Goal: Task Accomplishment & Management: Use online tool/utility

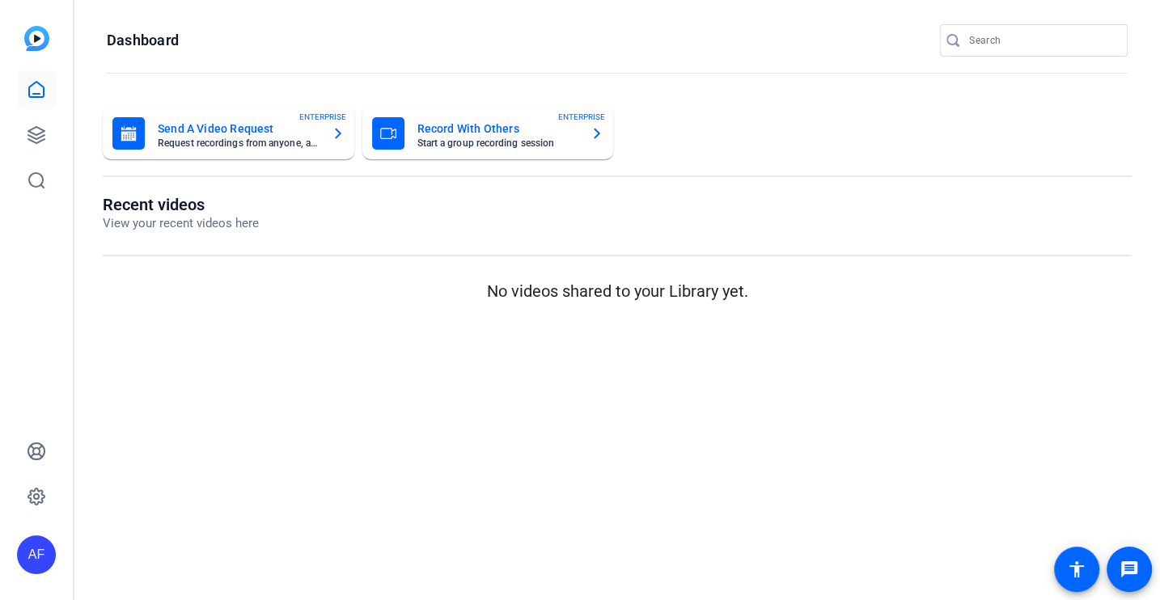
type input "[EMAIL_ADDRESS][DOMAIN_NAME]"
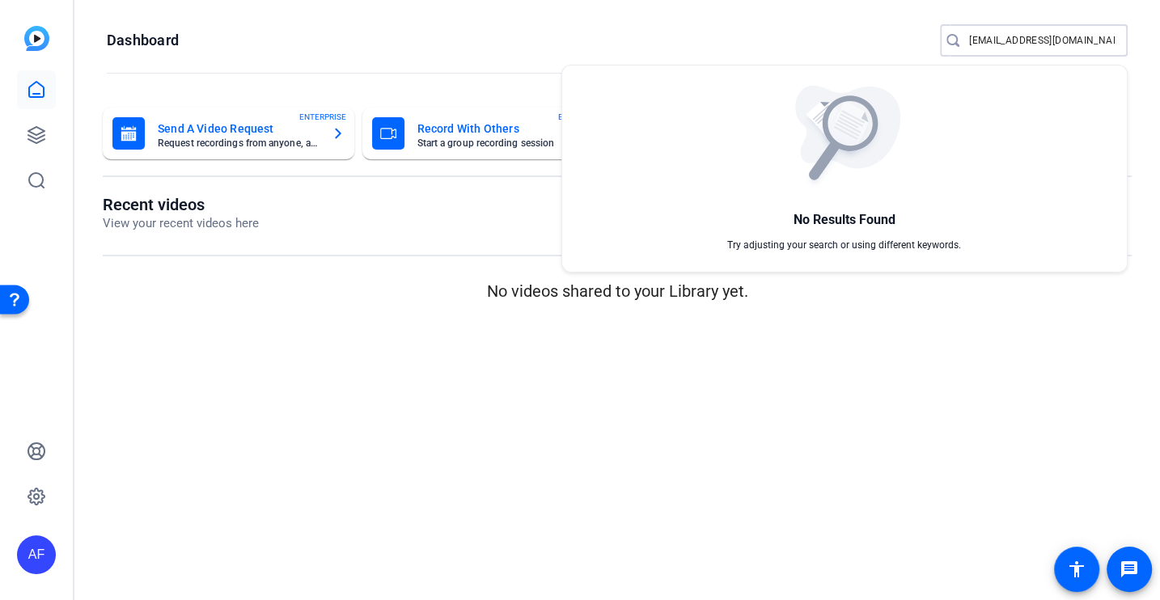
click at [40, 137] on div at bounding box center [580, 300] width 1160 height 600
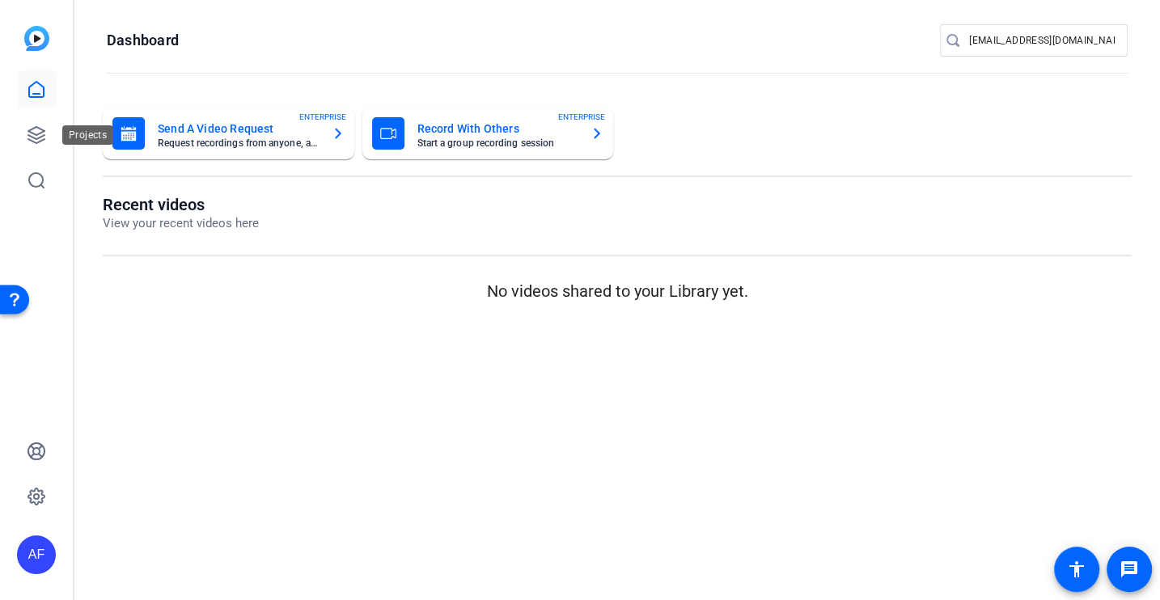
click at [40, 137] on icon at bounding box center [36, 135] width 16 height 16
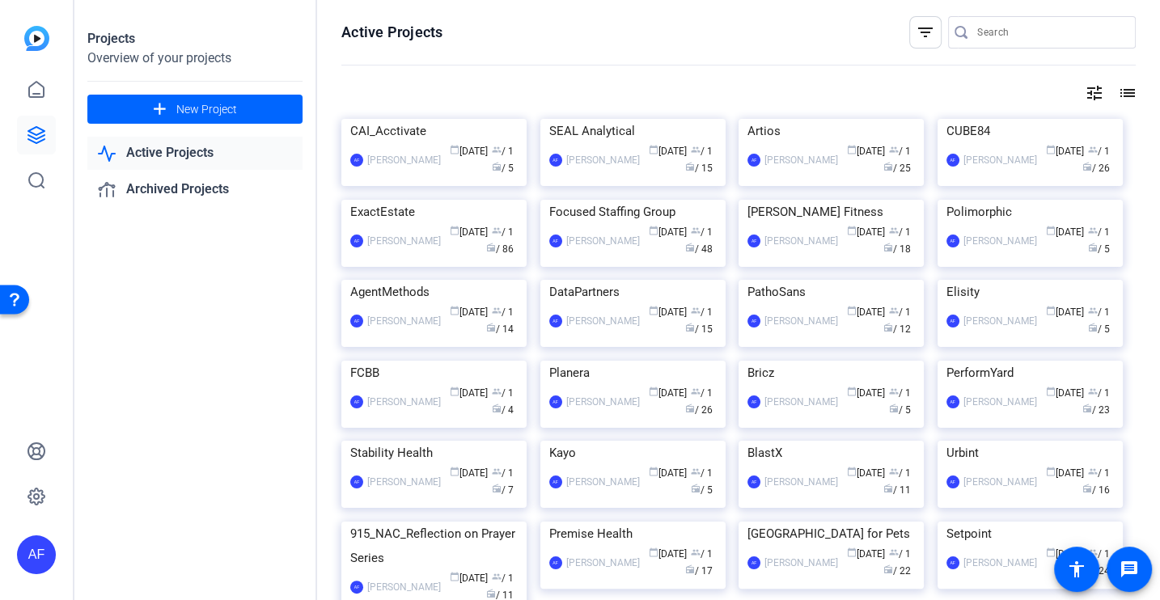
click at [1039, 21] on div at bounding box center [1050, 32] width 146 height 32
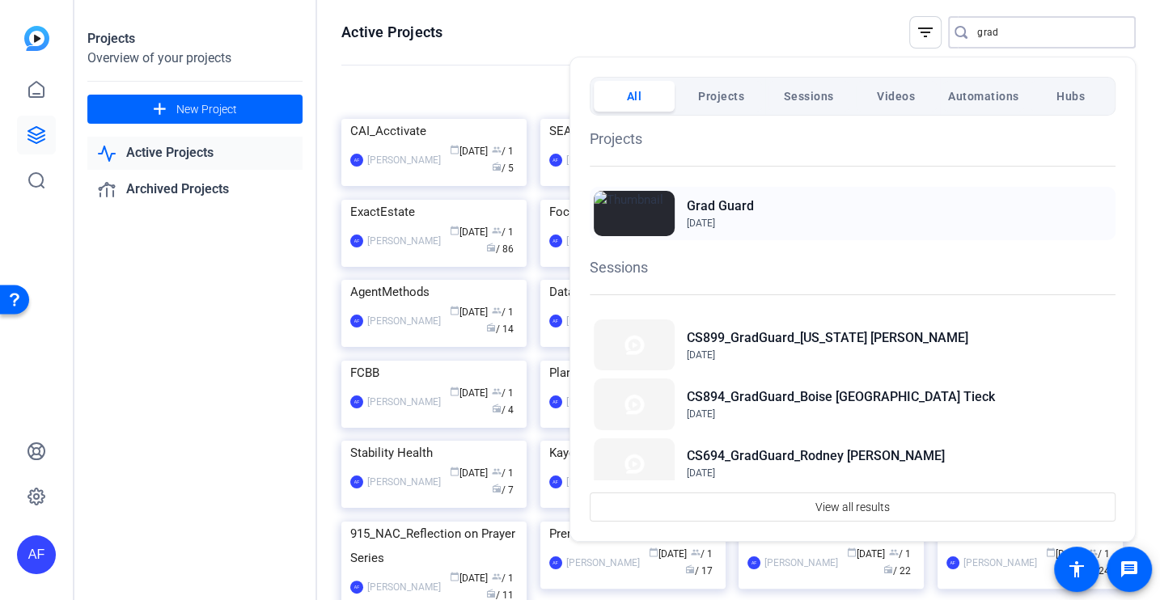
type input "grad"
click at [740, 209] on h2 "Grad Guard" at bounding box center [720, 206] width 67 height 19
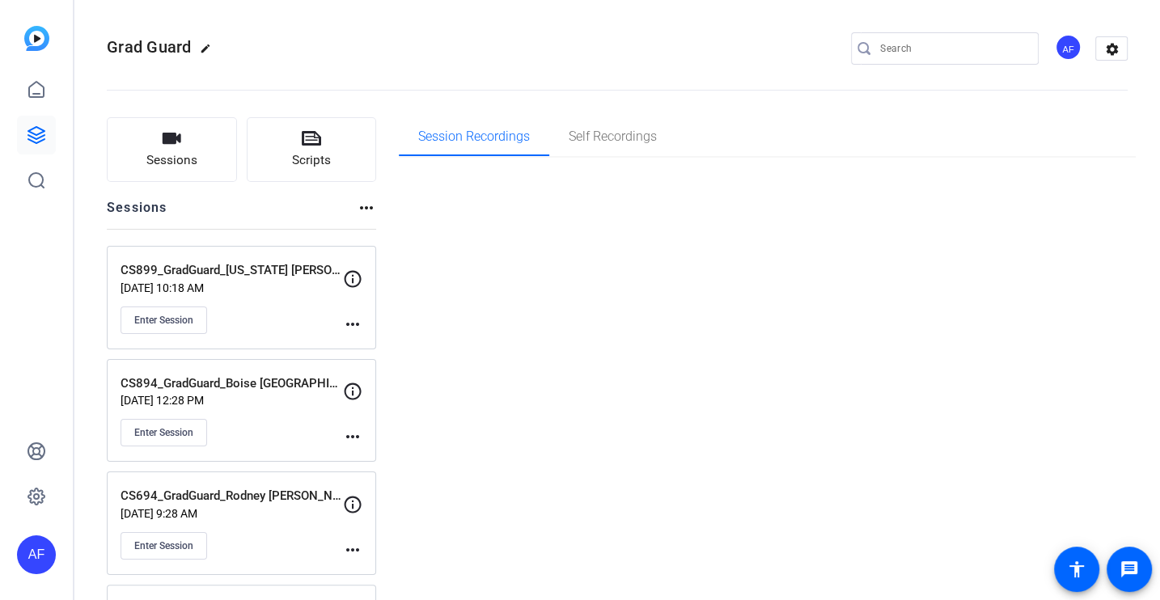
type input "[EMAIL_ADDRESS][DOMAIN_NAME]"
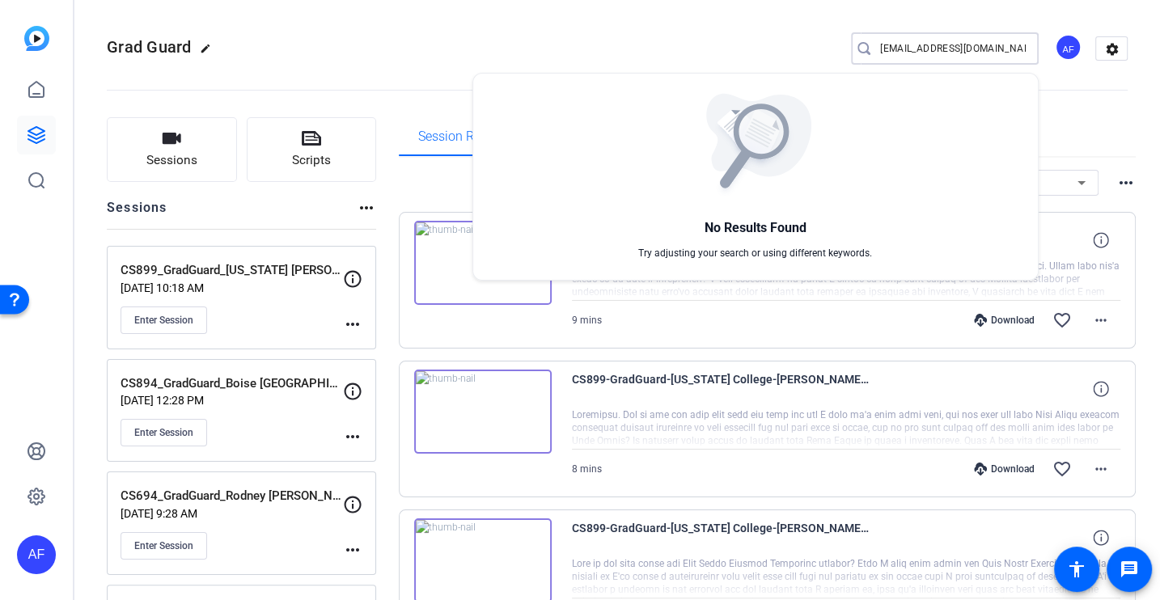
click at [426, 69] on div at bounding box center [580, 300] width 1160 height 600
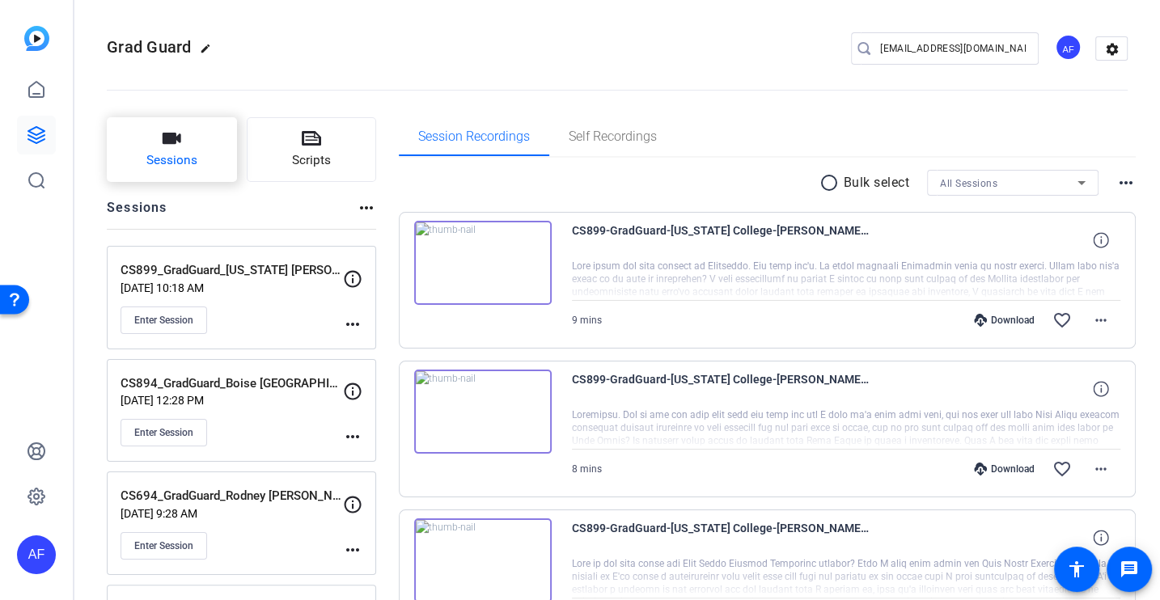
click at [154, 166] on span "Sessions" at bounding box center [171, 160] width 51 height 19
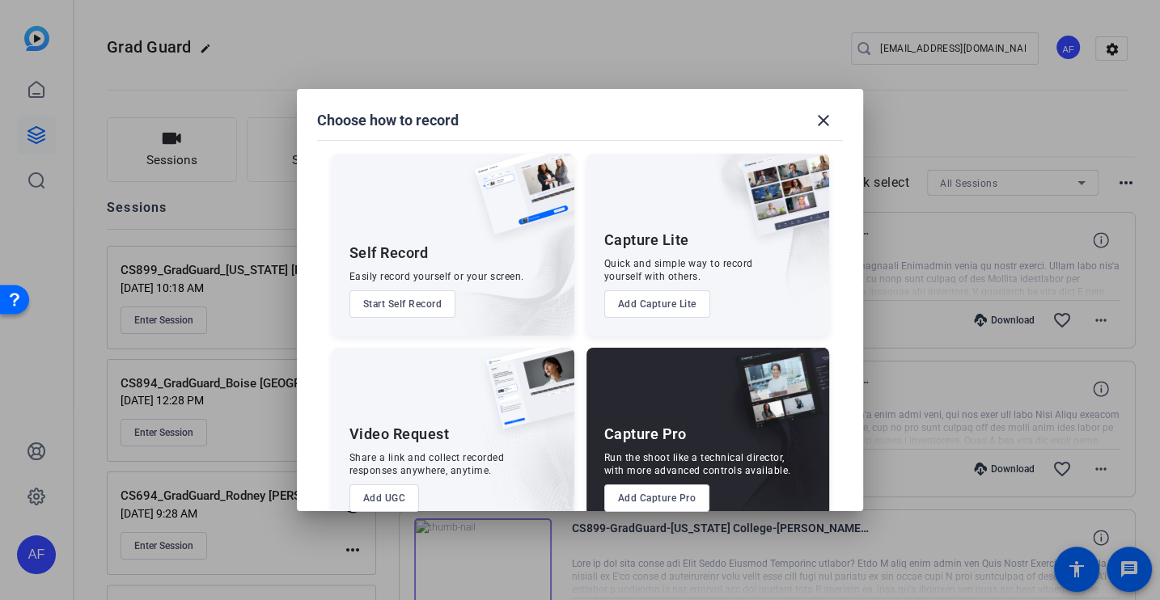
click at [650, 496] on button "Add Capture Pro" at bounding box center [657, 497] width 106 height 27
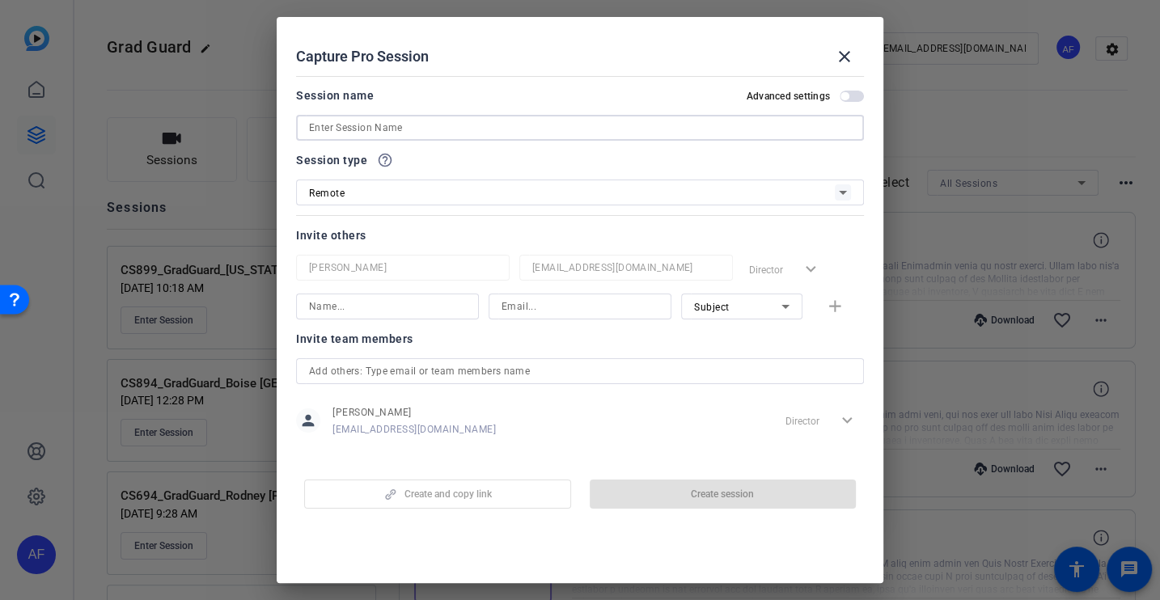
click at [383, 129] on input at bounding box center [580, 127] width 542 height 19
paste input "CS910_GradGuard_Georgetown University_Tony [PERSON_NAME]"
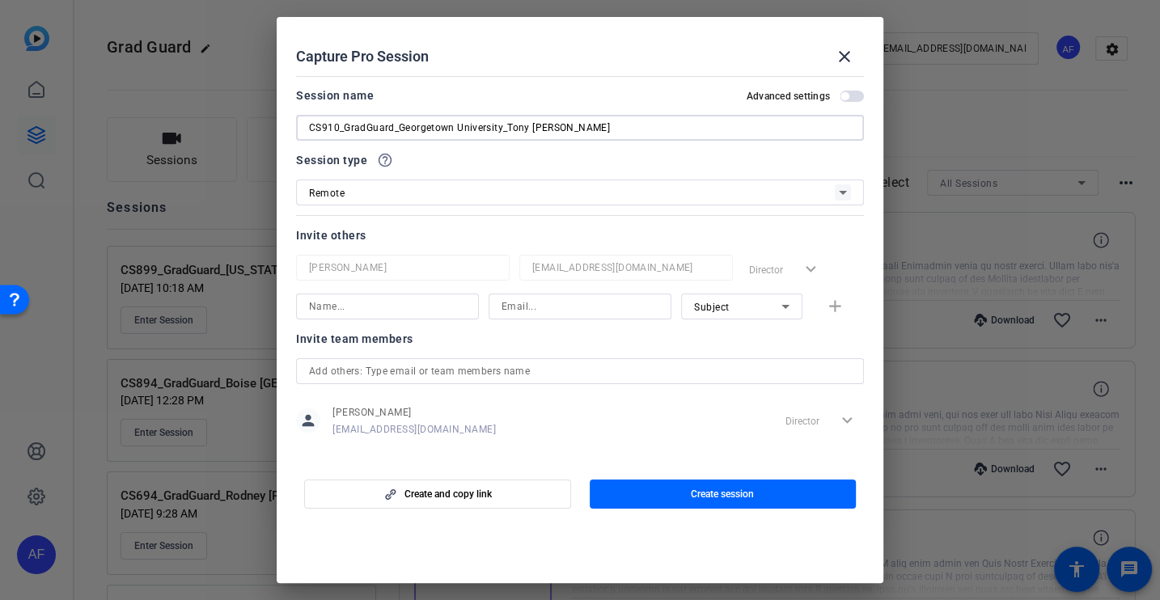
type input "CS910_GradGuard_Georgetown University_Tony [PERSON_NAME]"
click at [675, 492] on span "button" at bounding box center [723, 494] width 267 height 39
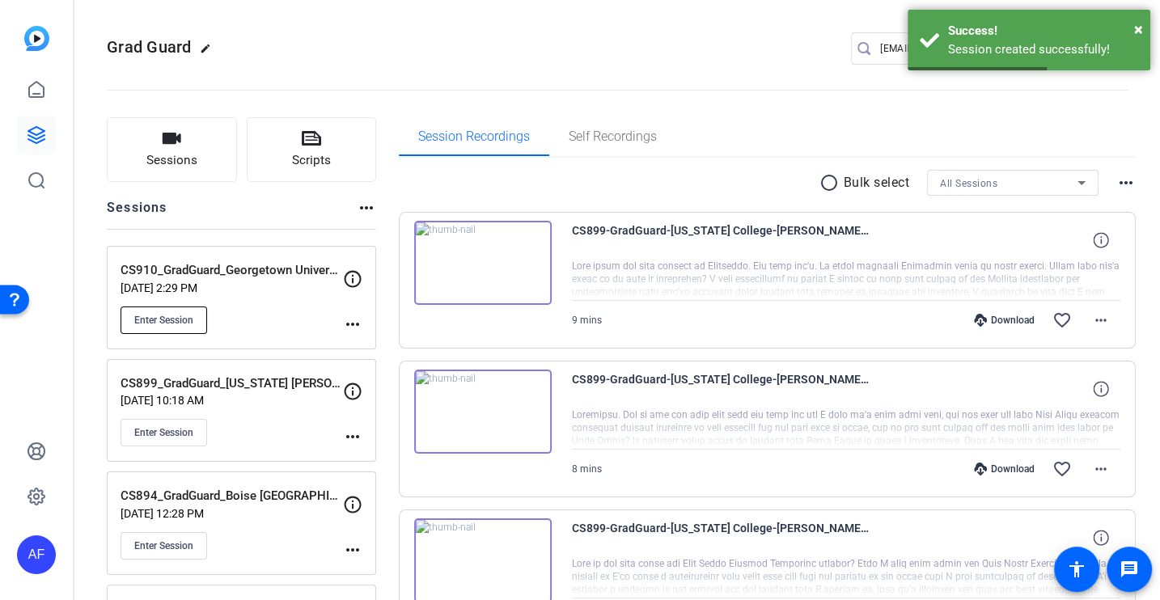
click at [170, 311] on button "Enter Session" at bounding box center [164, 320] width 87 height 27
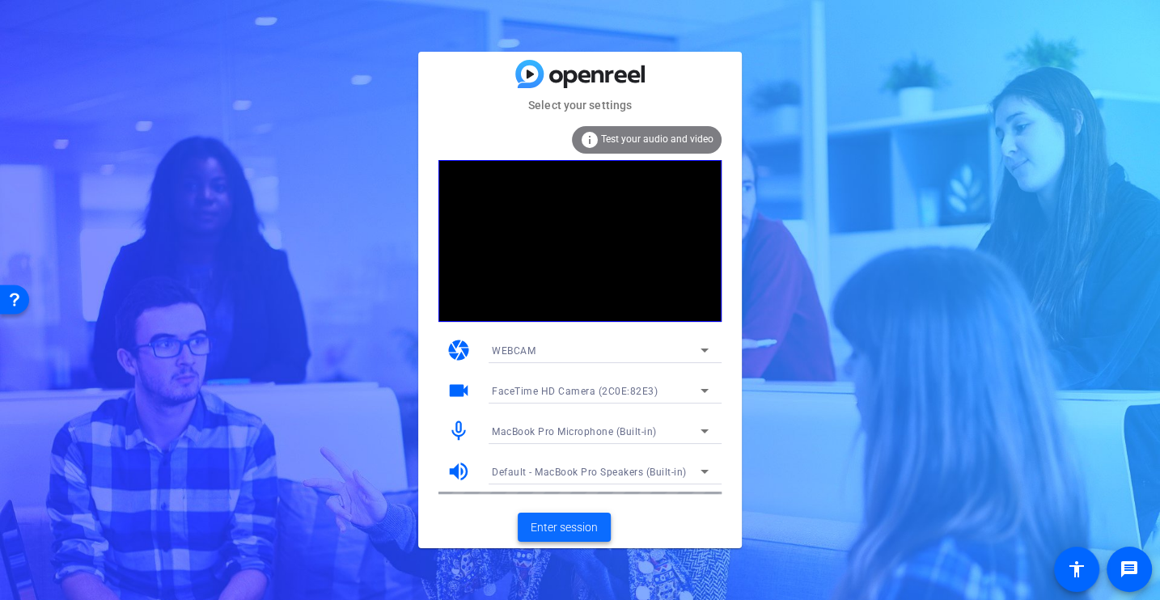
click at [568, 528] on span "Enter session" at bounding box center [564, 527] width 67 height 17
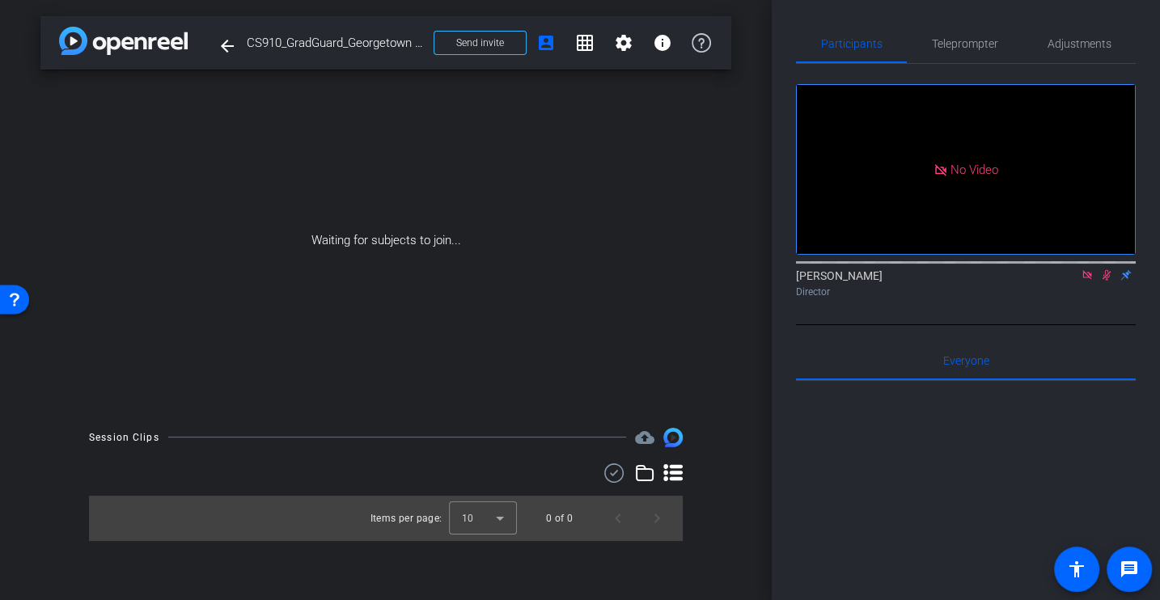
click at [1087, 279] on icon at bounding box center [1086, 274] width 9 height 9
click at [1083, 281] on icon at bounding box center [1086, 274] width 13 height 11
click at [1065, 281] on icon at bounding box center [1067, 274] width 13 height 11
click at [1107, 281] on icon at bounding box center [1106, 275] width 6 height 11
click at [491, 48] on span "Send invite" at bounding box center [480, 42] width 48 height 13
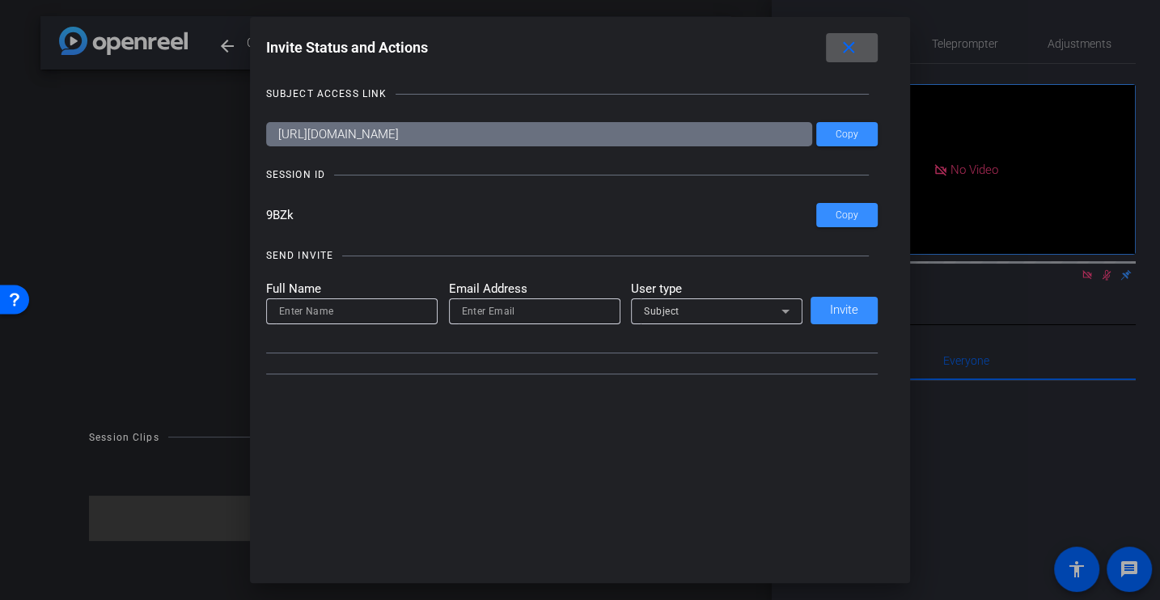
type input "[EMAIL_ADDRESS][DOMAIN_NAME]"
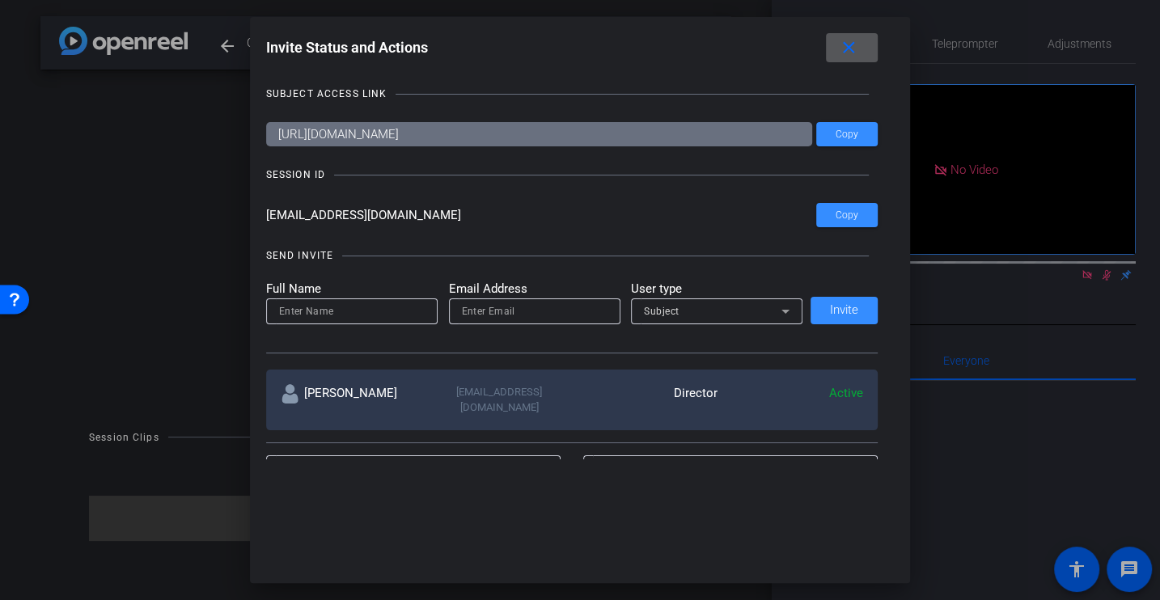
click at [0, 0] on span at bounding box center [0, 0] width 0 height 0
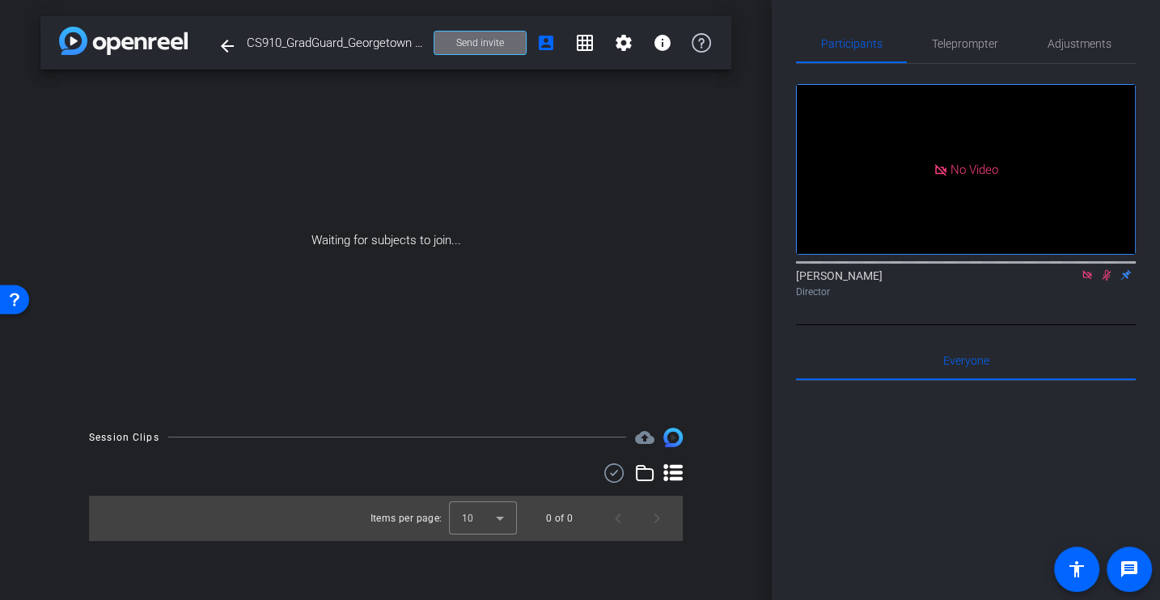
click at [485, 24] on span at bounding box center [479, 42] width 91 height 39
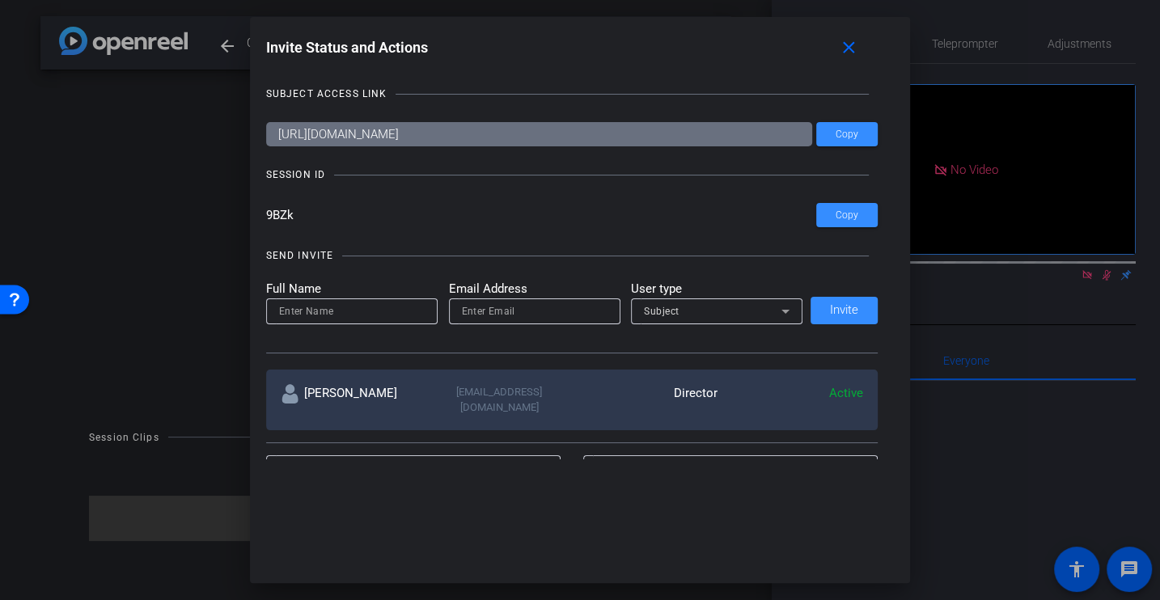
drag, startPoint x: 313, startPoint y: 213, endPoint x: 138, endPoint y: 213, distance: 174.7
click at [138, 213] on div "Invite Status and Actions close SUBJECT ACCESS LINK [URL][DOMAIN_NAME] Copy SES…" at bounding box center [580, 300] width 1160 height 600
click at [854, 50] on mat-icon "close" at bounding box center [849, 48] width 20 height 20
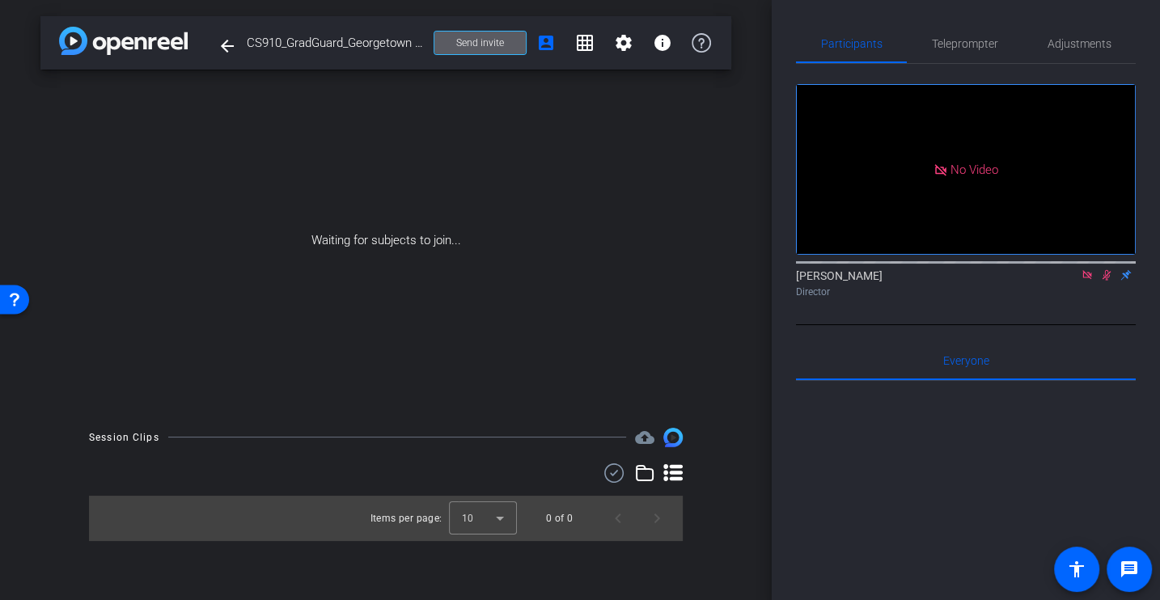
click at [1082, 281] on icon at bounding box center [1086, 274] width 13 height 11
click at [1080, 281] on icon at bounding box center [1086, 274] width 13 height 11
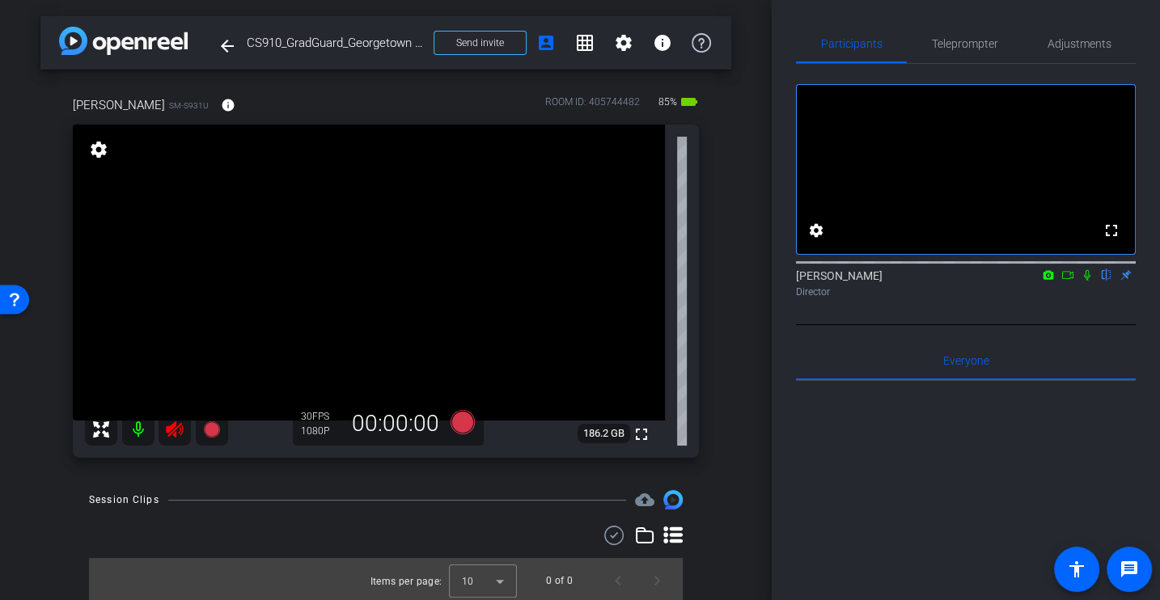
click at [169, 436] on icon at bounding box center [174, 429] width 19 height 19
click at [1089, 38] on span "Adjustments" at bounding box center [1079, 43] width 64 height 11
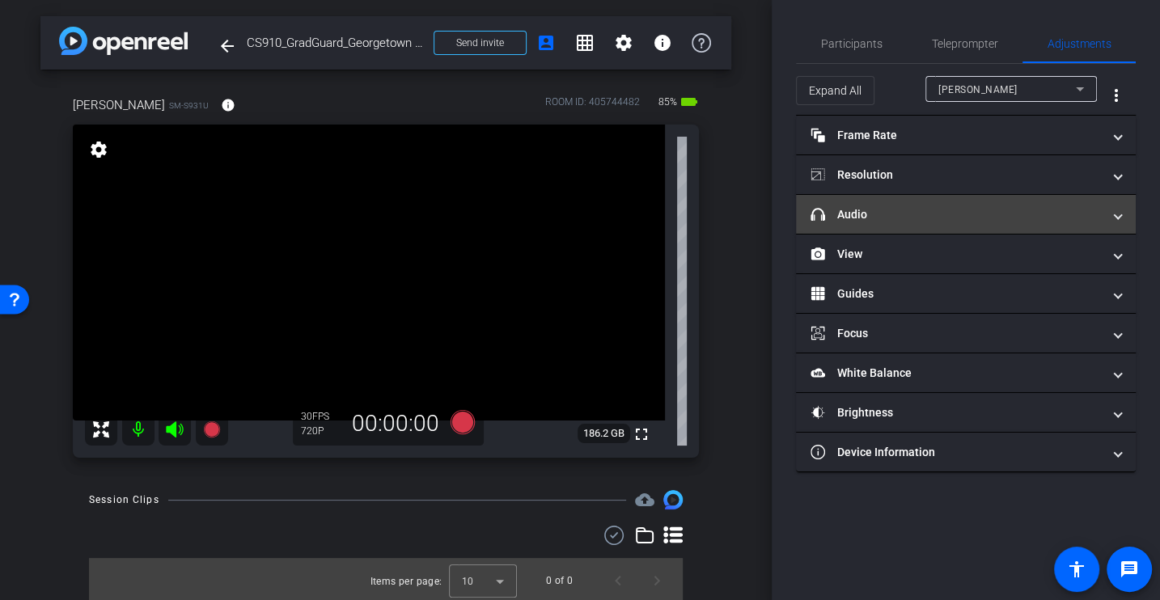
click at [867, 214] on mat-panel-title "headphone icon Audio" at bounding box center [955, 214] width 291 height 17
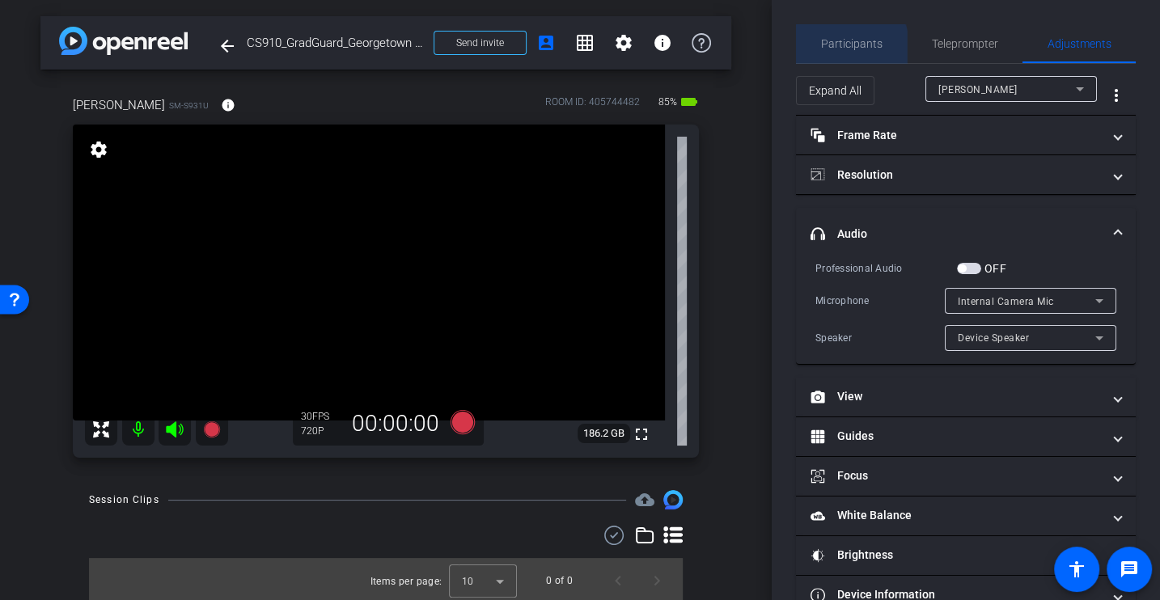
click at [841, 49] on span "Participants" at bounding box center [851, 43] width 61 height 11
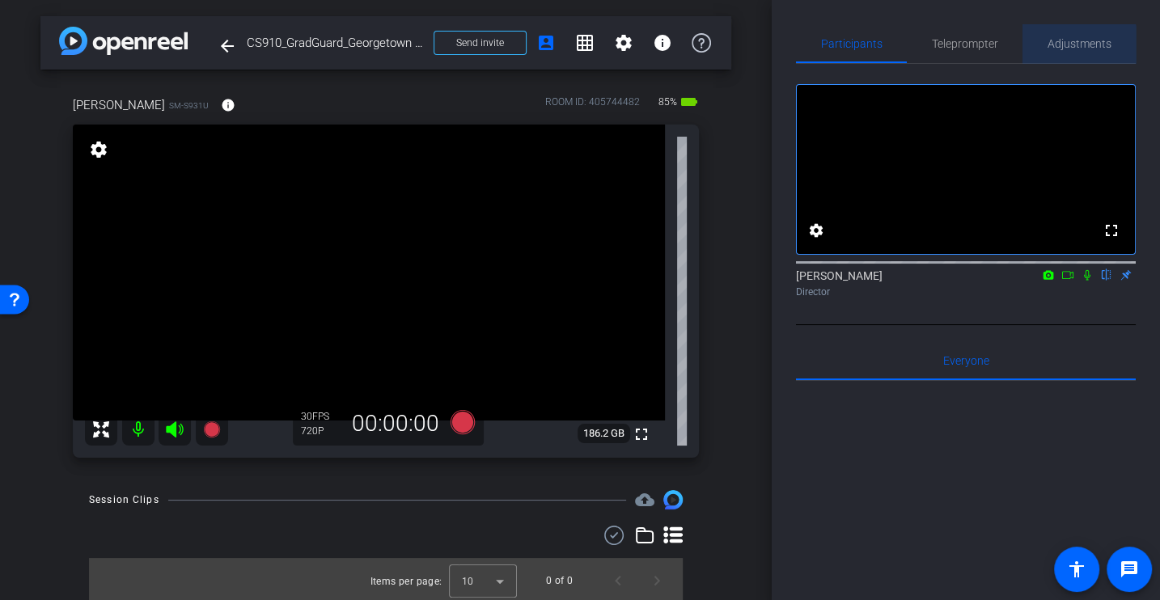
click at [1064, 49] on span "Adjustments" at bounding box center [1079, 43] width 64 height 11
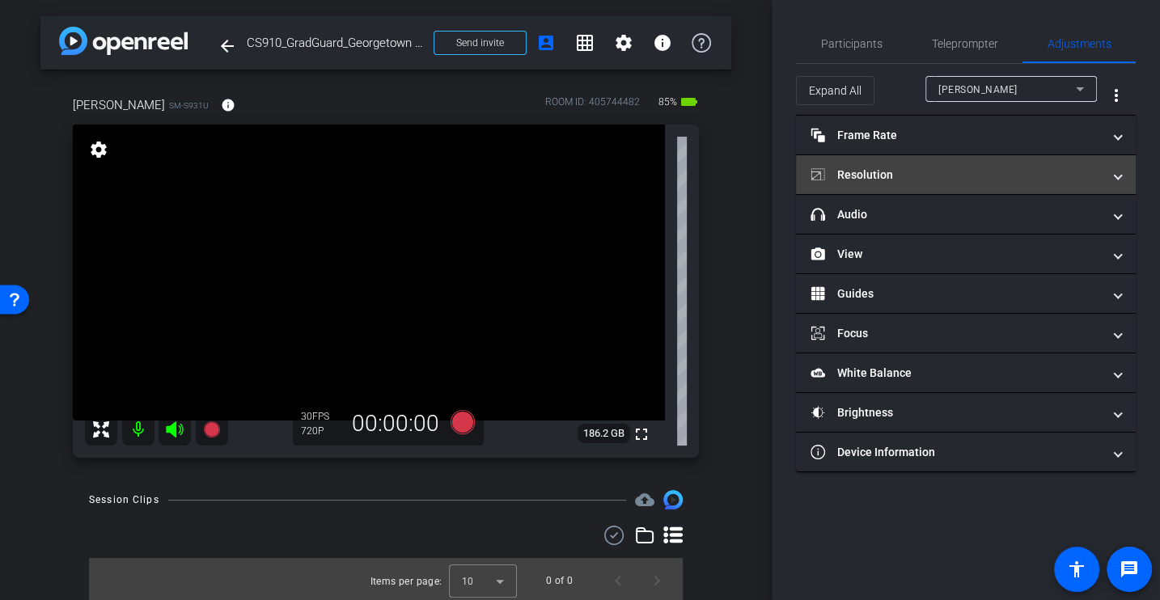
click at [877, 179] on mat-panel-title "Resolution" at bounding box center [955, 175] width 291 height 17
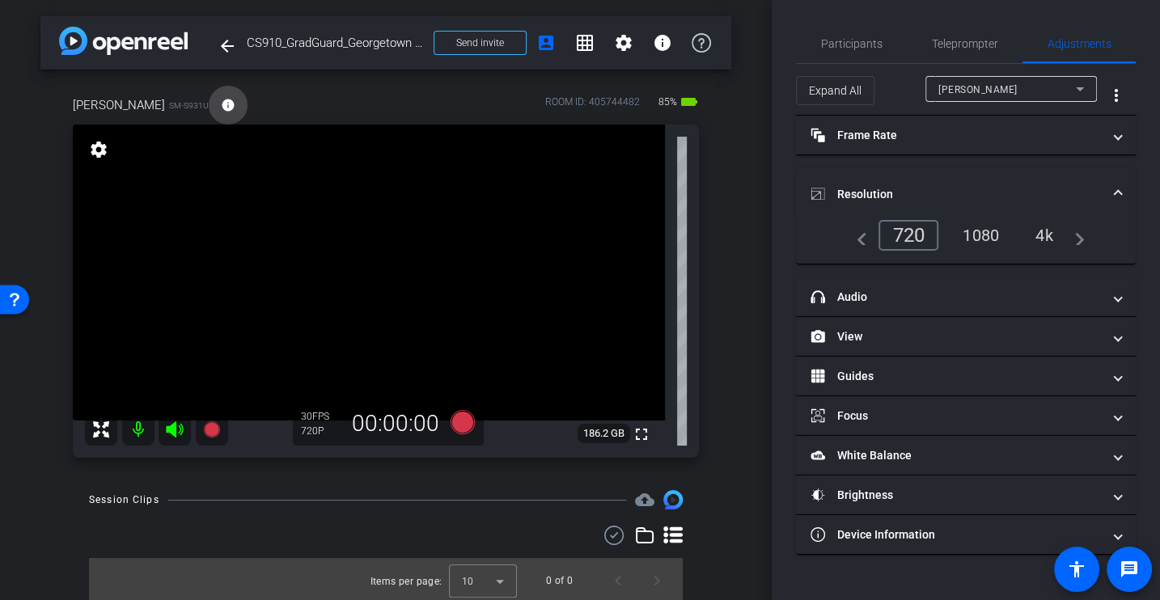
click at [221, 108] on mat-icon "info" at bounding box center [228, 105] width 15 height 15
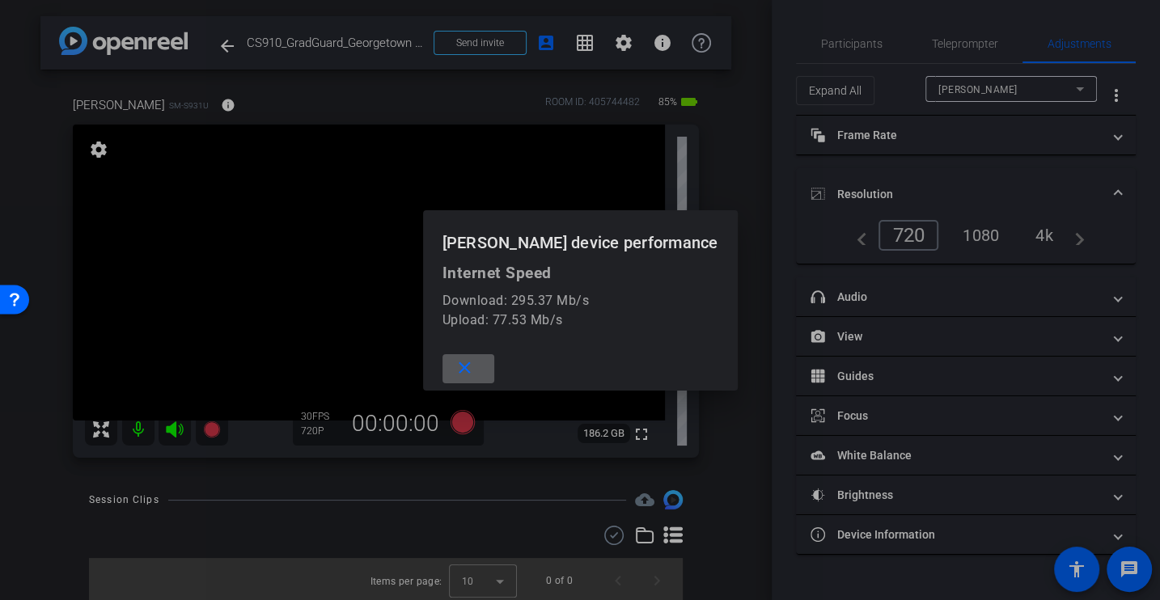
click at [475, 372] on mat-icon "close" at bounding box center [465, 368] width 20 height 20
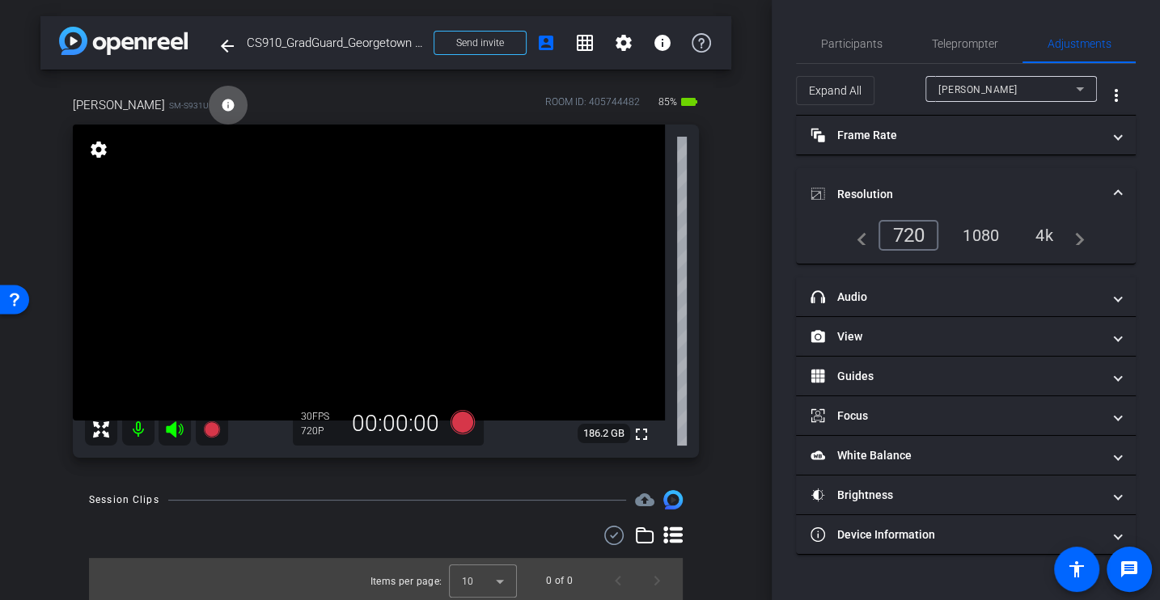
click at [1040, 241] on div "4k" at bounding box center [1044, 235] width 42 height 27
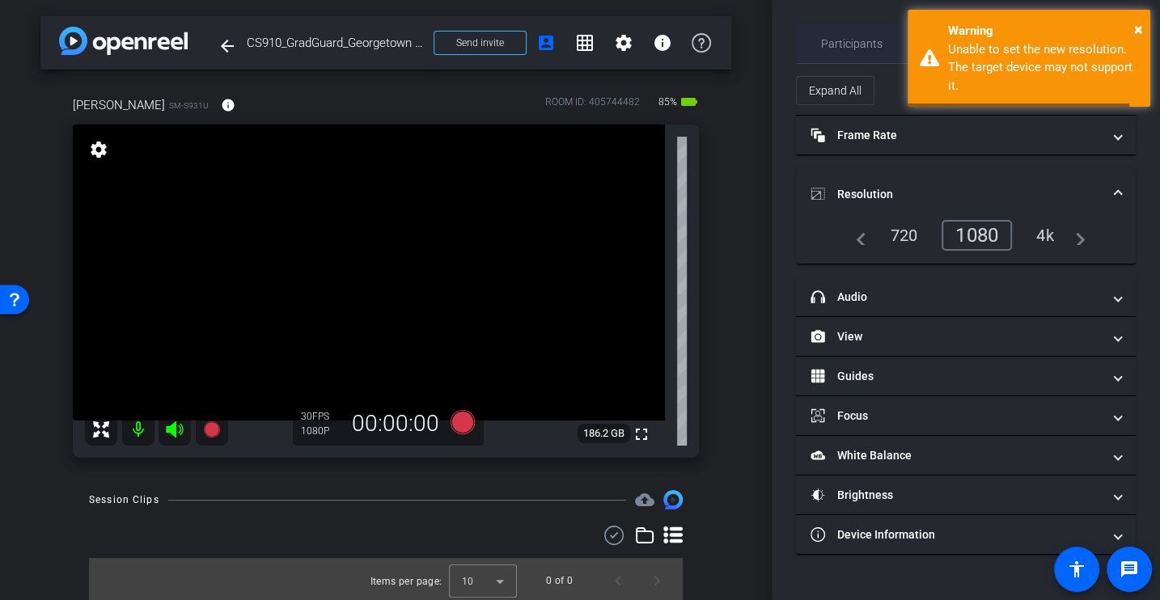
click at [854, 38] on span "Participants" at bounding box center [851, 43] width 61 height 11
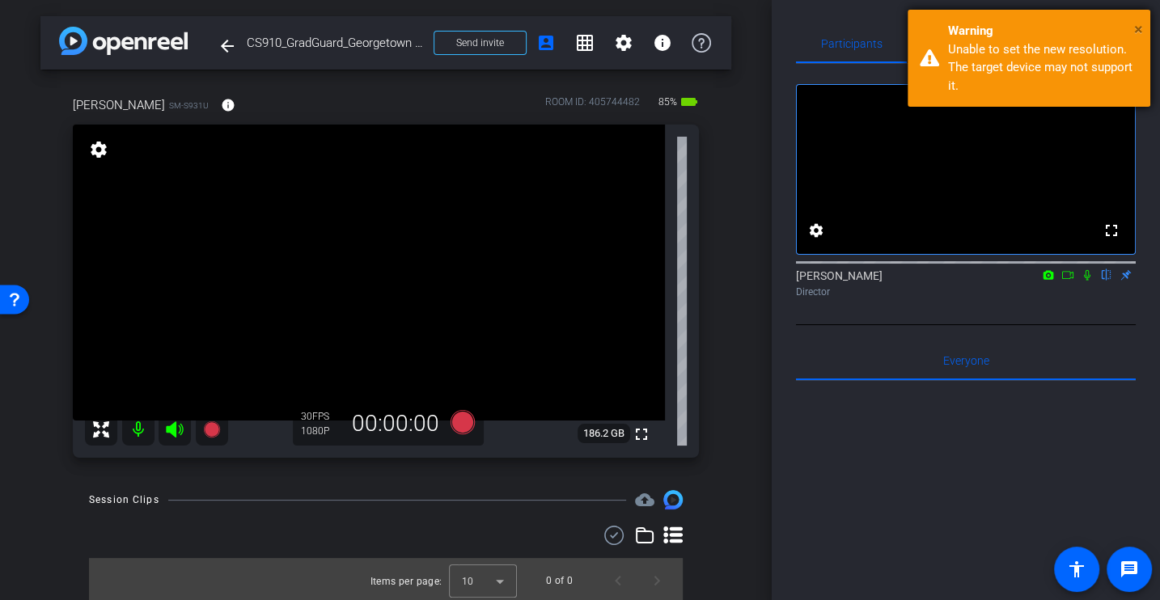
click at [1139, 24] on span "×" at bounding box center [1138, 28] width 9 height 19
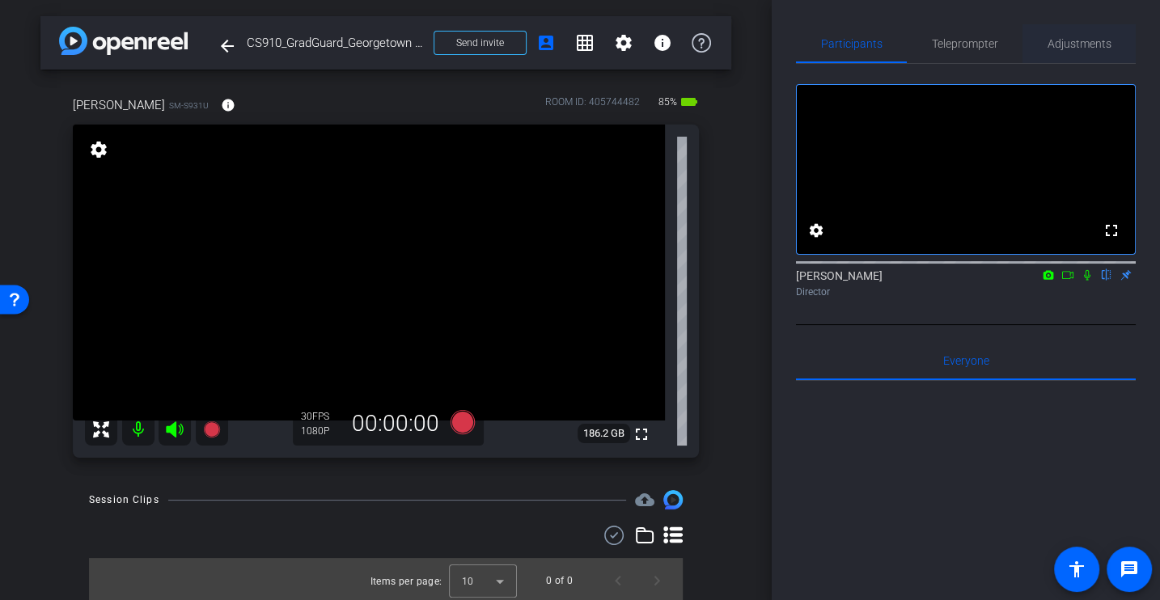
click at [1080, 29] on span "Adjustments" at bounding box center [1079, 43] width 64 height 39
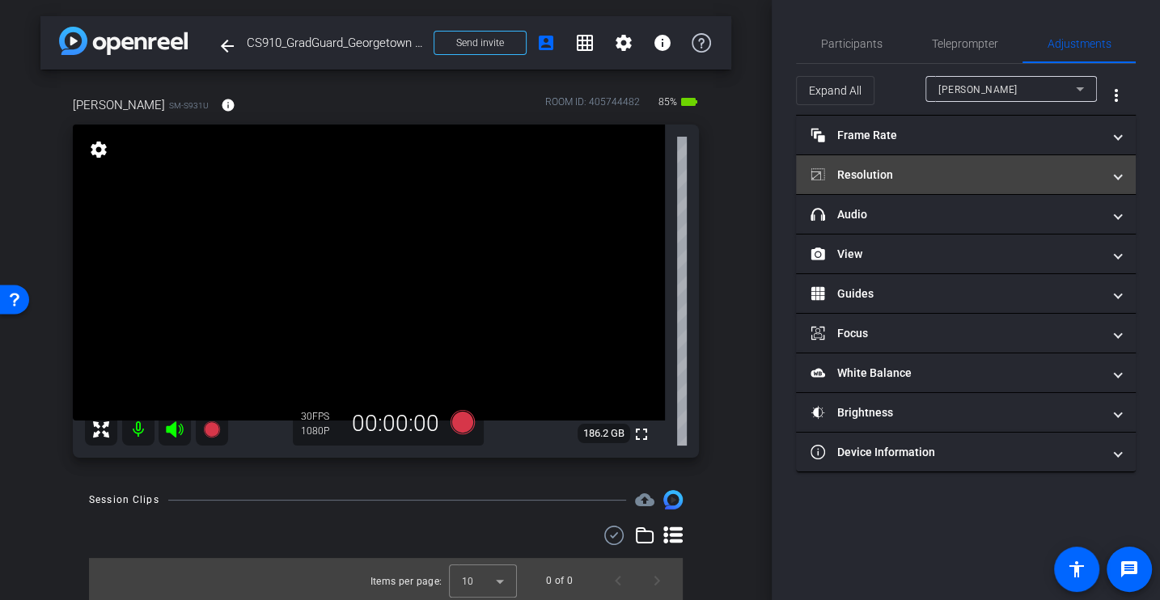
click at [894, 171] on mat-panel-title "Resolution" at bounding box center [955, 175] width 291 height 17
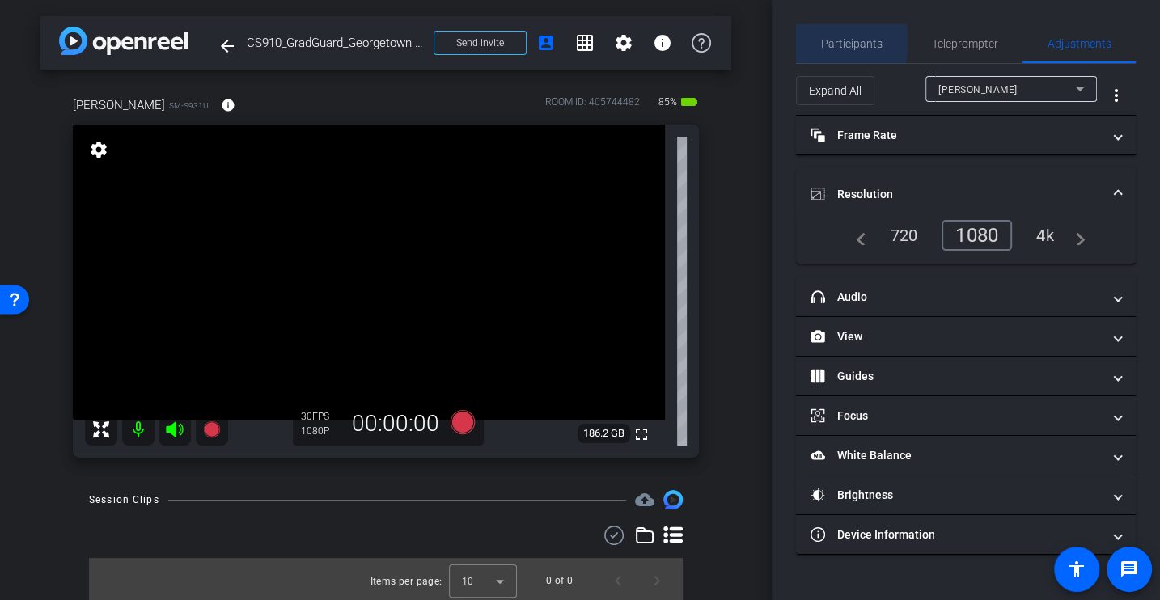
click at [819, 40] on div "Participants" at bounding box center [851, 43] width 111 height 39
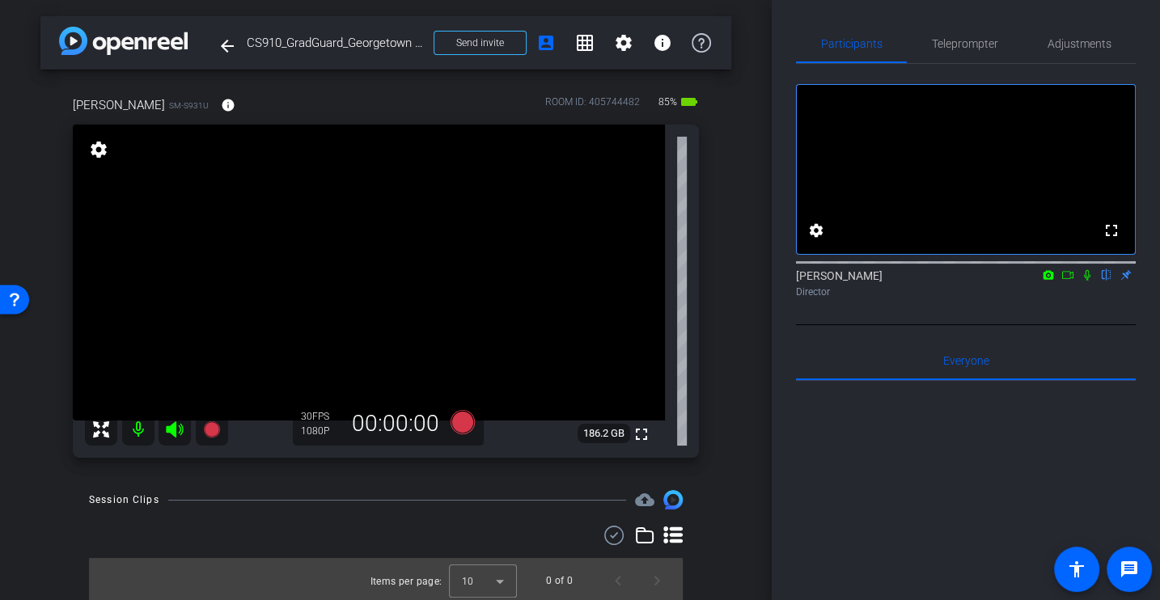
click at [743, 453] on div "arrow_back CS910_GradGuard_Georgetown University_Tony [PERSON_NAME] Back to pro…" at bounding box center [386, 300] width 772 height 600
click at [1085, 31] on span "Adjustments" at bounding box center [1079, 43] width 64 height 39
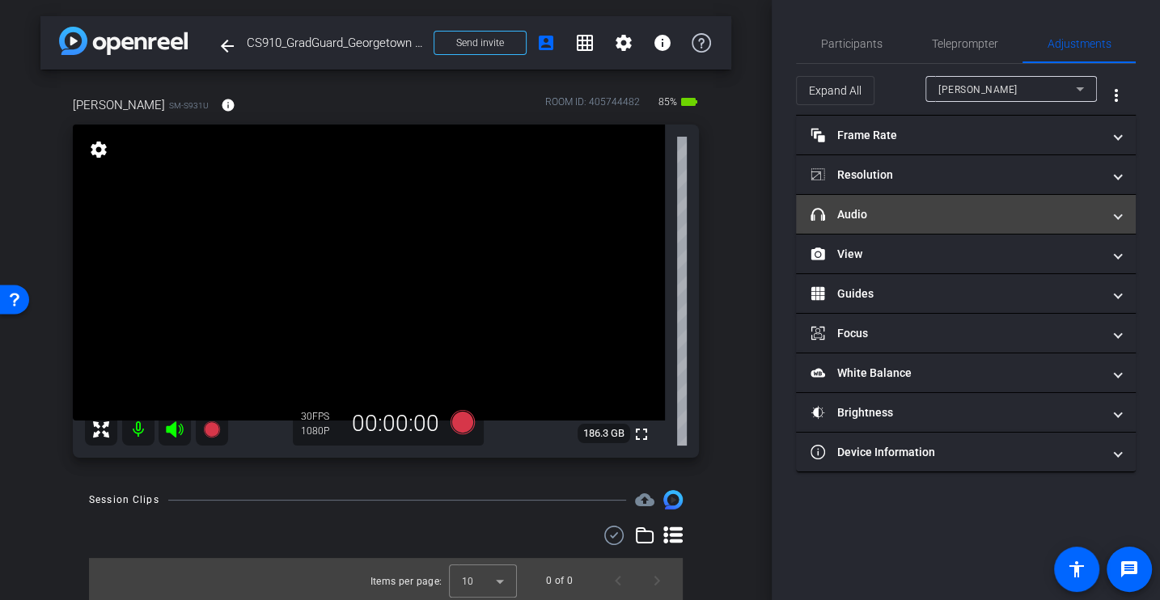
click at [882, 216] on mat-panel-title "headphone icon Audio" at bounding box center [955, 214] width 291 height 17
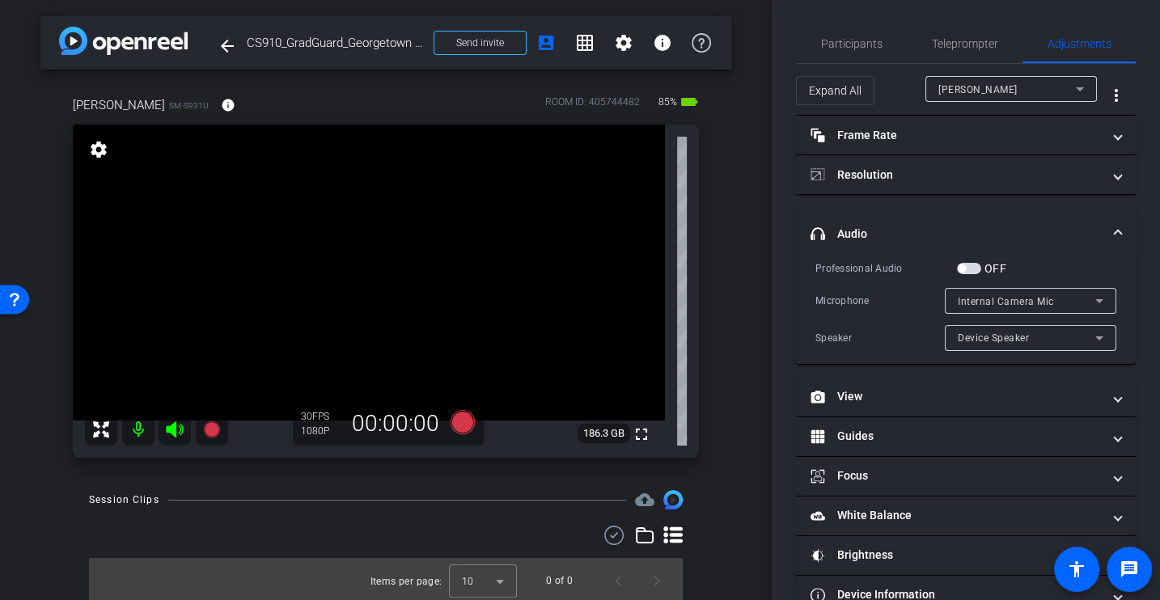
click at [865, 245] on mat-expansion-panel-header "headphone icon Audio" at bounding box center [966, 234] width 340 height 52
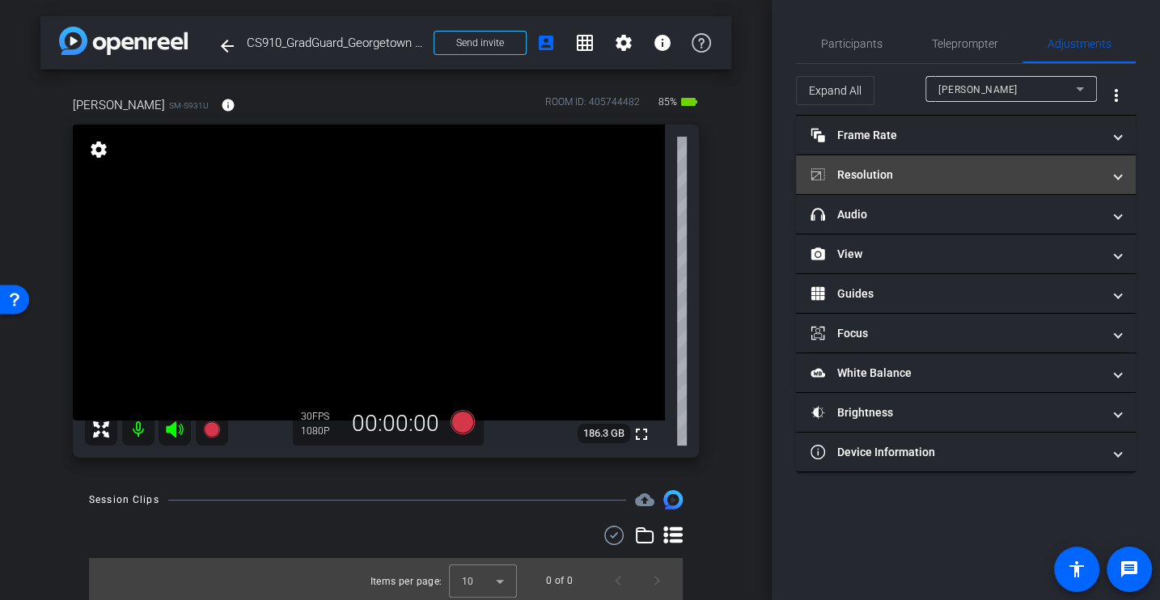
click at [843, 167] on mat-panel-title "Resolution" at bounding box center [955, 175] width 291 height 17
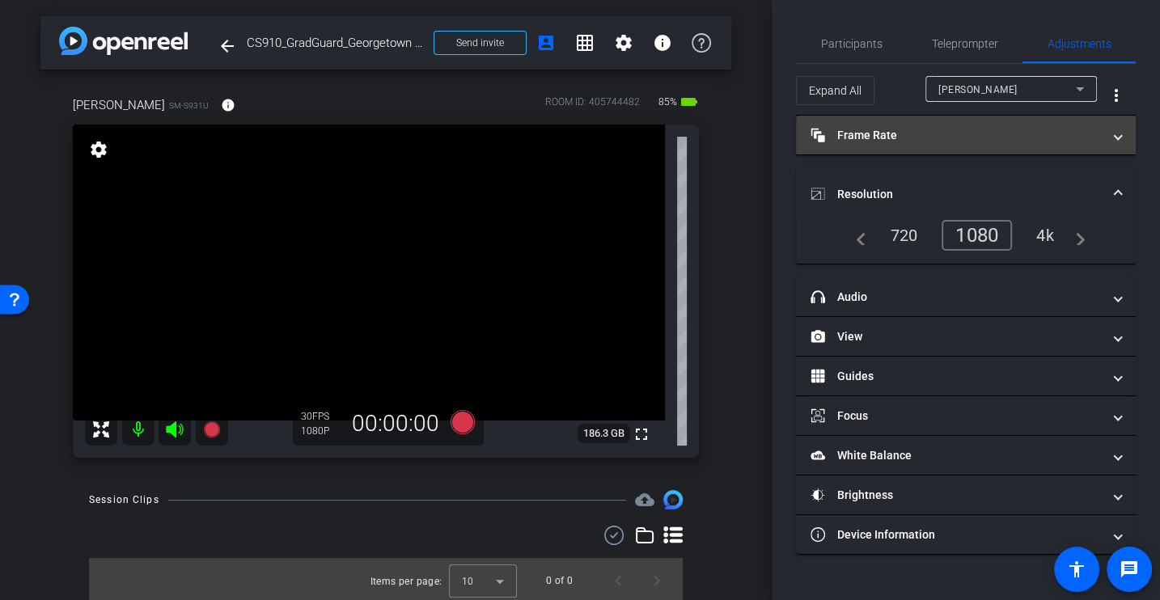
click at [841, 136] on mat-panel-title "Frame Rate Frame Rate" at bounding box center [955, 135] width 291 height 17
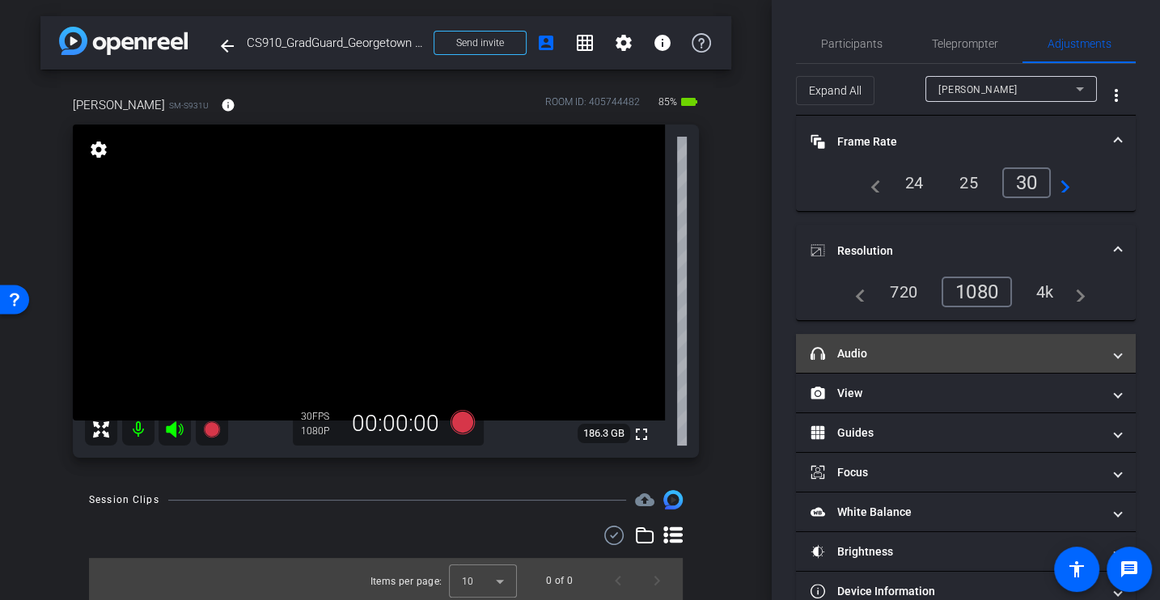
click at [842, 345] on mat-panel-title "headphone icon Audio" at bounding box center [955, 353] width 291 height 17
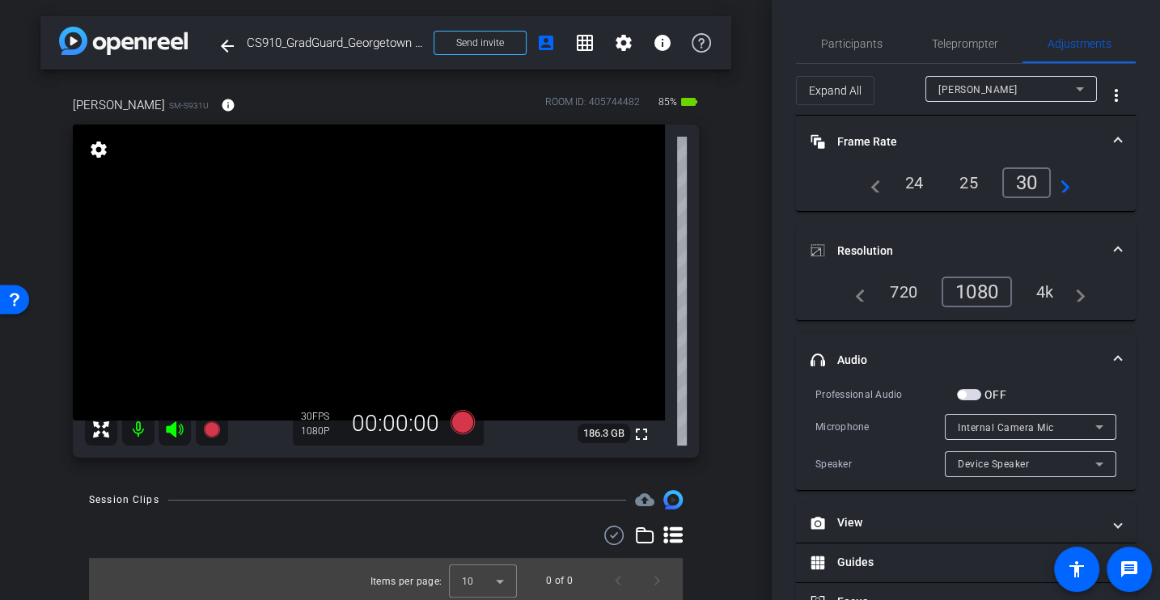
click at [853, 391] on div "Professional Audio" at bounding box center [886, 395] width 142 height 16
click at [865, 387] on div "Professional Audio" at bounding box center [886, 395] width 142 height 16
click at [859, 233] on mat-expansion-panel-header "Resolution" at bounding box center [966, 251] width 340 height 52
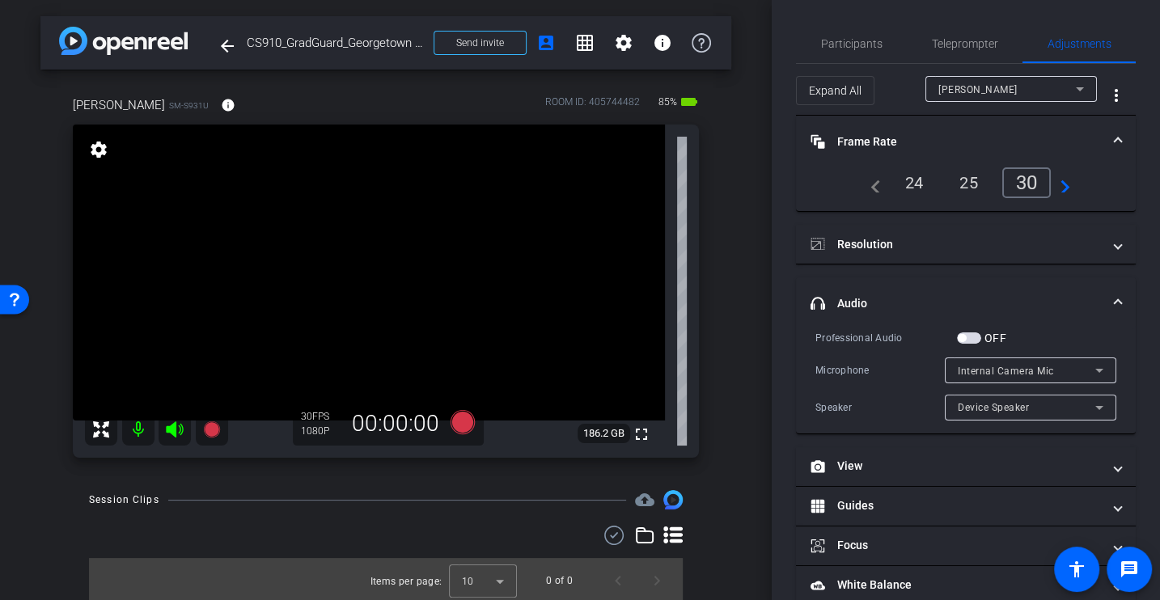
click at [865, 131] on mat-expansion-panel-header "Frame Rate Frame Rate" at bounding box center [966, 142] width 340 height 52
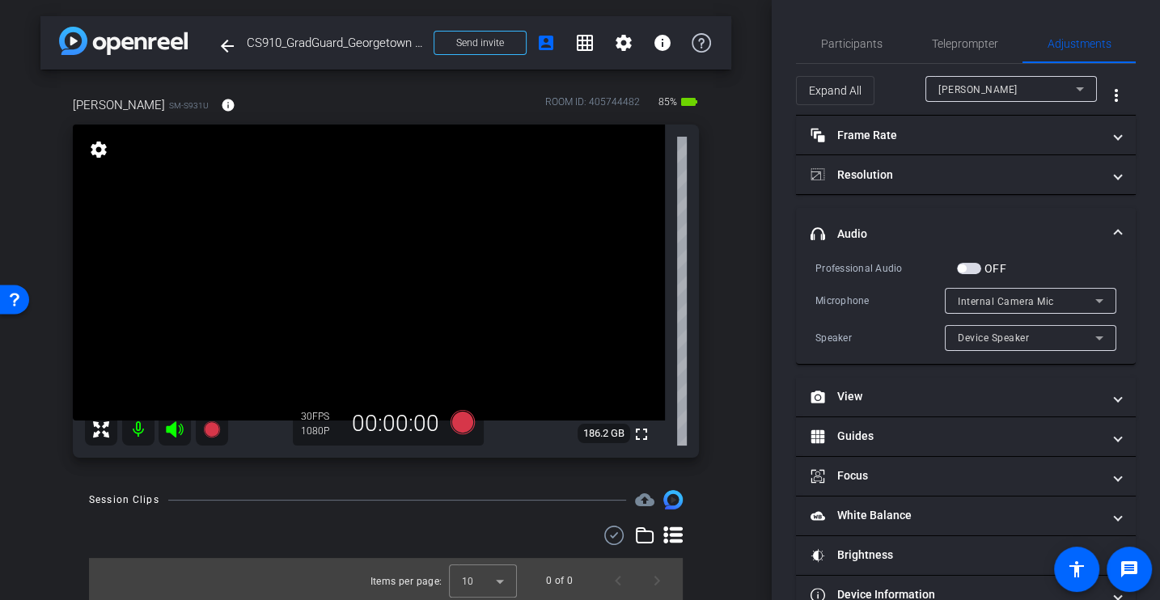
click at [866, 276] on div "Professional Audio OFF Microphone Internal Camera Mic Speaker Device Speaker" at bounding box center [965, 305] width 301 height 91
click at [866, 288] on div "Microphone Internal Camera Mic" at bounding box center [965, 301] width 301 height 26
click at [979, 291] on div "Internal Camera Mic" at bounding box center [1026, 301] width 137 height 20
click at [846, 291] on div at bounding box center [580, 300] width 1160 height 600
click at [846, 293] on div "Microphone" at bounding box center [879, 301] width 129 height 16
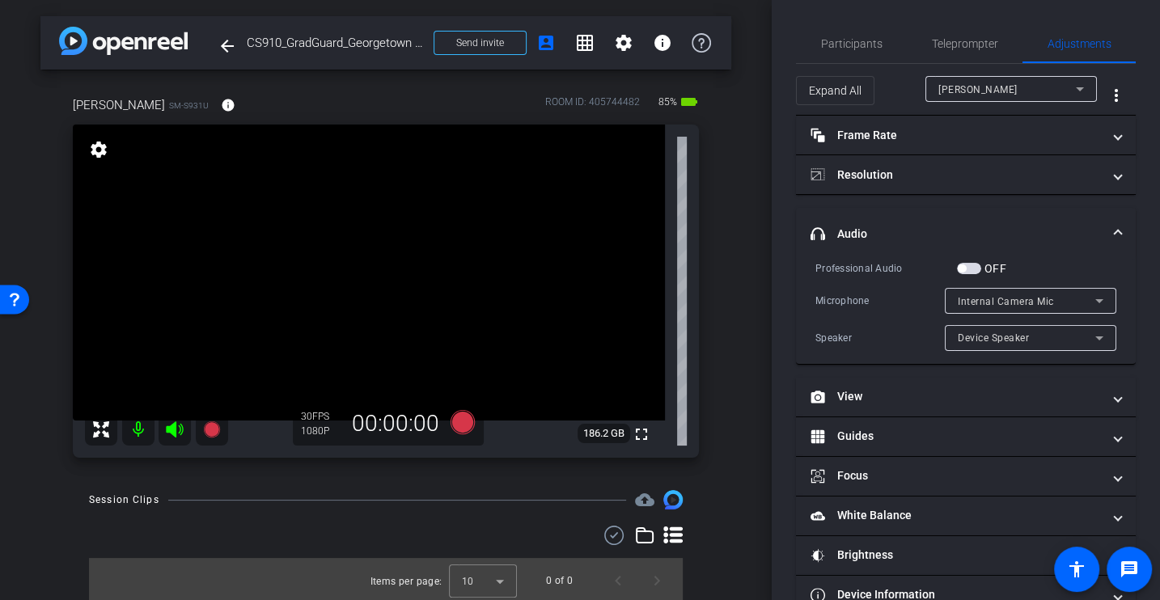
click at [864, 288] on div "Microphone Internal Camera Mic" at bounding box center [965, 301] width 301 height 26
click at [839, 239] on mat-panel-title "headphone icon Audio" at bounding box center [955, 234] width 291 height 17
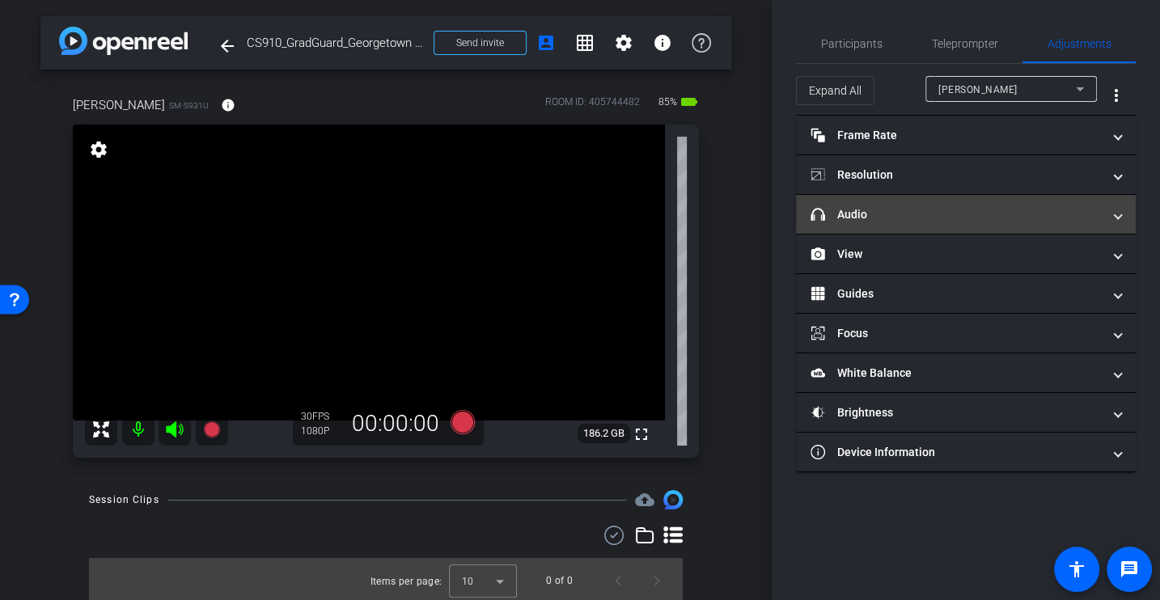
click at [893, 208] on mat-panel-title "headphone icon Audio" at bounding box center [955, 214] width 291 height 17
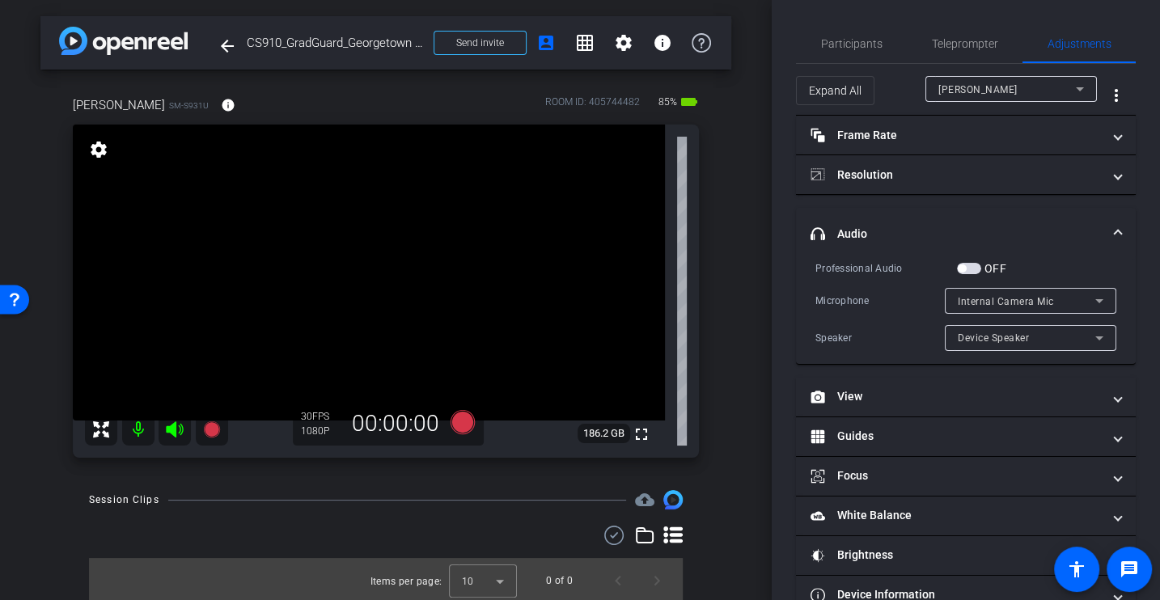
click at [998, 291] on div "Internal Camera Mic" at bounding box center [1026, 301] width 137 height 20
click at [914, 300] on div at bounding box center [580, 300] width 1160 height 600
click at [974, 328] on div "Device Speaker" at bounding box center [1026, 338] width 137 height 20
click at [856, 326] on div at bounding box center [580, 300] width 1160 height 600
click at [960, 264] on span "button" at bounding box center [962, 268] width 8 height 8
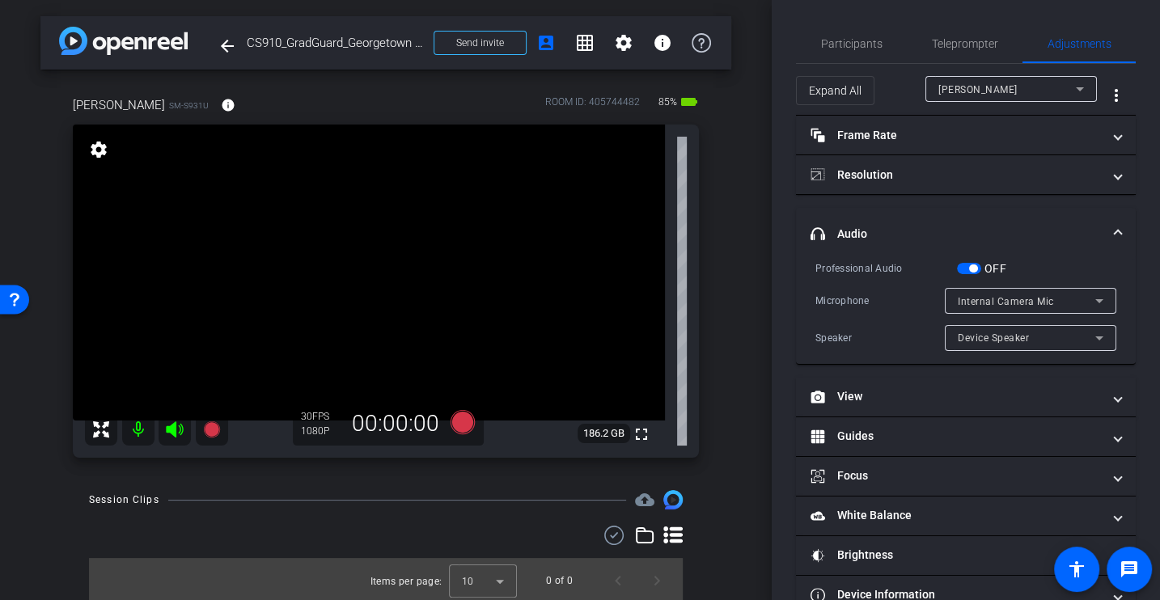
click at [900, 318] on div "Professional Audio OFF Microphone Internal Camera Mic Speaker Device Speaker" at bounding box center [965, 305] width 301 height 91
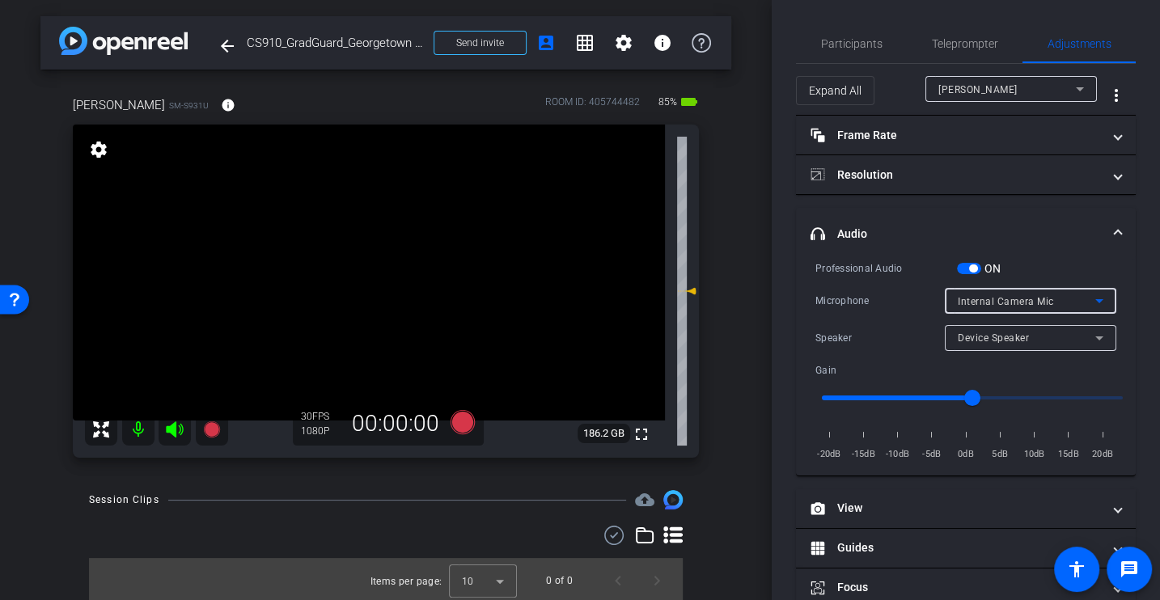
click at [1009, 300] on span "Internal Camera Mic" at bounding box center [1006, 301] width 96 height 11
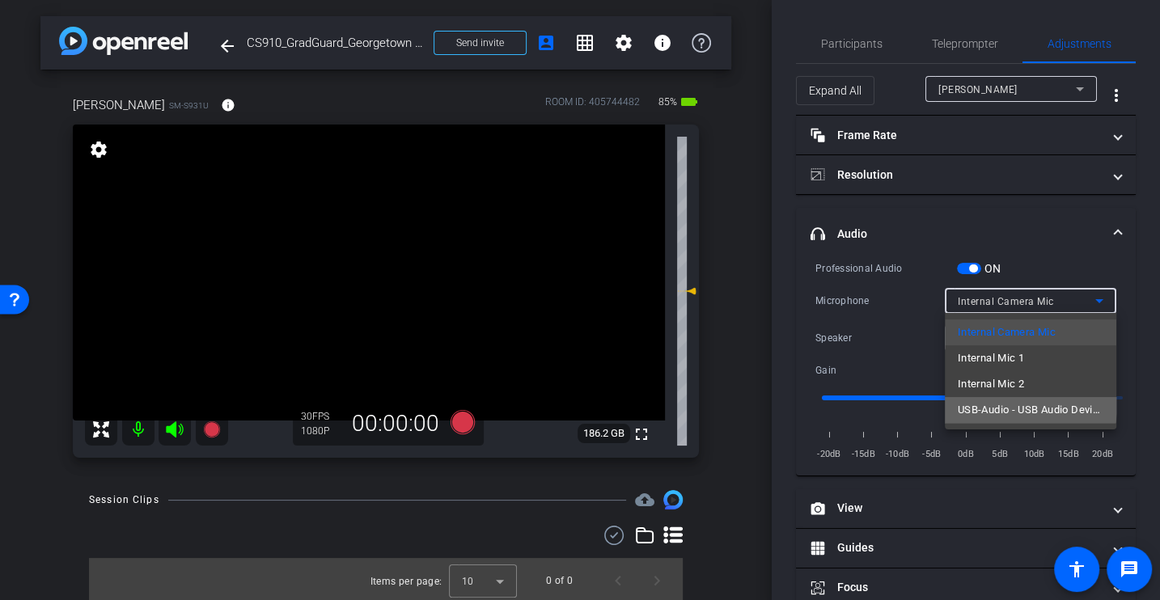
click at [1002, 400] on span "USB-Audio - USB Audio Device" at bounding box center [1031, 409] width 146 height 19
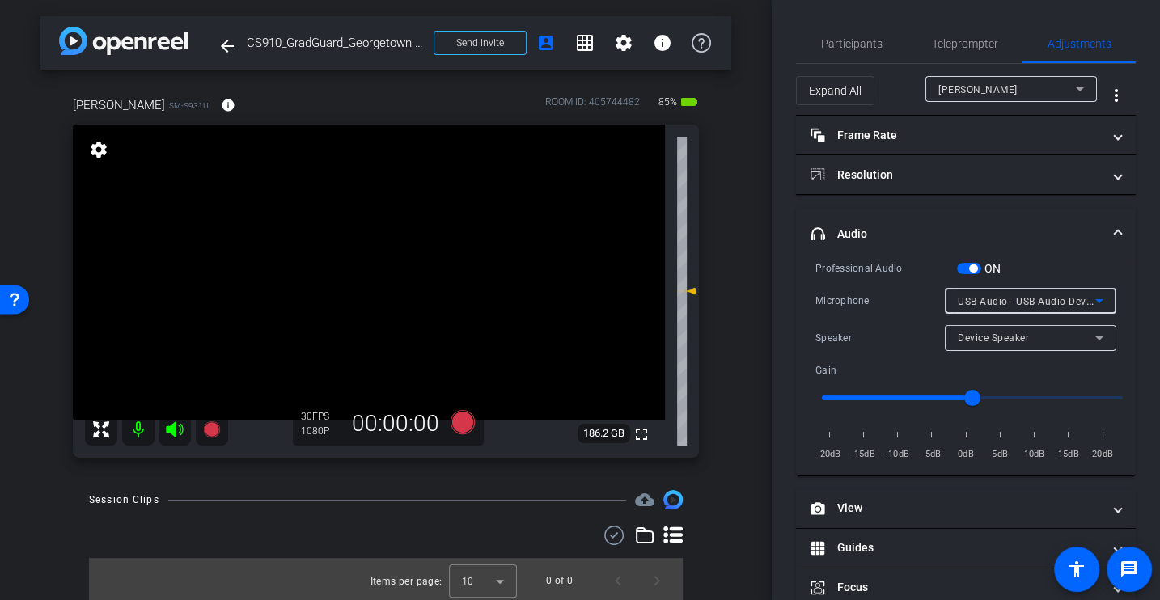
click at [904, 298] on div "Microphone" at bounding box center [879, 301] width 129 height 16
click at [866, 307] on div "Microphone USB-Audio - USB Audio Device" at bounding box center [965, 301] width 301 height 26
click at [466, 420] on icon at bounding box center [462, 422] width 24 height 24
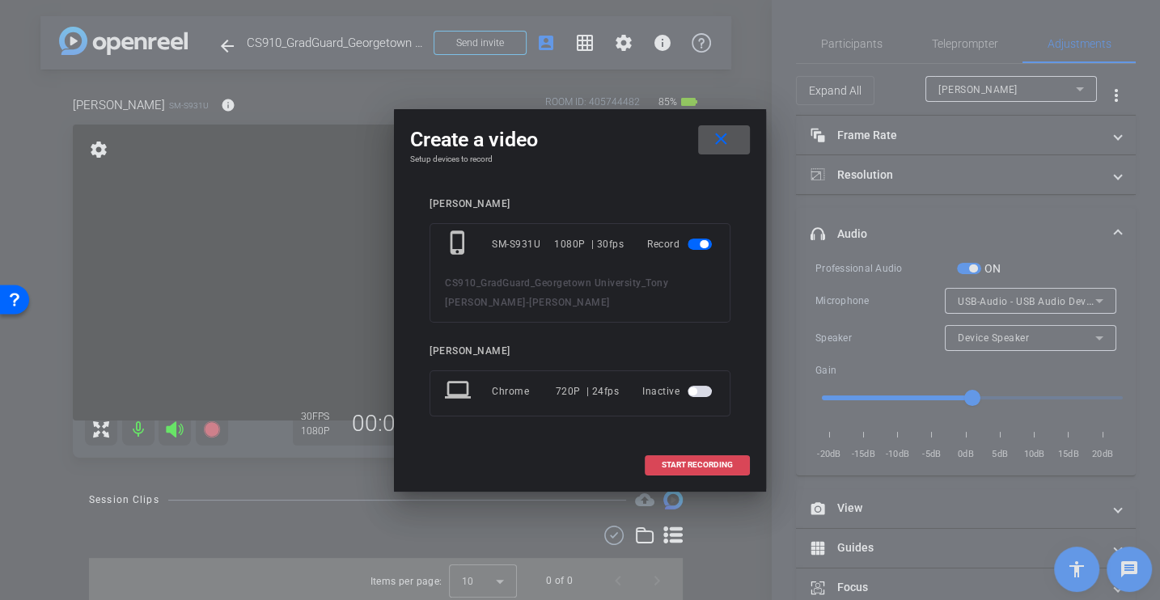
click at [718, 461] on span "START RECORDING" at bounding box center [697, 465] width 71 height 8
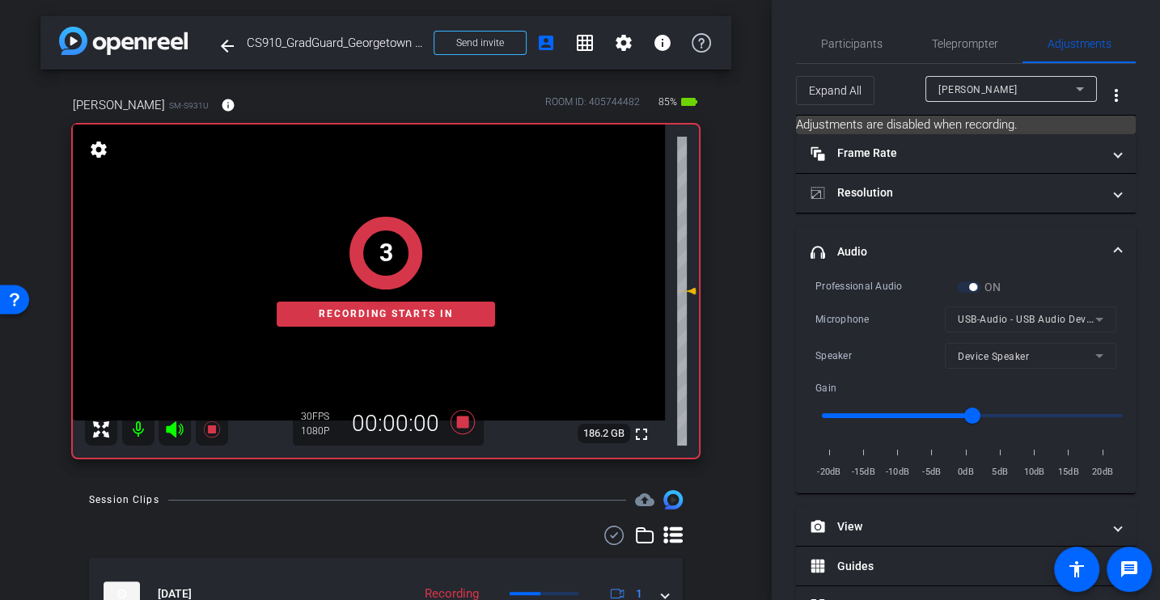
click at [898, 293] on div "Professional Audio ON" at bounding box center [965, 286] width 301 height 17
click at [850, 287] on div "Professional Audio" at bounding box center [886, 286] width 142 height 16
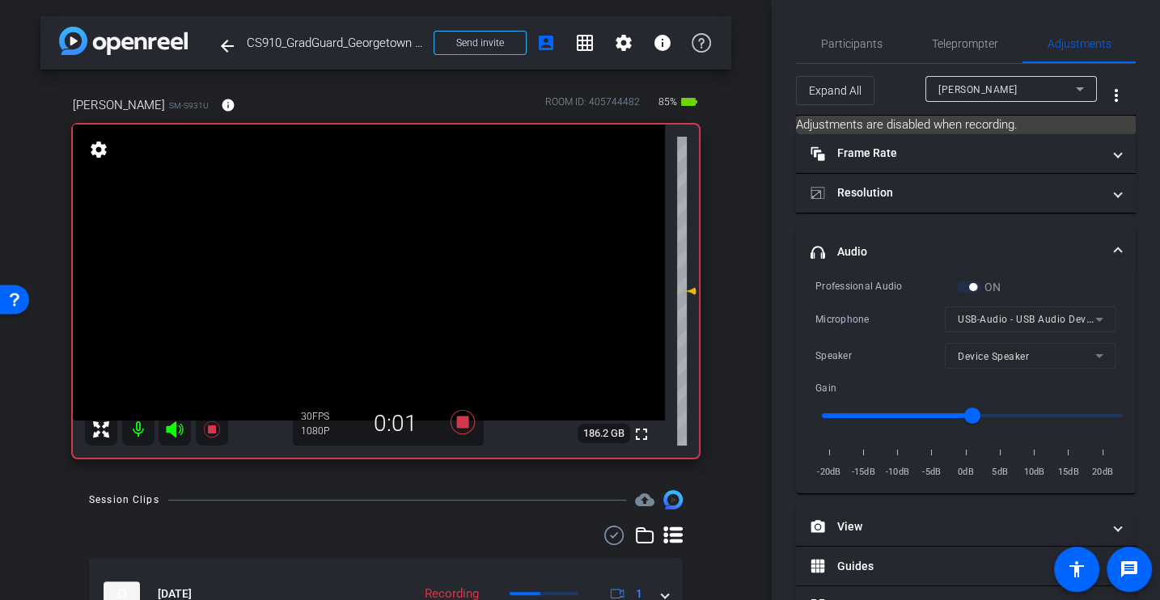
click at [865, 293] on div "Professional Audio ON" at bounding box center [965, 286] width 301 height 17
drag, startPoint x: 973, startPoint y: 408, endPoint x: 944, endPoint y: 411, distance: 29.2
click at [943, 411] on input "range" at bounding box center [972, 416] width 335 height 36
click at [902, 335] on div "Professional Audio ON Microphone USB-Audio - USB Audio Device Speaker Device Sp…" at bounding box center [965, 379] width 301 height 203
drag, startPoint x: 942, startPoint y: 408, endPoint x: 915, endPoint y: 408, distance: 26.7
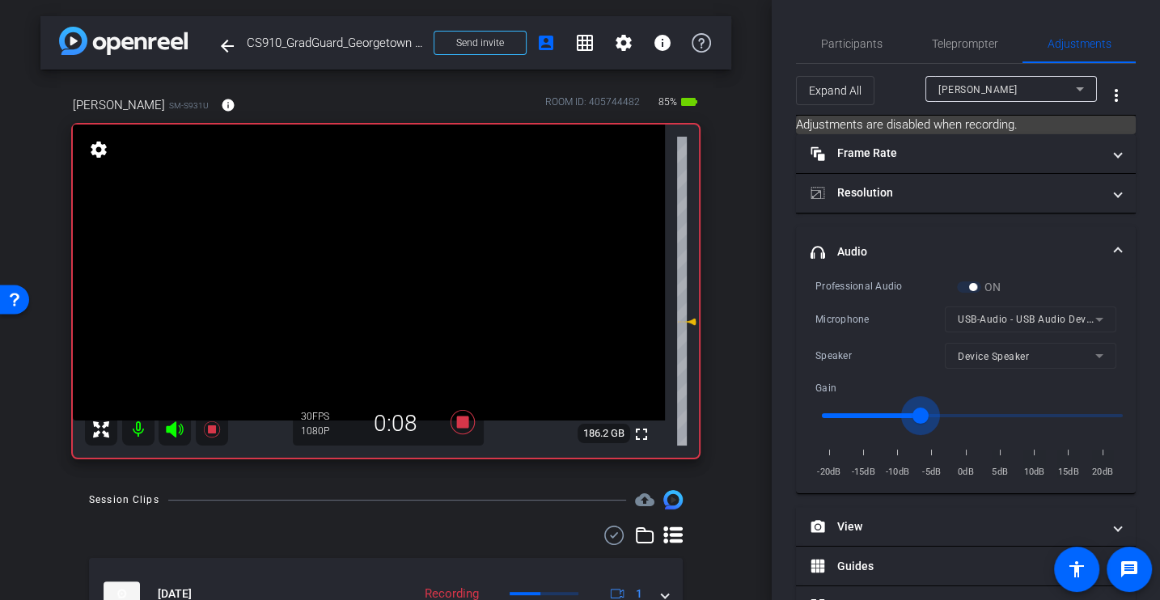
type input "-8"
click at [915, 408] on input "range" at bounding box center [972, 416] width 335 height 36
click at [896, 301] on div "Professional Audio ON Microphone USB-Audio - USB Audio Device Speaker Device Sp…" at bounding box center [965, 379] width 301 height 203
click at [461, 425] on icon at bounding box center [462, 422] width 24 height 24
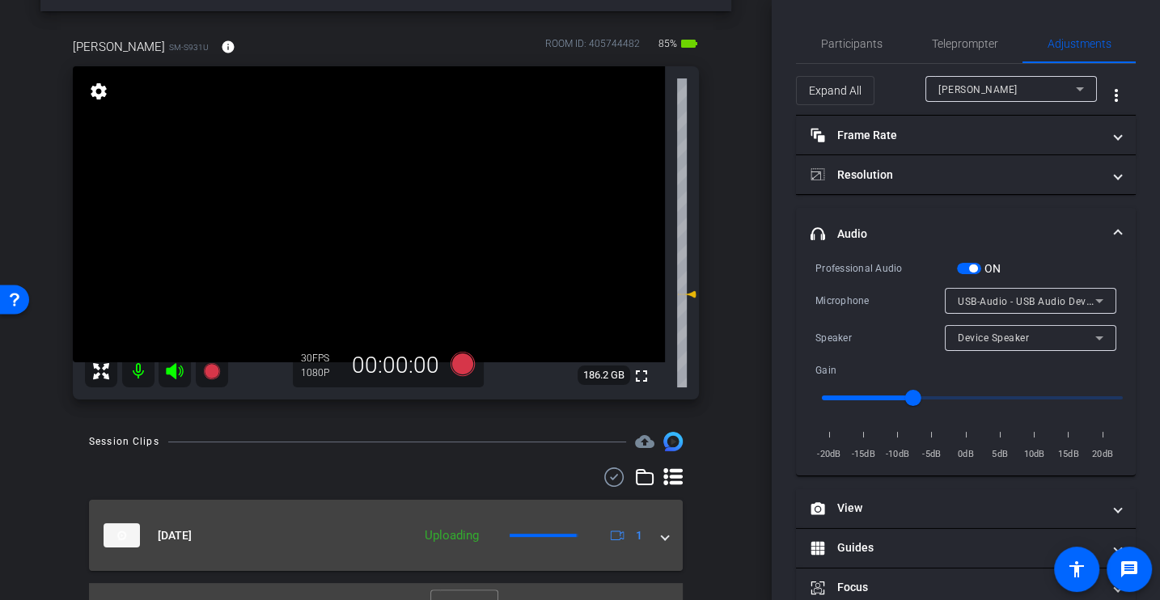
scroll to position [82, 0]
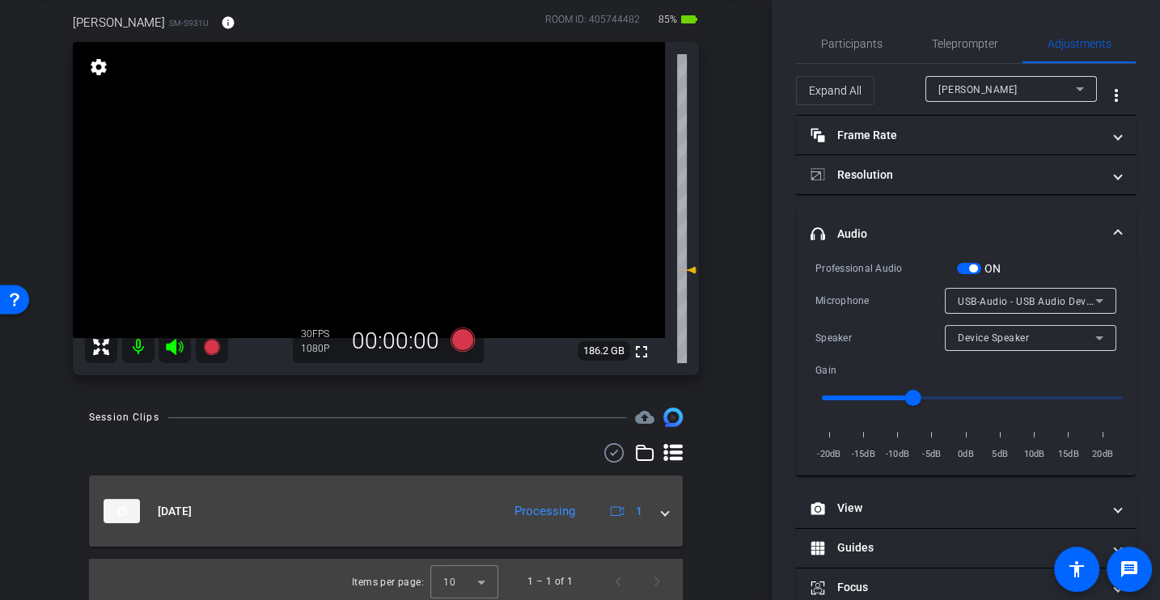
click at [672, 513] on mat-expansion-panel-header "[DATE] Processing 1" at bounding box center [386, 511] width 594 height 71
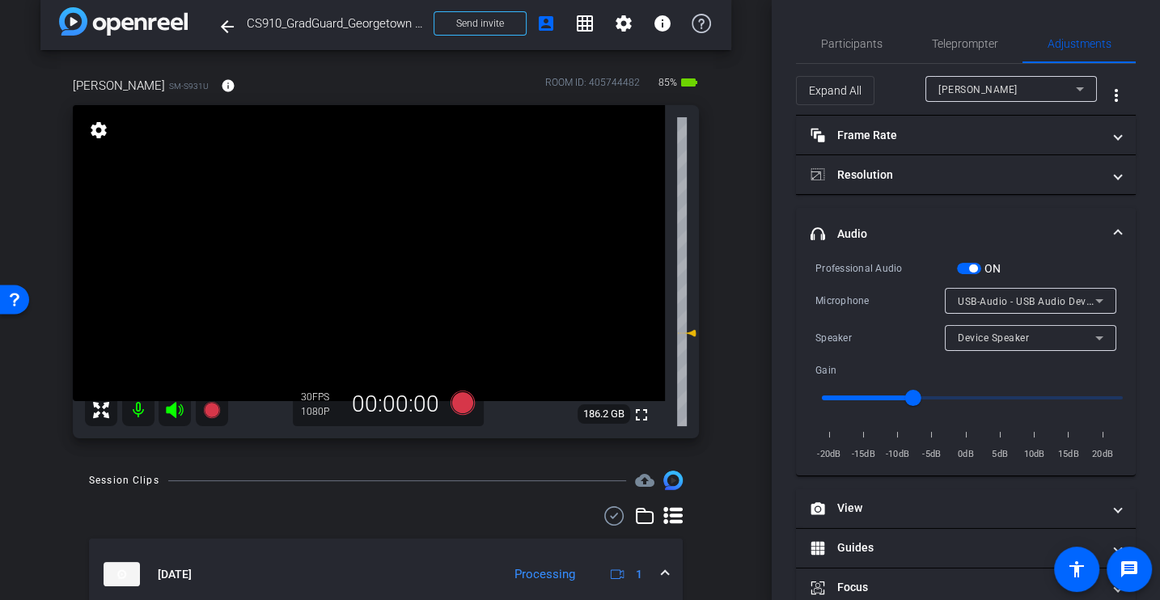
scroll to position [15, 0]
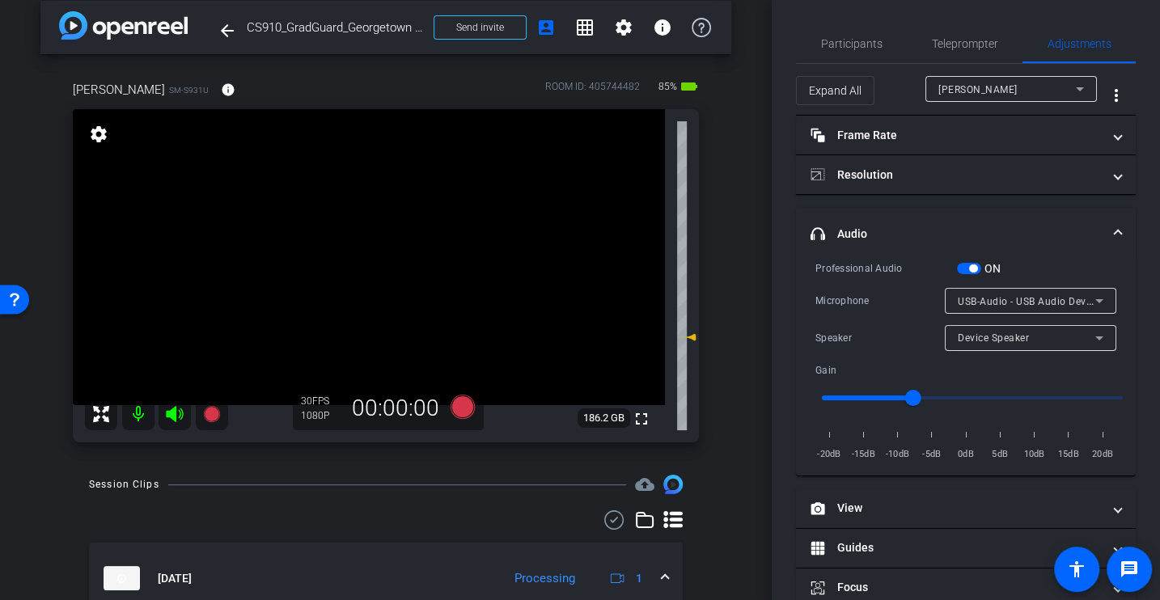
click at [834, 297] on div "Microphone" at bounding box center [879, 301] width 129 height 16
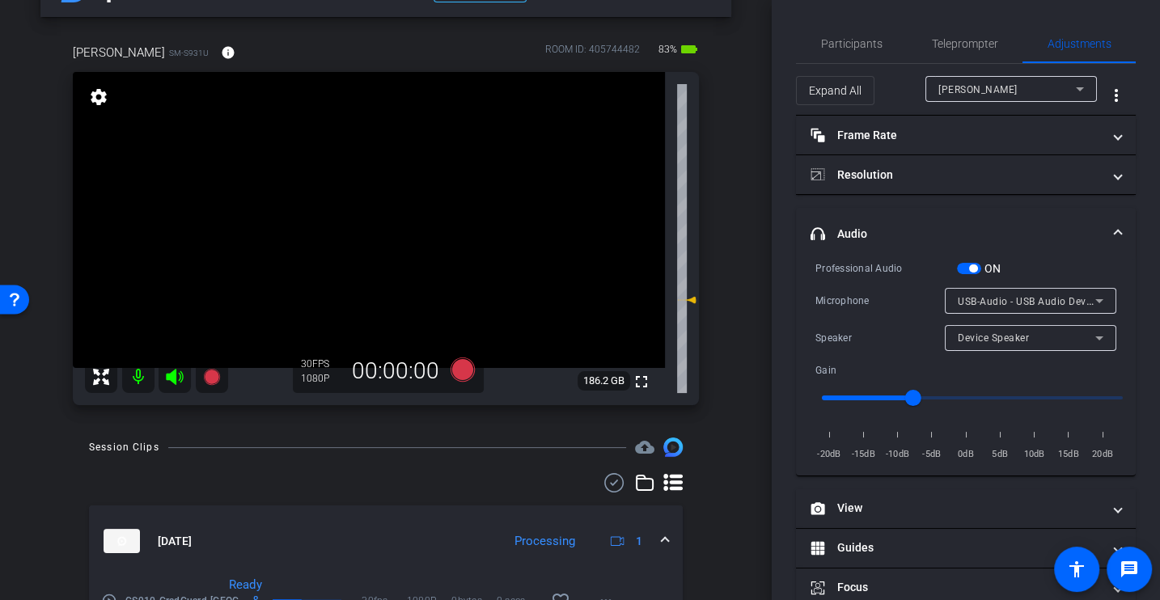
scroll to position [49, 0]
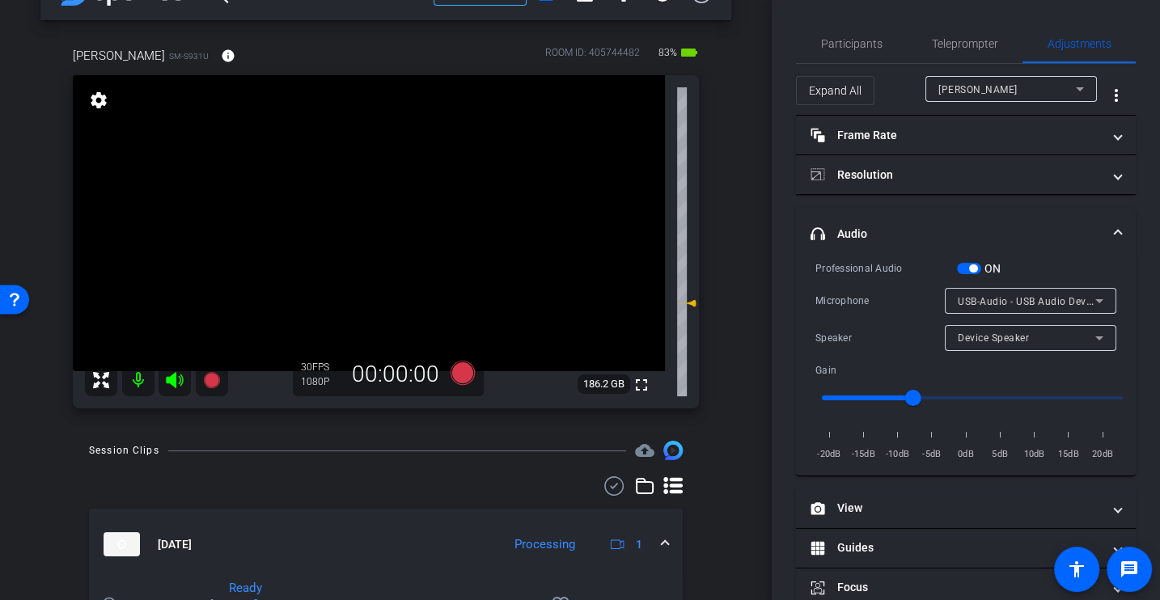
click at [856, 295] on div "Microphone" at bounding box center [879, 301] width 129 height 16
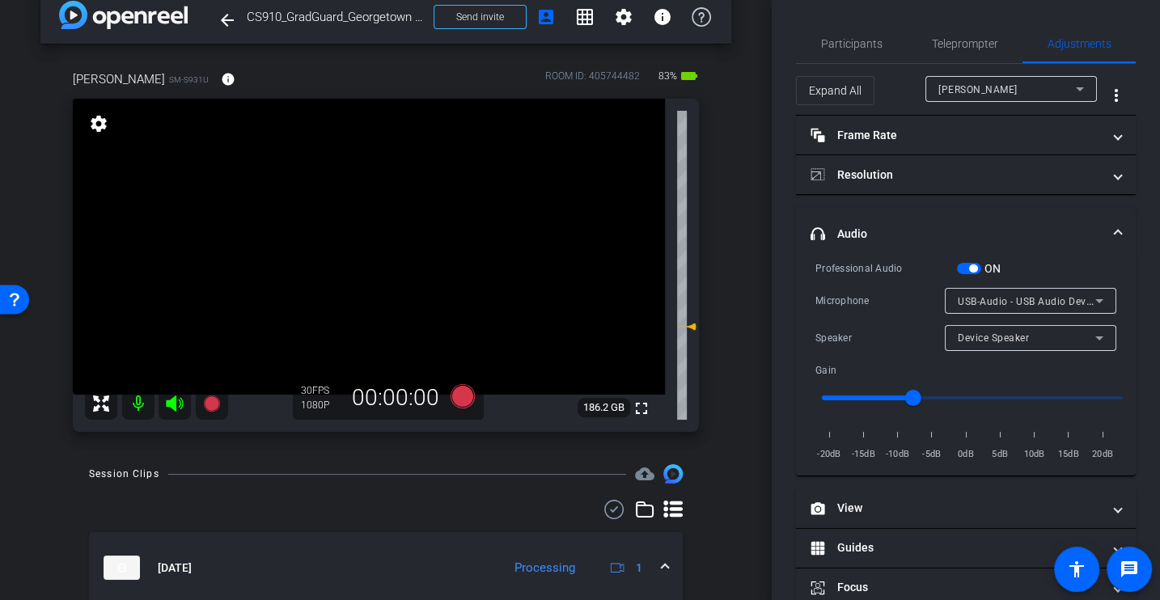
scroll to position [142, 0]
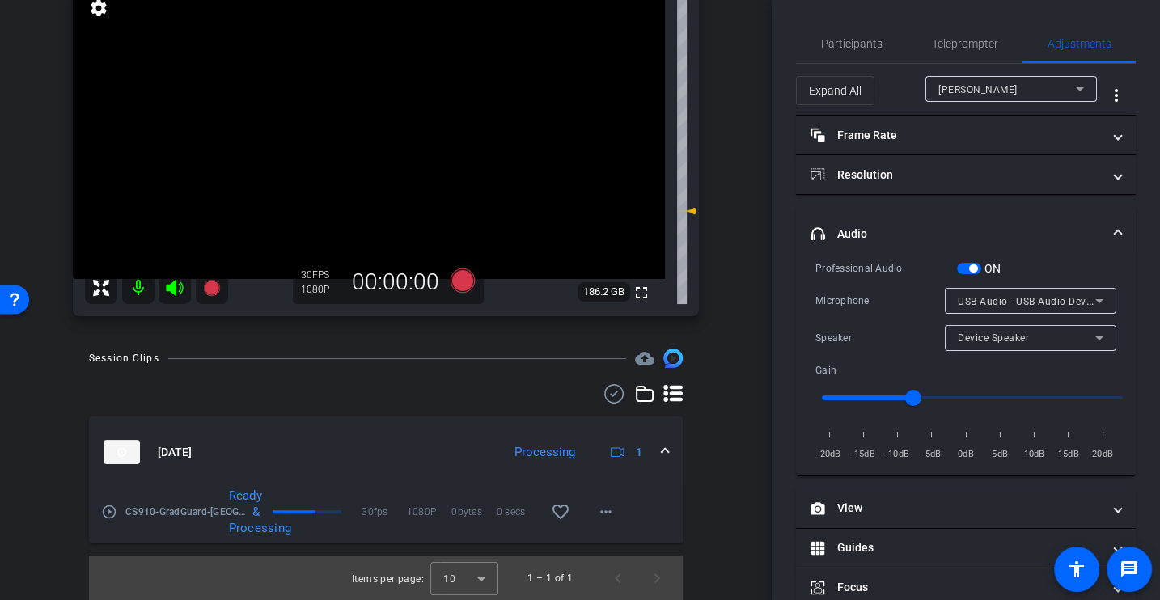
click at [107, 514] on mat-icon "play_circle_outline" at bounding box center [109, 512] width 16 height 16
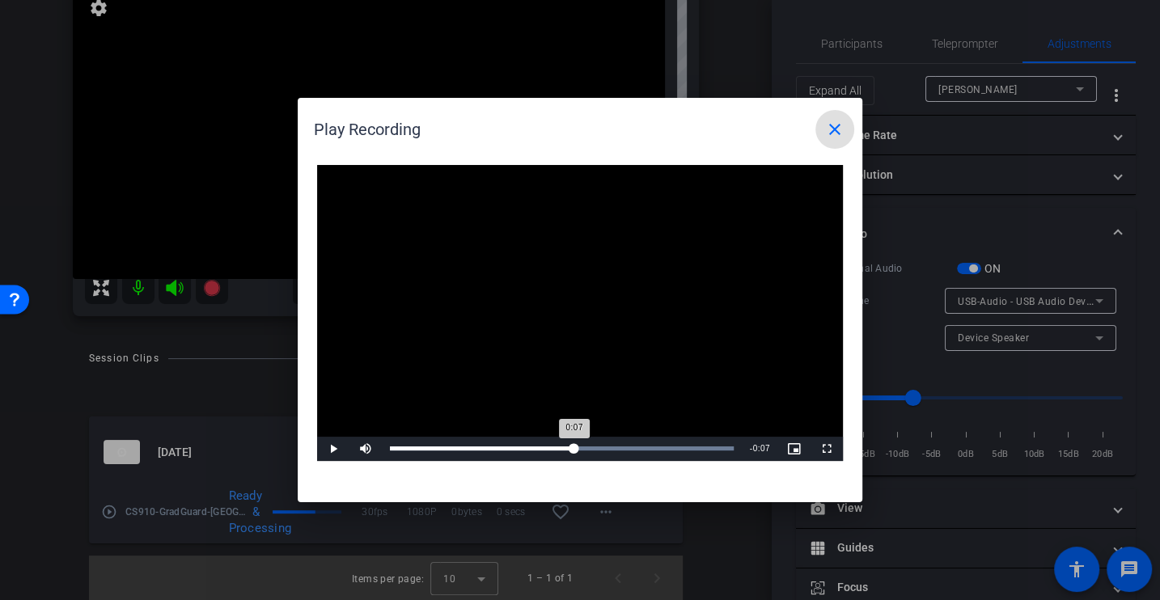
click at [573, 453] on div "Loaded : 100.00% 0:07 0:07" at bounding box center [562, 449] width 360 height 24
click at [837, 127] on mat-icon "close" at bounding box center [834, 129] width 19 height 19
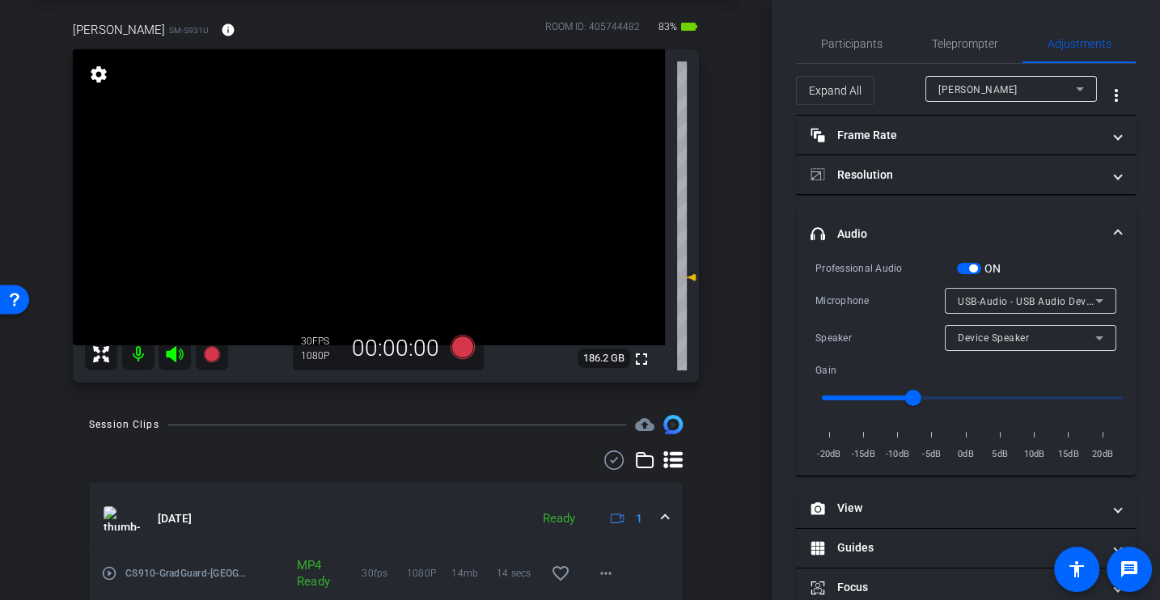
scroll to position [0, 0]
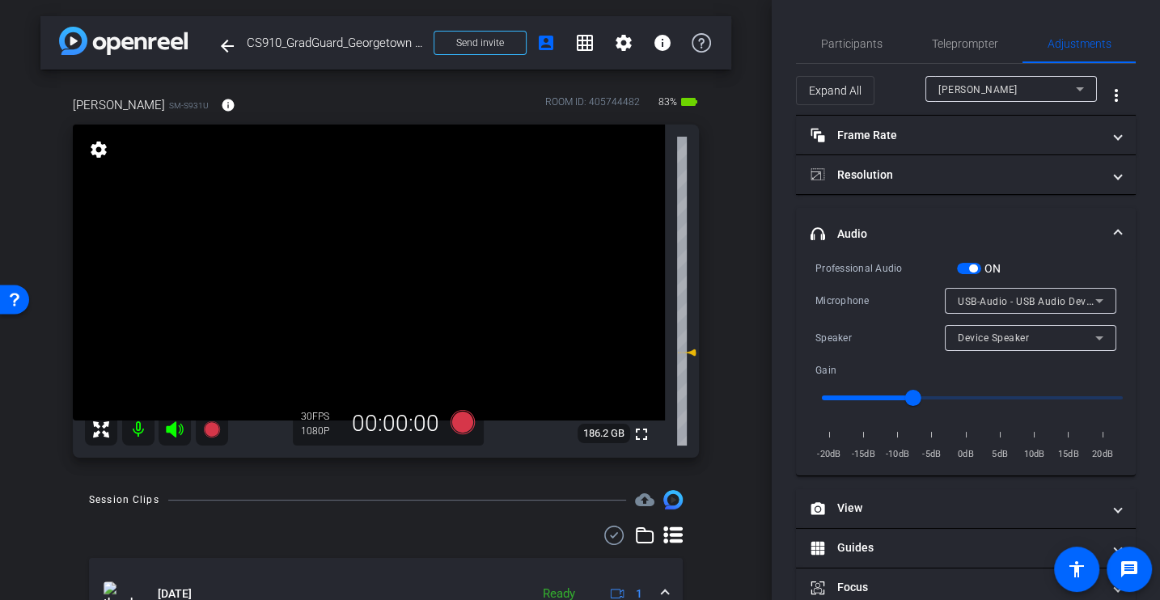
click at [867, 288] on div "Microphone USB-Audio - USB Audio Device" at bounding box center [965, 301] width 301 height 26
click at [864, 307] on div "Microphone" at bounding box center [879, 301] width 129 height 16
click at [848, 312] on div "Microphone USB-Audio - USB Audio Device" at bounding box center [965, 301] width 301 height 26
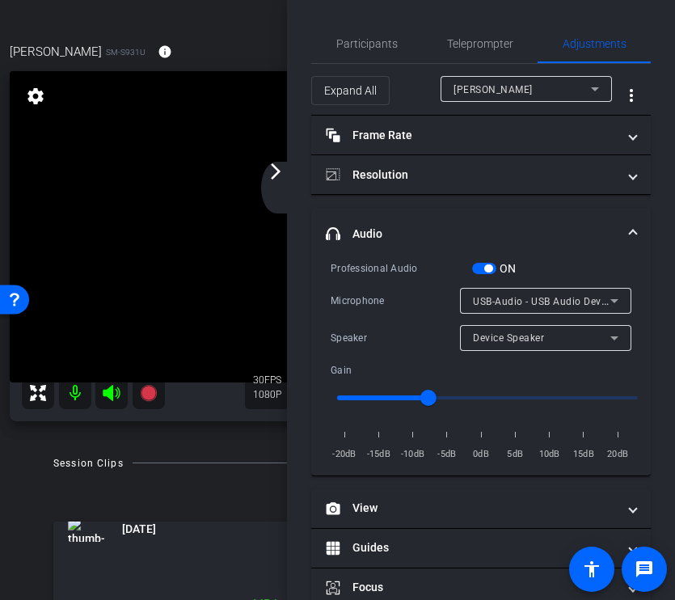
click at [284, 181] on div "arrow_back_ios_new arrow_forward_ios" at bounding box center [278, 188] width 34 height 52
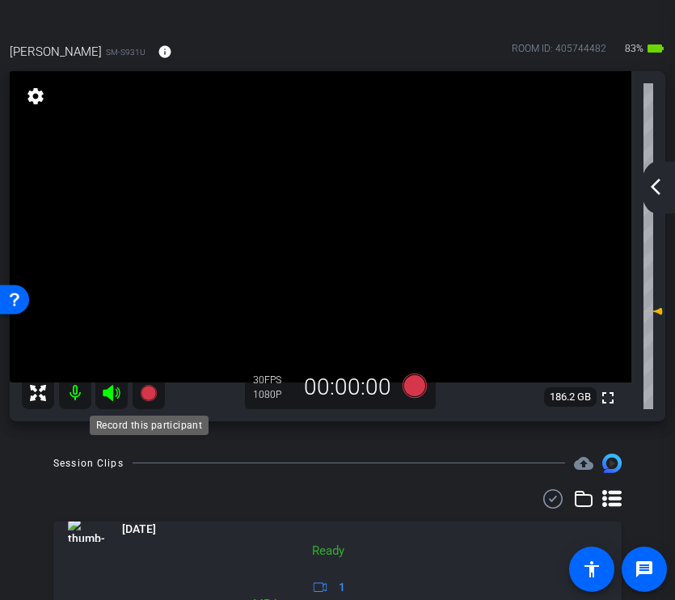
click at [154, 394] on icon at bounding box center [148, 392] width 16 height 16
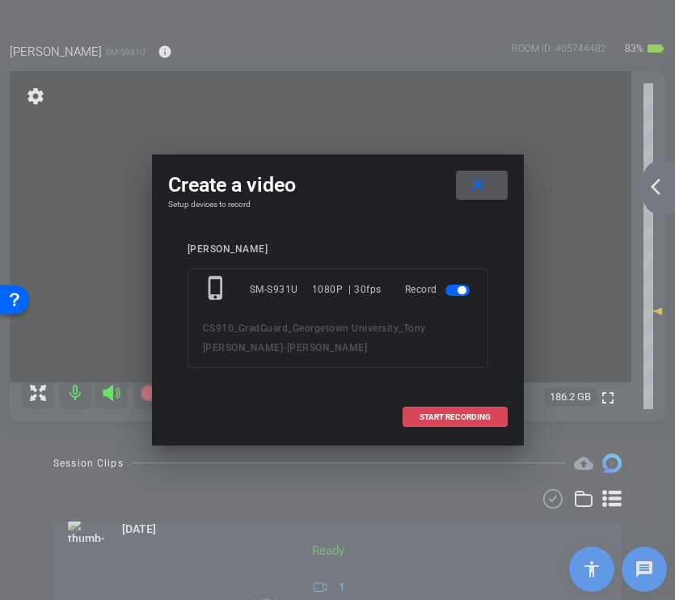
click at [459, 414] on span "START RECORDING" at bounding box center [455, 417] width 71 height 8
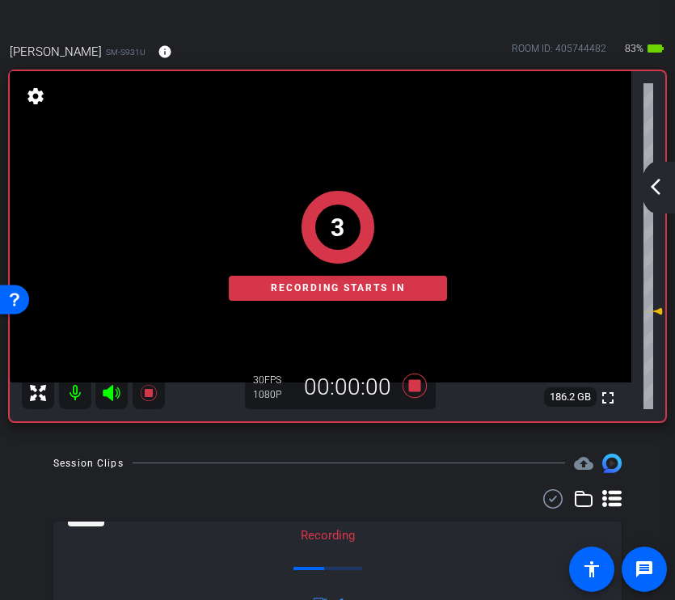
click at [656, 188] on mat-icon "arrow_back_ios_new" at bounding box center [655, 186] width 19 height 19
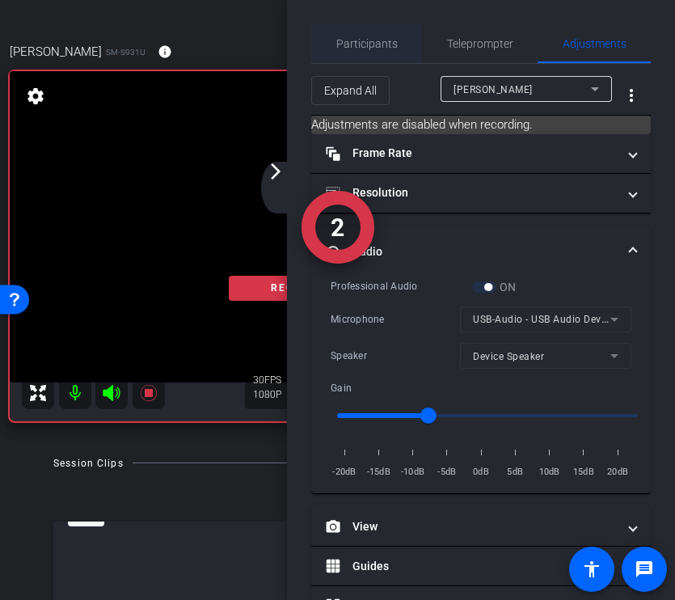
click at [364, 40] on span "Participants" at bounding box center [366, 43] width 61 height 11
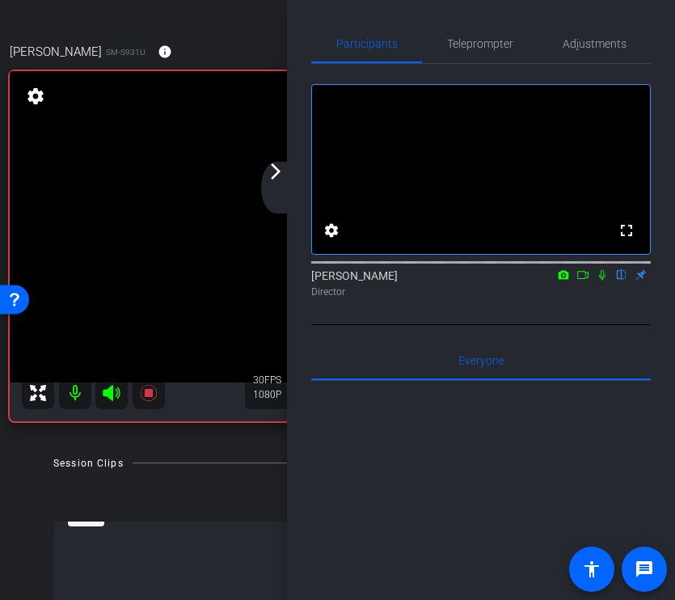
click at [277, 193] on div "arrow_back_ios_new arrow_forward_ios" at bounding box center [278, 188] width 34 height 52
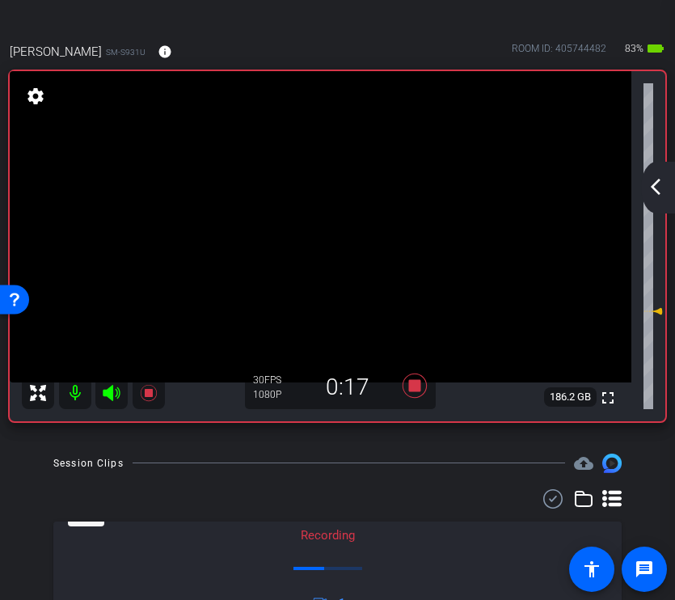
click at [652, 184] on mat-icon "arrow_back_ios_new" at bounding box center [655, 186] width 19 height 19
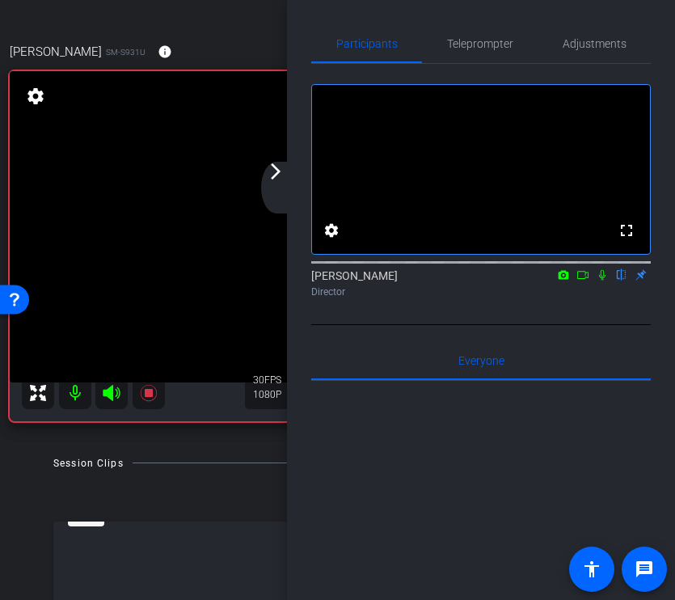
click at [601, 281] on icon at bounding box center [602, 275] width 6 height 11
click at [285, 188] on div "arrow_back_ios_new arrow_forward_ios" at bounding box center [278, 188] width 34 height 52
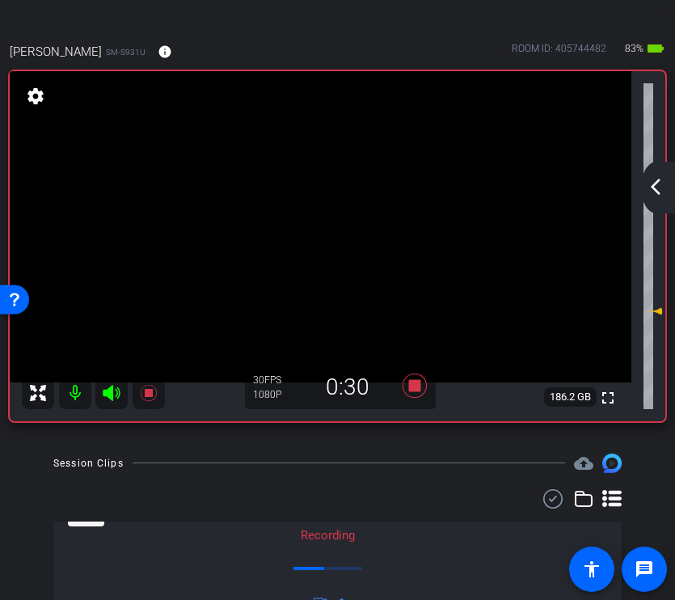
click at [653, 183] on mat-icon "arrow_back_ios_new" at bounding box center [655, 186] width 19 height 19
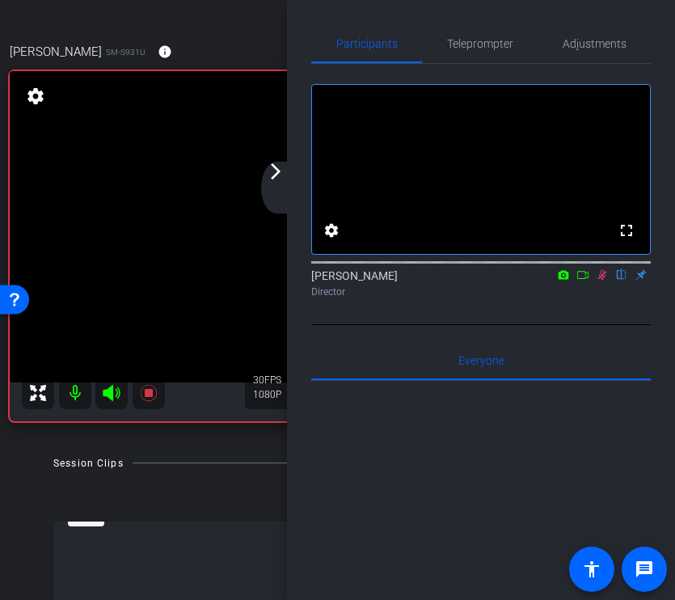
click at [273, 171] on mat-icon "arrow_forward_ios" at bounding box center [275, 171] width 19 height 19
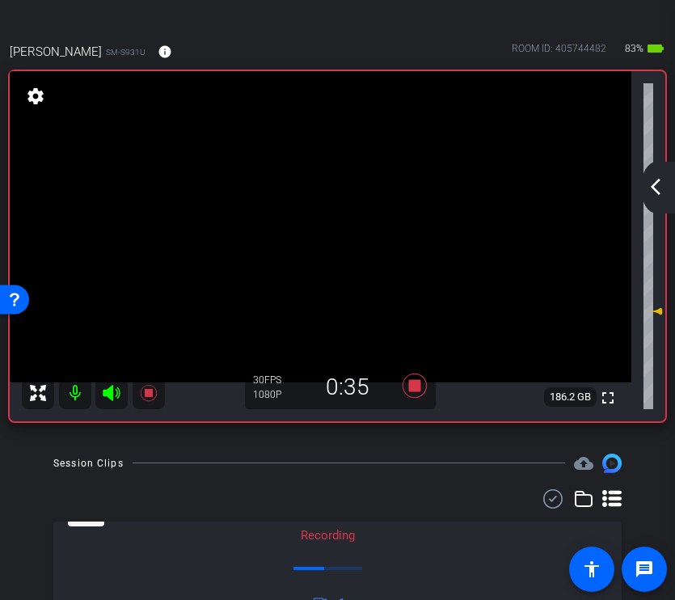
click at [655, 175] on div "arrow_back_ios_new arrow_forward_ios" at bounding box center [658, 188] width 34 height 52
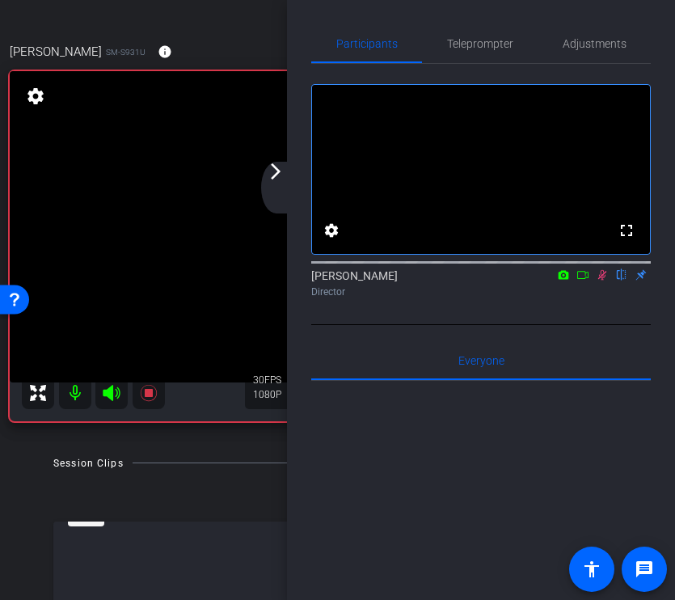
click at [605, 281] on icon at bounding box center [602, 275] width 9 height 11
click at [284, 183] on div "arrow_back_ios_new arrow_forward_ios" at bounding box center [278, 188] width 34 height 52
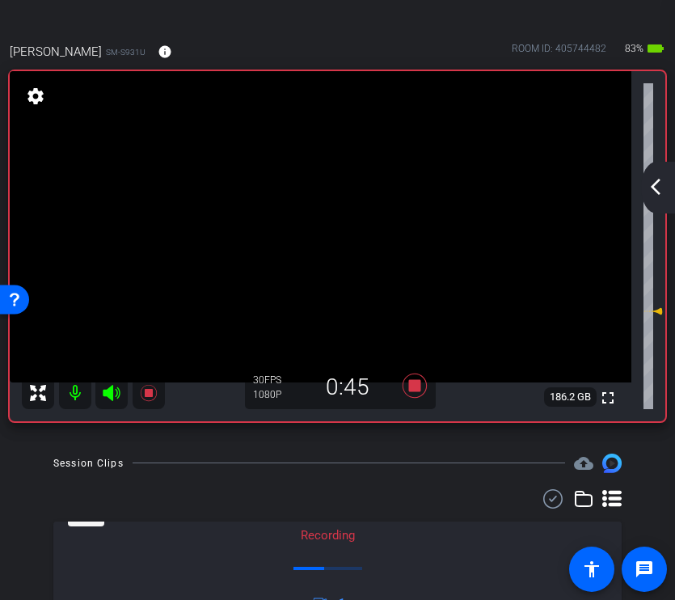
click at [655, 185] on mat-icon "arrow_back_ios_new" at bounding box center [655, 186] width 19 height 19
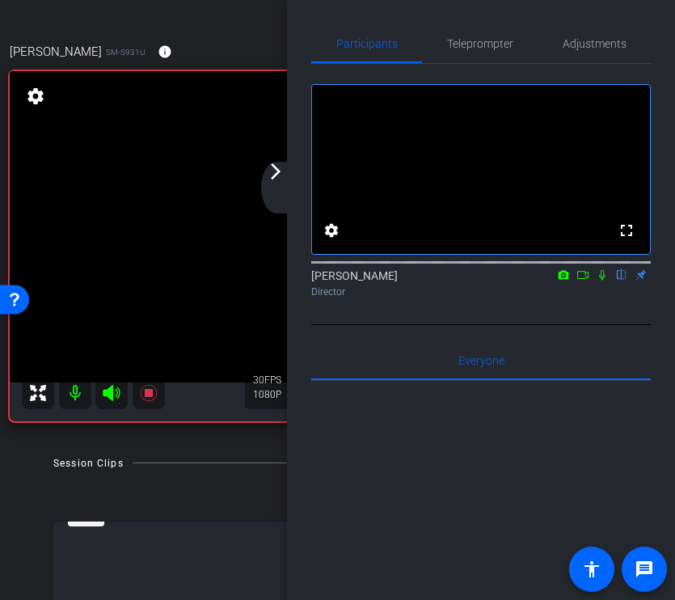
click at [605, 281] on icon at bounding box center [602, 274] width 13 height 11
click at [278, 186] on div "arrow_back_ios_new arrow_forward_ios" at bounding box center [278, 188] width 34 height 52
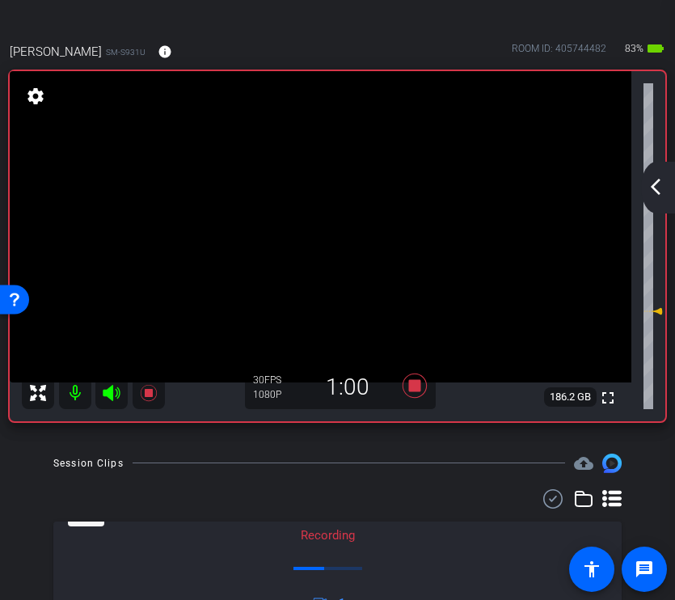
click at [660, 180] on mat-icon "arrow_back_ios_new" at bounding box center [655, 186] width 19 height 19
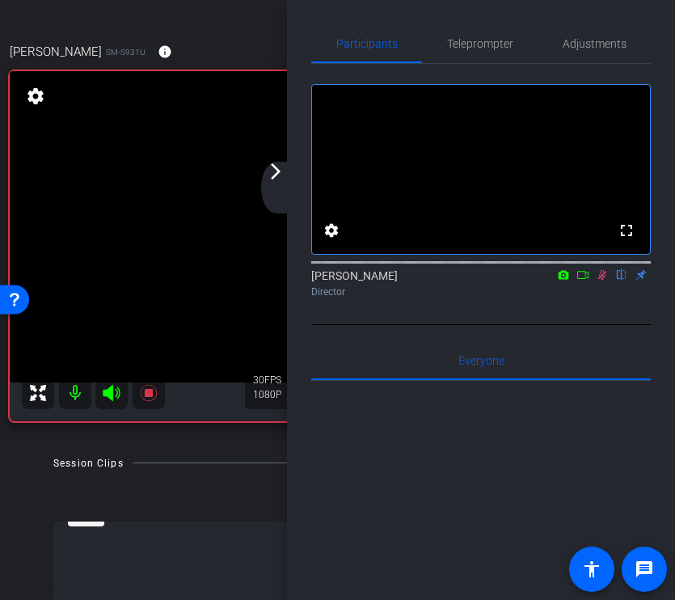
click at [597, 281] on icon at bounding box center [602, 274] width 13 height 11
click at [270, 170] on mat-icon "arrow_forward_ios" at bounding box center [275, 171] width 19 height 19
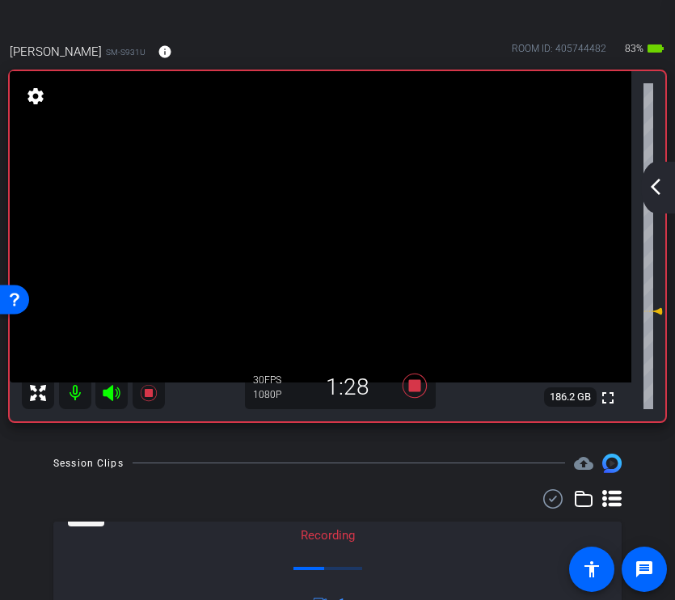
click at [656, 178] on mat-icon "arrow_back_ios_new" at bounding box center [655, 186] width 19 height 19
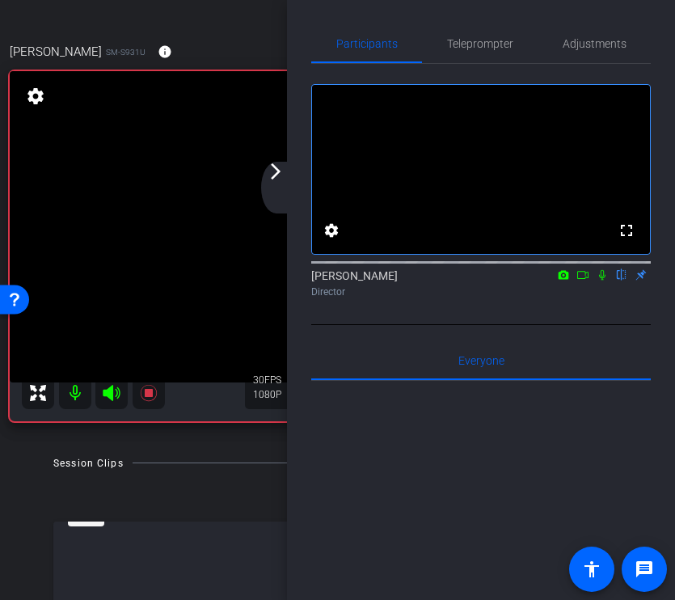
click at [268, 178] on mat-icon "arrow_forward_ios" at bounding box center [275, 171] width 19 height 19
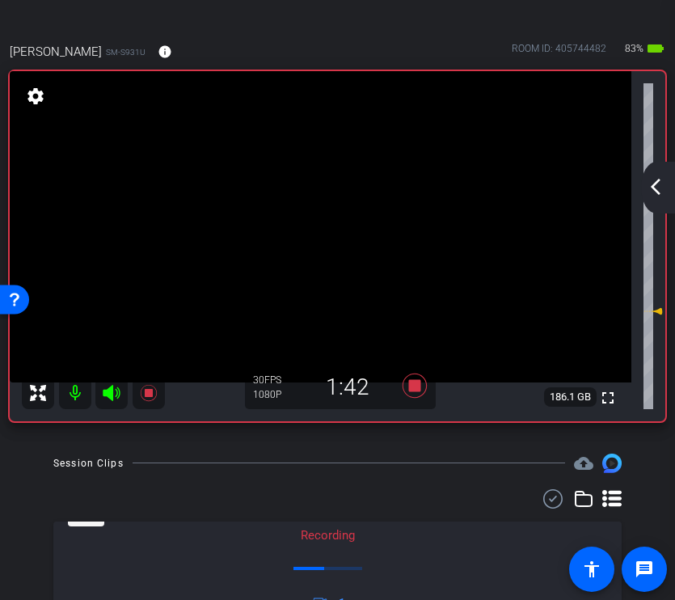
click at [652, 171] on div "arrow_back_ios_new arrow_forward_ios" at bounding box center [658, 188] width 34 height 52
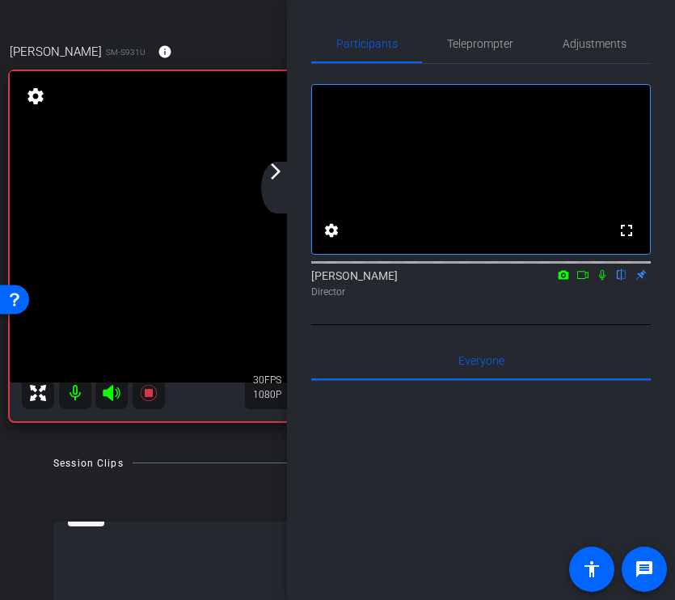
click at [600, 282] on mat-icon at bounding box center [602, 275] width 19 height 15
click at [277, 172] on mat-icon "arrow_forward_ios" at bounding box center [275, 171] width 19 height 19
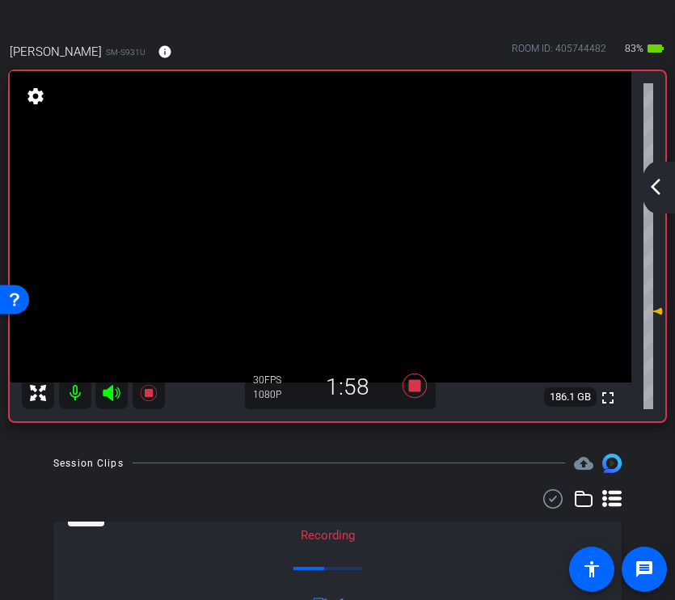
click at [663, 196] on mat-icon "arrow_back_ios_new" at bounding box center [655, 186] width 19 height 19
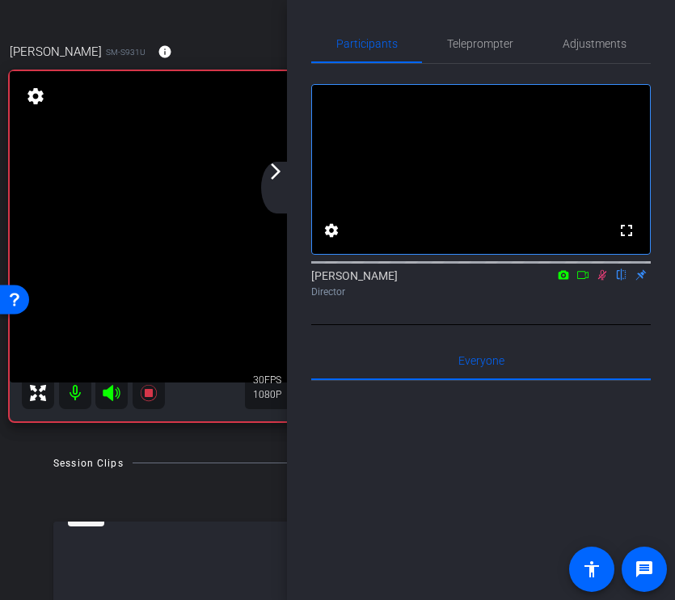
click at [276, 171] on mat-icon "arrow_forward_ios" at bounding box center [275, 171] width 19 height 19
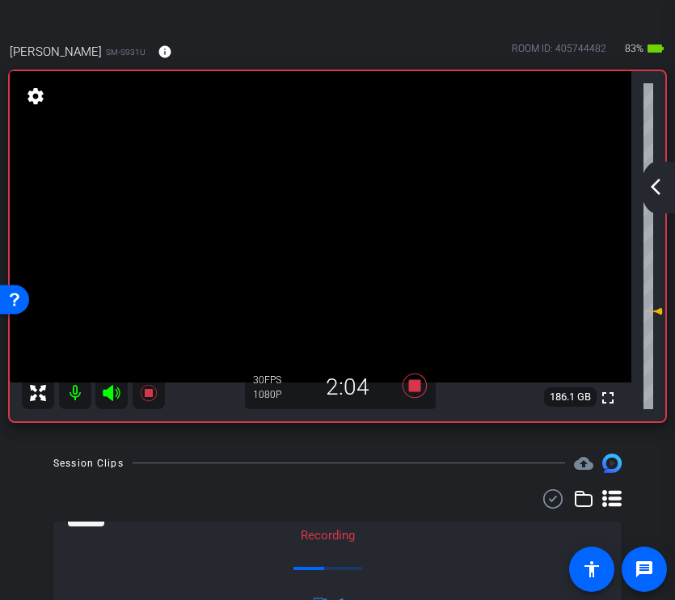
click at [655, 189] on mat-icon "arrow_back_ios_new" at bounding box center [655, 186] width 19 height 19
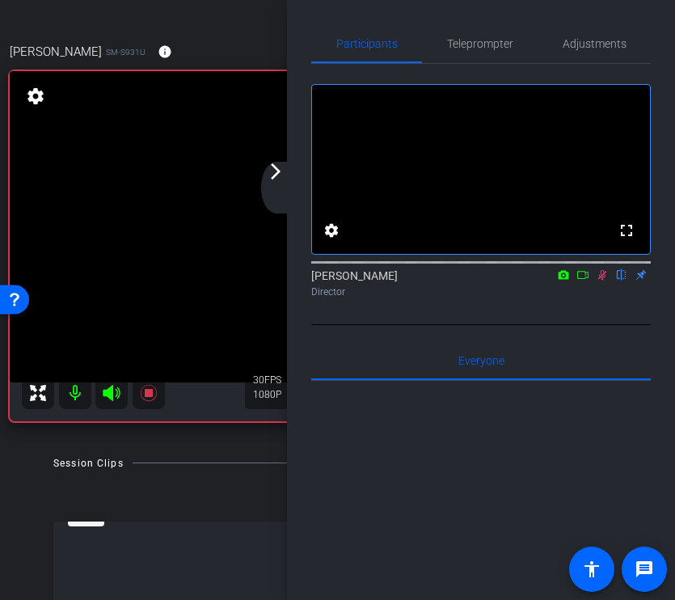
click at [281, 164] on mat-icon "arrow_forward_ios" at bounding box center [275, 171] width 19 height 19
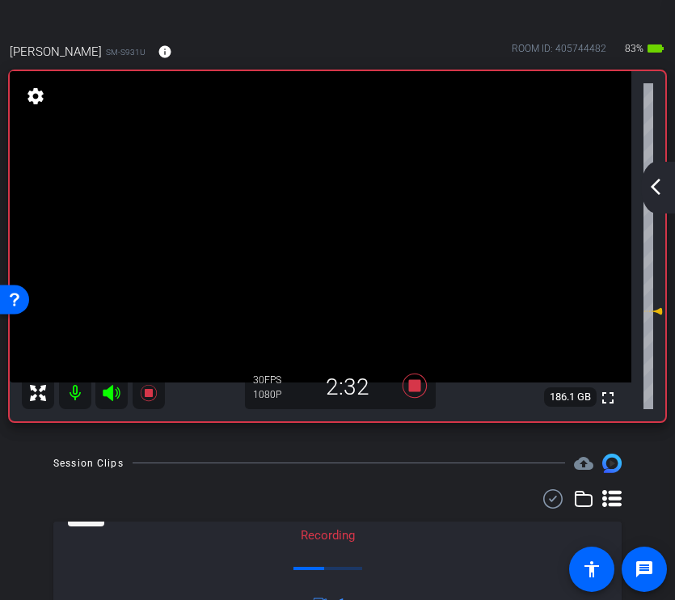
click at [653, 180] on mat-icon "arrow_back_ios_new" at bounding box center [655, 186] width 19 height 19
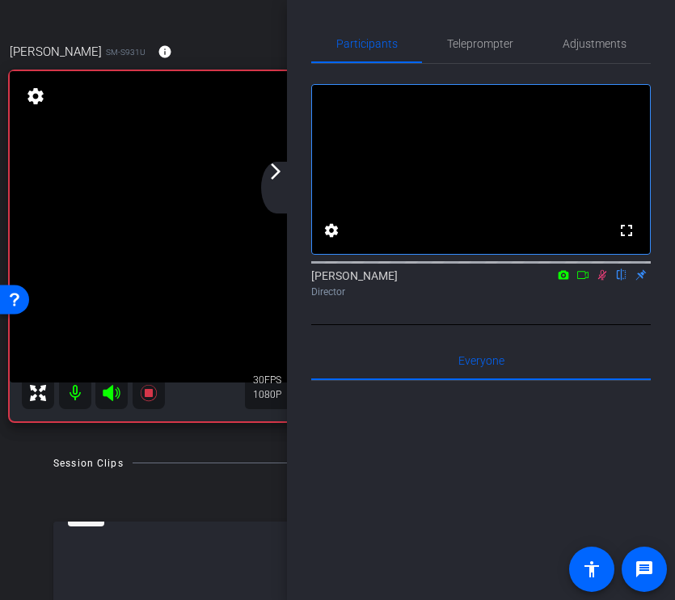
click at [278, 169] on mat-icon "arrow_forward_ios" at bounding box center [275, 171] width 19 height 19
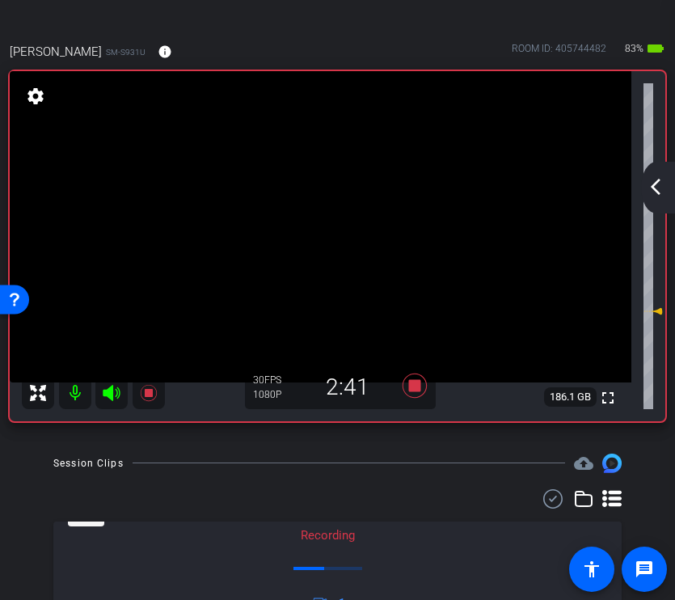
click at [653, 197] on div "arrow_back_ios_new arrow_forward_ios" at bounding box center [658, 188] width 34 height 52
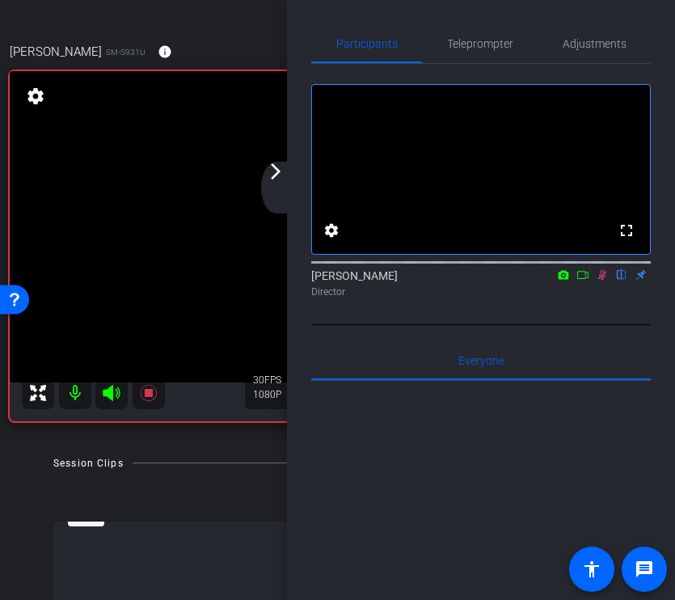
click at [603, 281] on icon at bounding box center [602, 274] width 13 height 11
click at [288, 178] on div "arrow_back_ios_new arrow_forward_ios" at bounding box center [278, 188] width 34 height 52
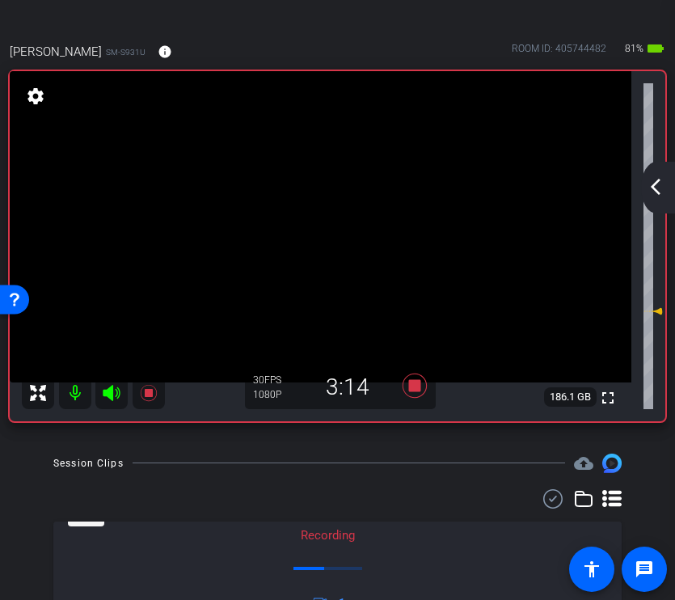
click at [658, 197] on div "arrow_back_ios_new arrow_forward_ios" at bounding box center [658, 188] width 34 height 52
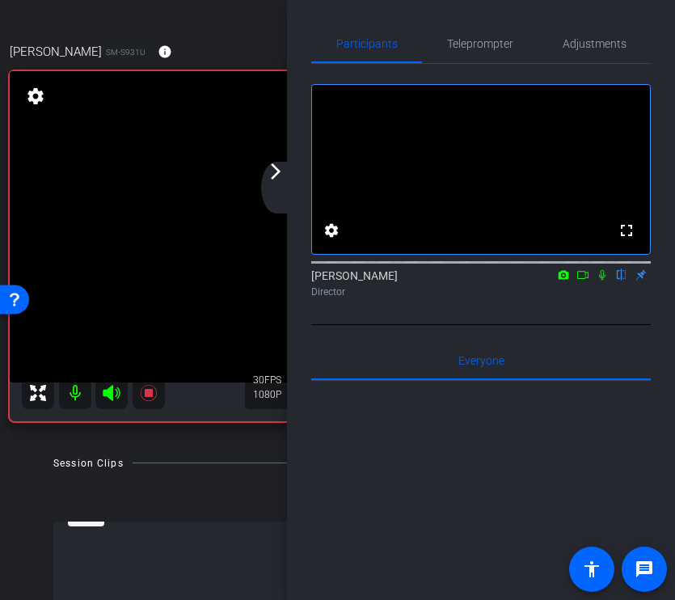
click at [599, 281] on icon at bounding box center [602, 275] width 6 height 11
click at [285, 180] on div "arrow_back_ios_new arrow_forward_ios" at bounding box center [278, 188] width 34 height 52
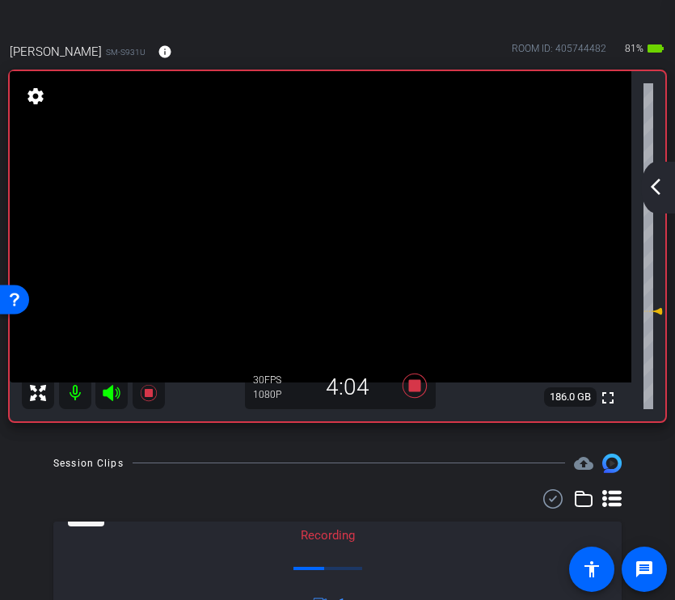
click at [649, 181] on mat-icon "arrow_back_ios_new" at bounding box center [655, 186] width 19 height 19
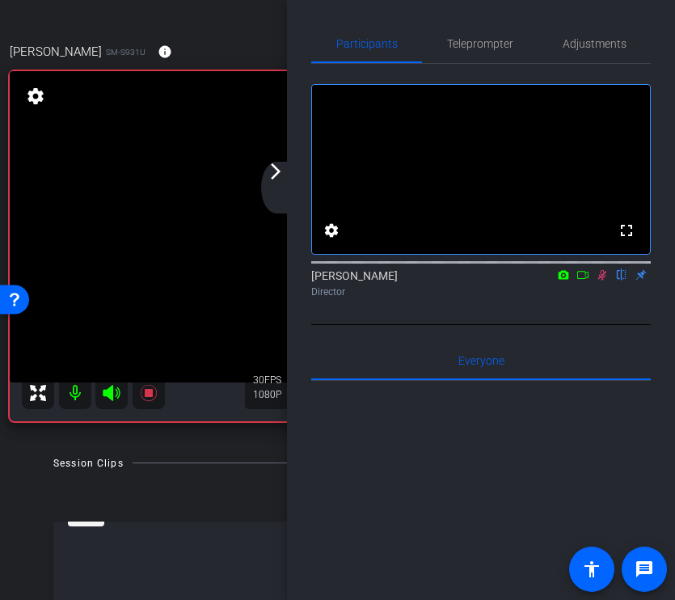
click at [599, 281] on icon at bounding box center [602, 274] width 13 height 11
click at [285, 178] on div "arrow_back_ios_new arrow_forward_ios" at bounding box center [278, 188] width 34 height 52
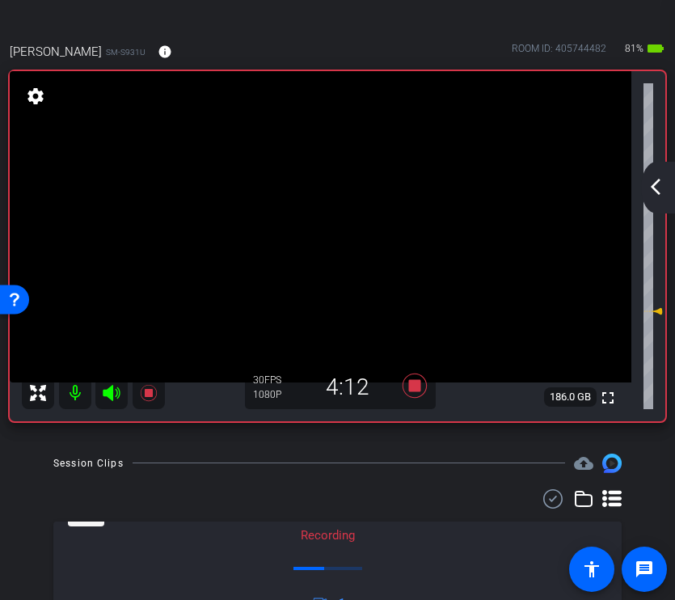
click at [660, 186] on mat-icon "arrow_back_ios_new" at bounding box center [655, 186] width 19 height 19
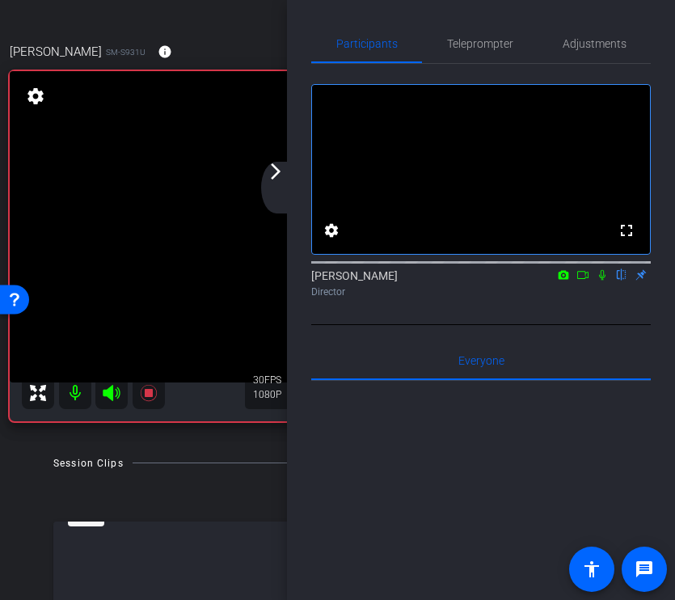
click at [598, 281] on icon at bounding box center [602, 274] width 13 height 11
click at [285, 176] on mat-icon "arrow_forward_ios" at bounding box center [275, 171] width 19 height 19
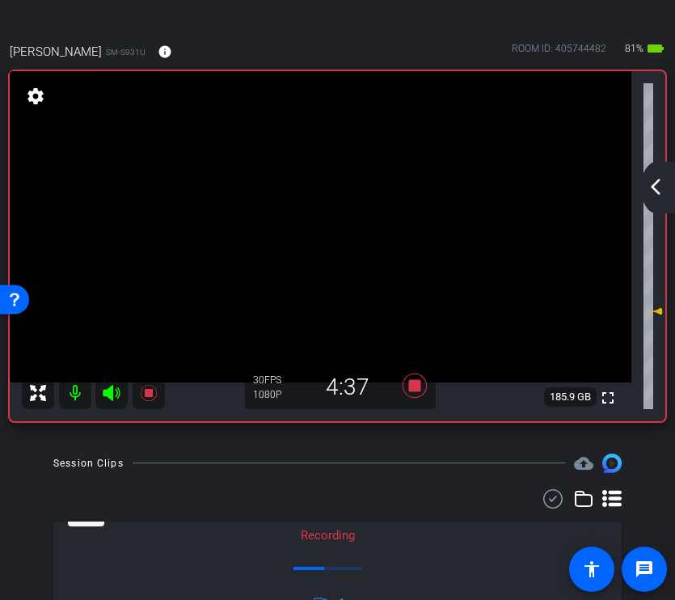
click at [657, 186] on mat-icon "arrow_back_ios_new" at bounding box center [655, 186] width 19 height 19
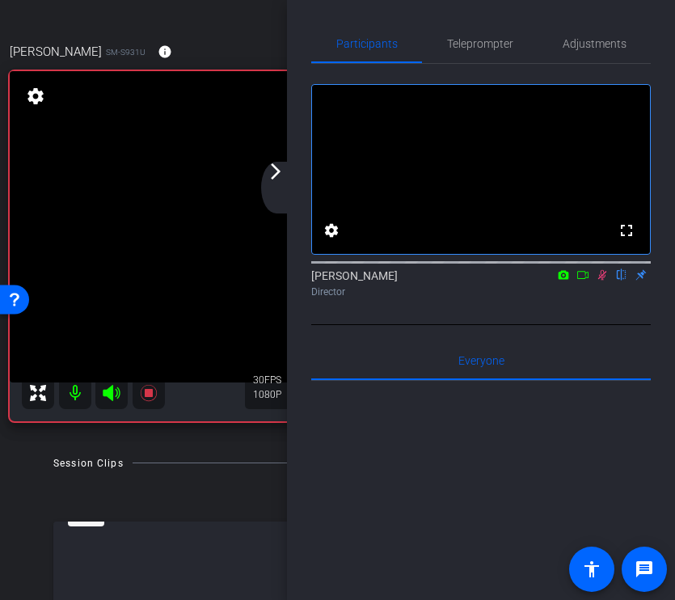
click at [600, 281] on icon at bounding box center [602, 274] width 13 height 11
click at [281, 189] on div "arrow_back_ios_new arrow_forward_ios" at bounding box center [278, 188] width 34 height 52
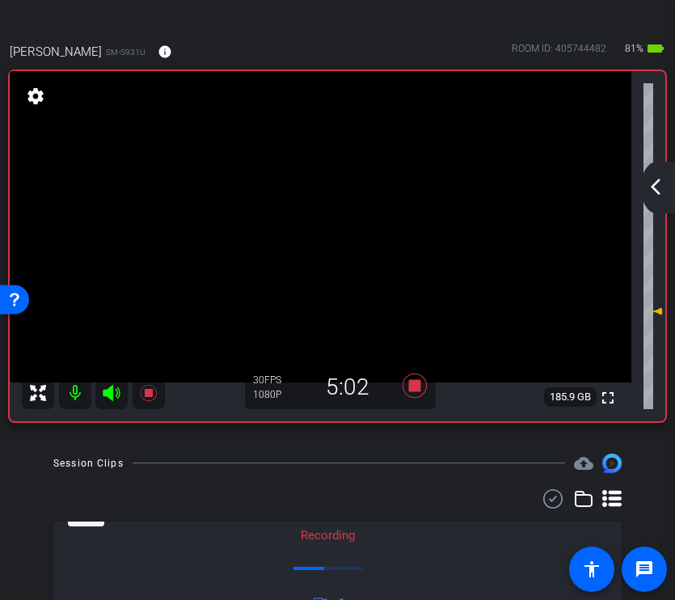
click at [654, 200] on div "arrow_back_ios_new arrow_forward_ios" at bounding box center [658, 188] width 34 height 52
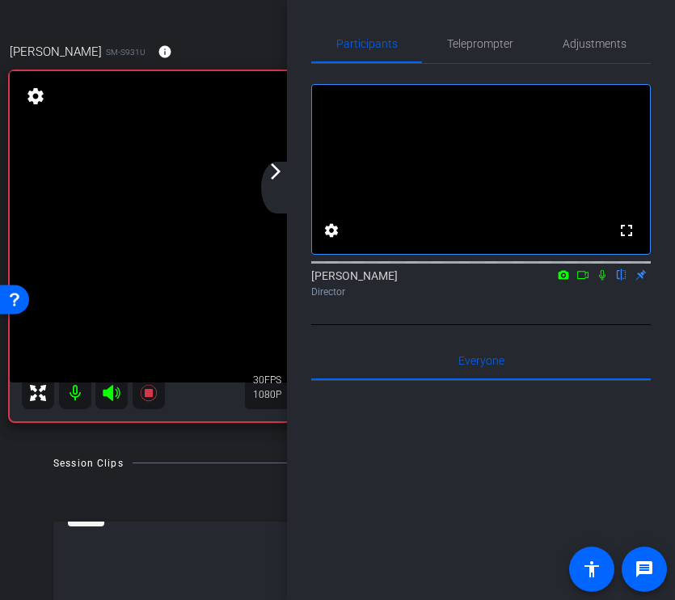
click at [603, 282] on mat-icon at bounding box center [602, 275] width 19 height 15
click at [278, 171] on mat-icon "arrow_forward_ios" at bounding box center [275, 171] width 19 height 19
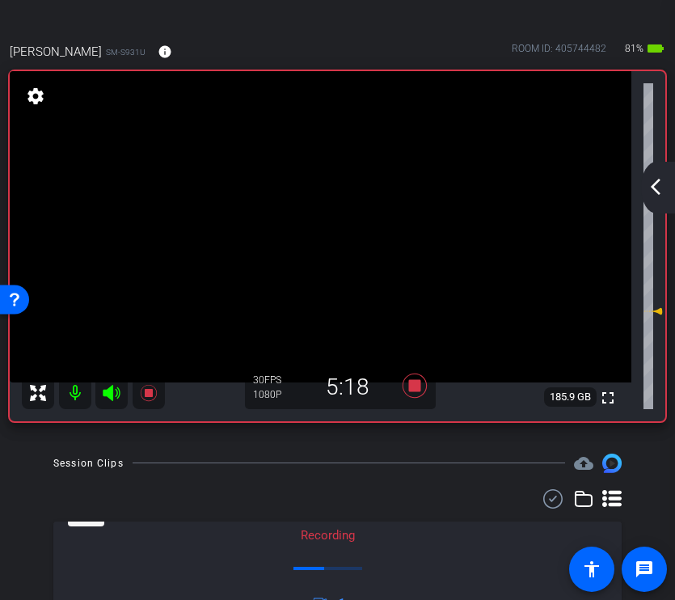
click at [657, 188] on mat-icon "arrow_back_ios_new" at bounding box center [655, 186] width 19 height 19
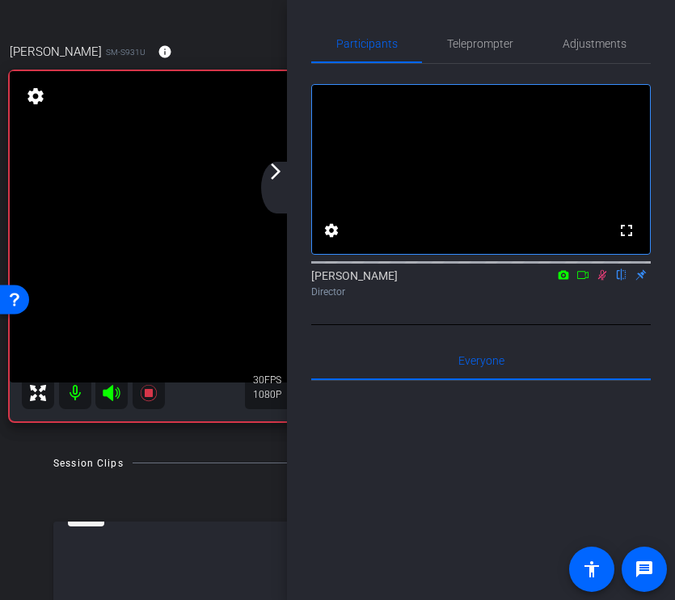
click at [599, 281] on icon at bounding box center [602, 275] width 9 height 11
click at [278, 181] on div "arrow_back_ios_new arrow_forward_ios" at bounding box center [278, 188] width 34 height 52
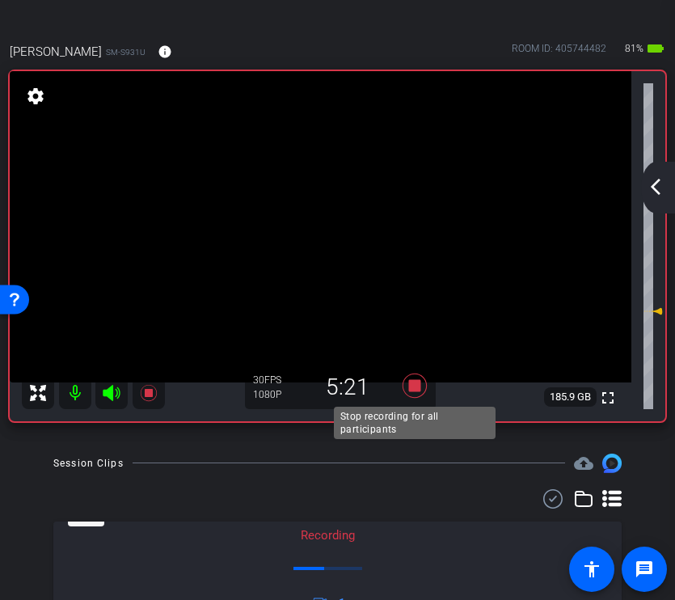
click at [413, 380] on icon at bounding box center [414, 386] width 24 height 24
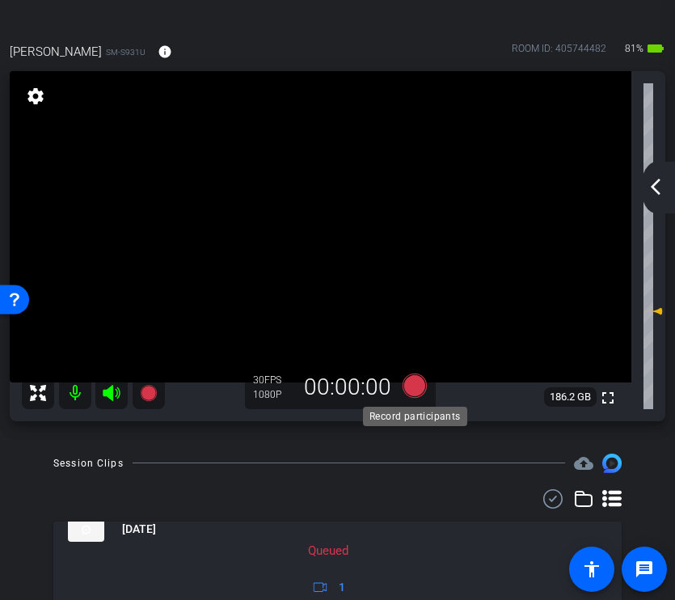
click at [408, 383] on icon at bounding box center [414, 385] width 24 height 24
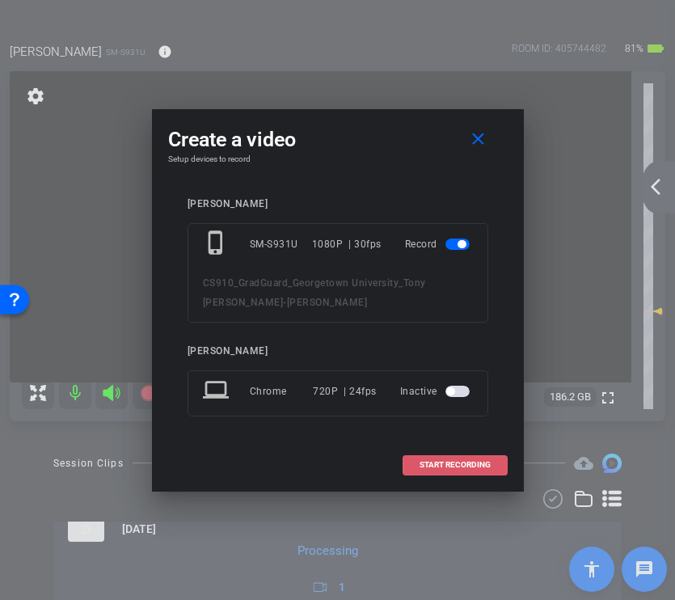
click at [451, 464] on span "START RECORDING" at bounding box center [455, 465] width 71 height 8
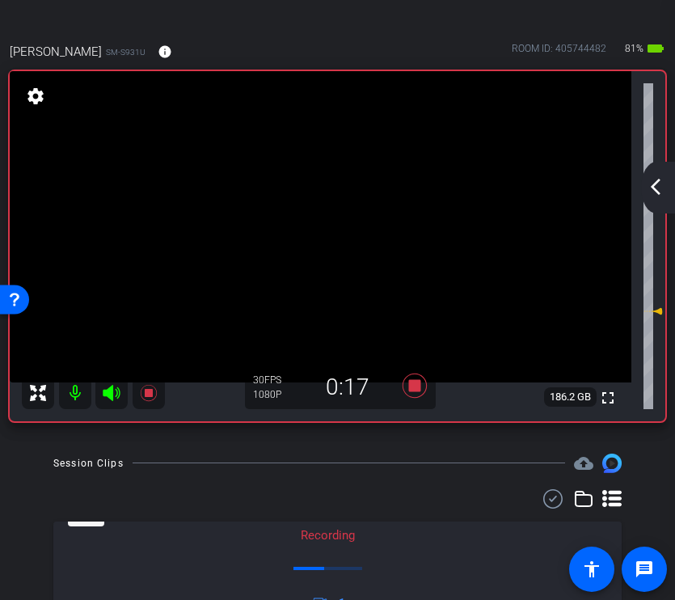
click at [658, 179] on mat-icon "arrow_back_ios_new" at bounding box center [655, 186] width 19 height 19
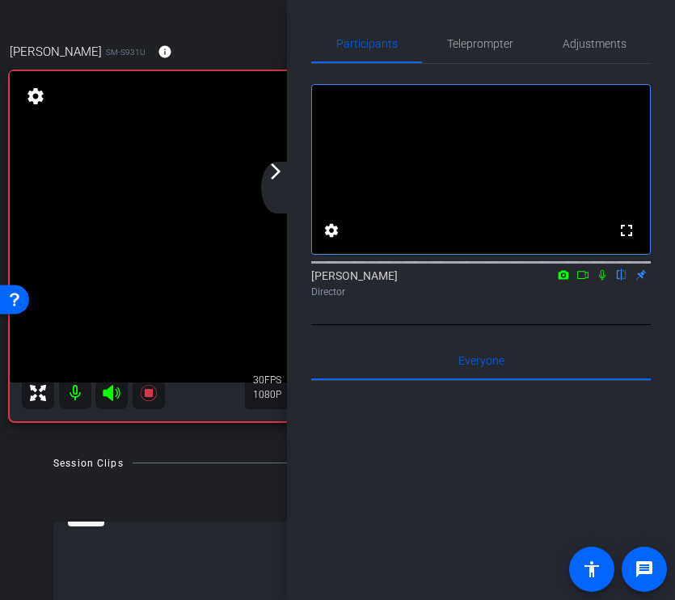
click at [602, 282] on mat-icon at bounding box center [602, 275] width 19 height 15
click at [285, 182] on div "arrow_back_ios_new arrow_forward_ios" at bounding box center [278, 188] width 34 height 52
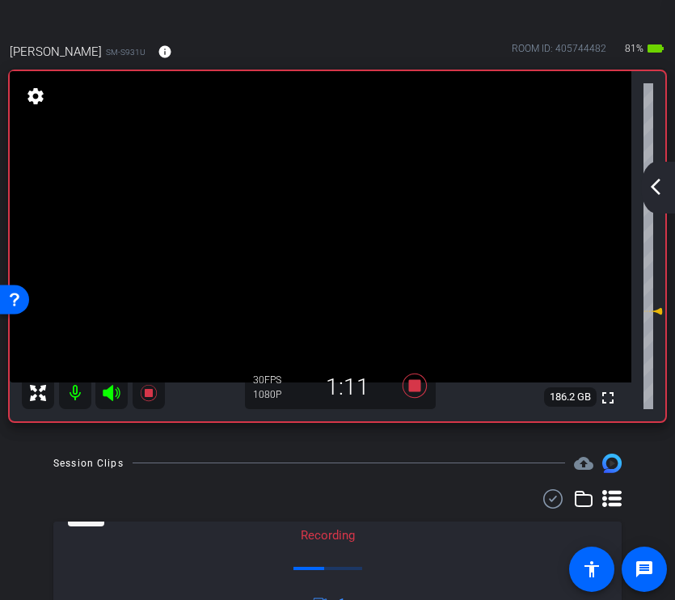
click at [340, 13] on div "arrow_back CS910_GradGuard_Georgetown University_Tony [PERSON_NAME] Back to pro…" at bounding box center [337, 300] width 675 height 600
click at [654, 188] on mat-icon "arrow_back_ios_new" at bounding box center [655, 186] width 19 height 19
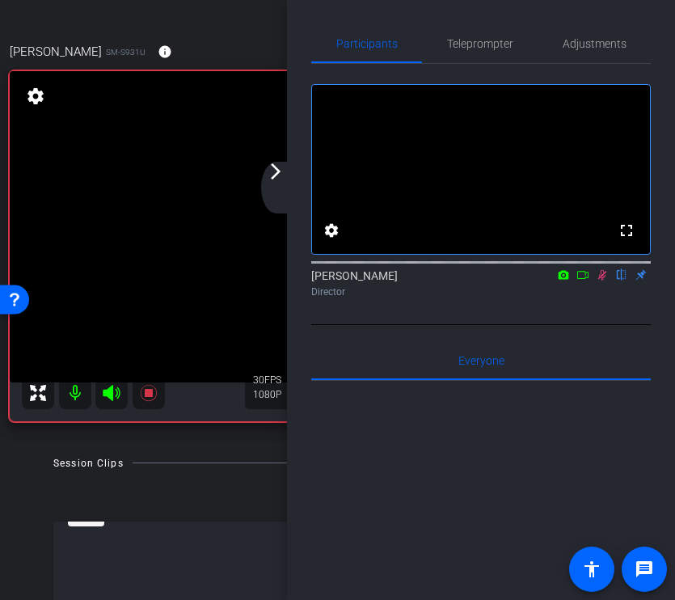
click at [285, 177] on div "arrow_back_ios_new arrow_forward_ios" at bounding box center [278, 188] width 34 height 52
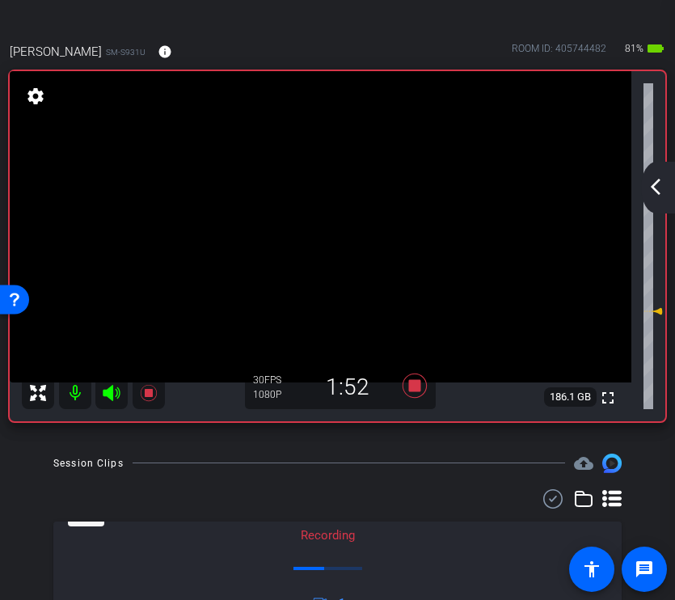
click at [658, 189] on mat-icon "arrow_back_ios_new" at bounding box center [655, 186] width 19 height 19
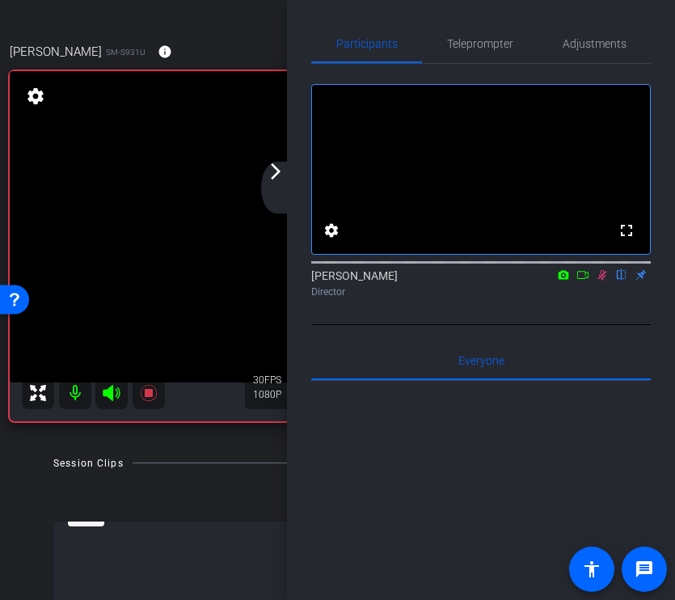
click at [603, 281] on icon at bounding box center [602, 275] width 9 height 11
click at [270, 175] on mat-icon "arrow_forward_ios" at bounding box center [275, 171] width 19 height 19
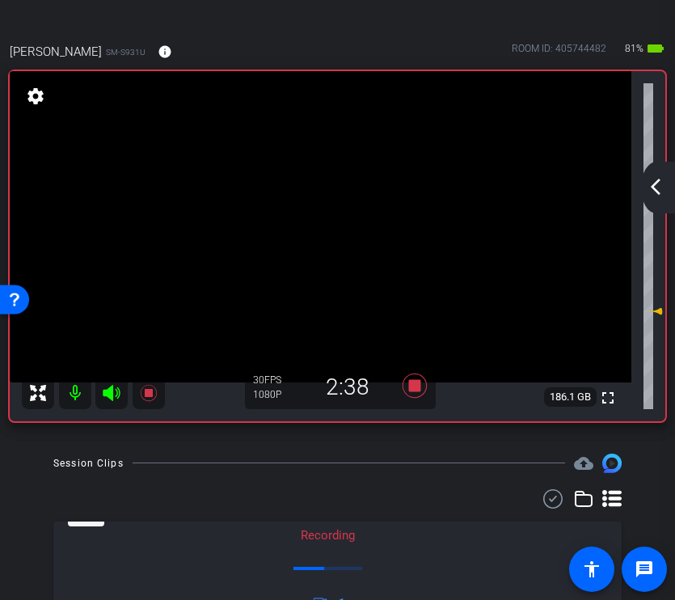
click at [666, 192] on div "arrow_back_ios_new arrow_forward_ios" at bounding box center [658, 188] width 34 height 52
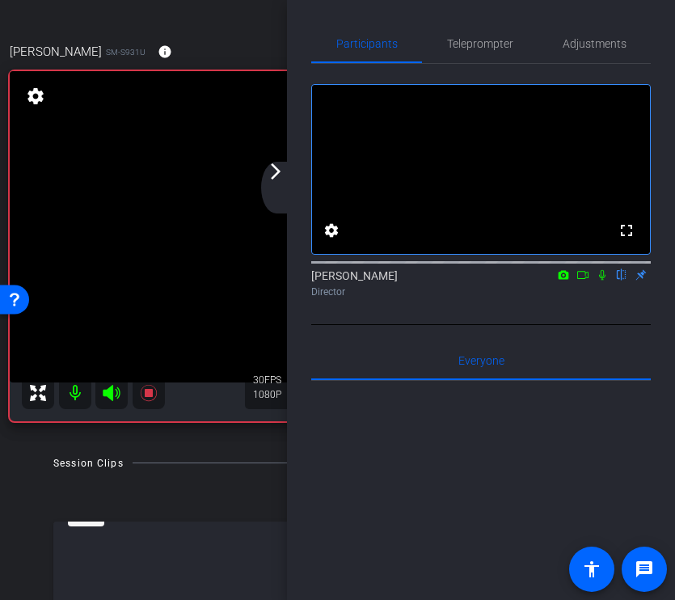
click at [609, 282] on mat-icon at bounding box center [602, 275] width 19 height 15
click at [278, 176] on mat-icon "arrow_forward_ios" at bounding box center [275, 171] width 19 height 19
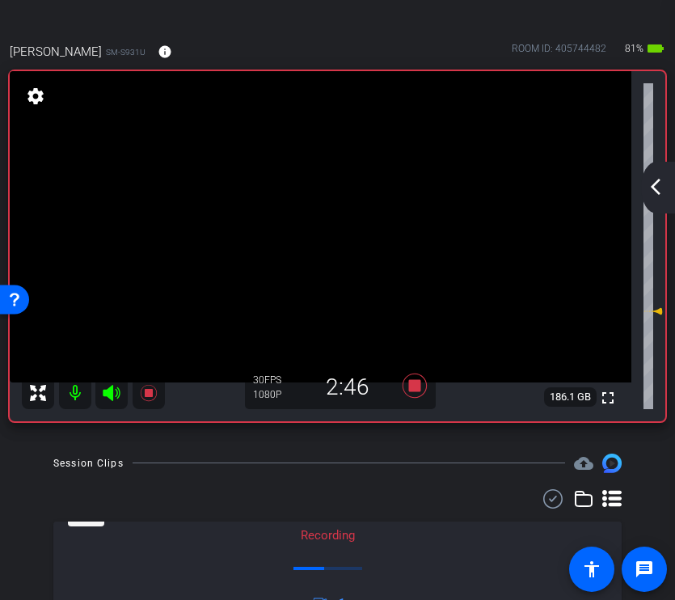
click at [648, 193] on mat-icon "arrow_back_ios_new" at bounding box center [655, 186] width 19 height 19
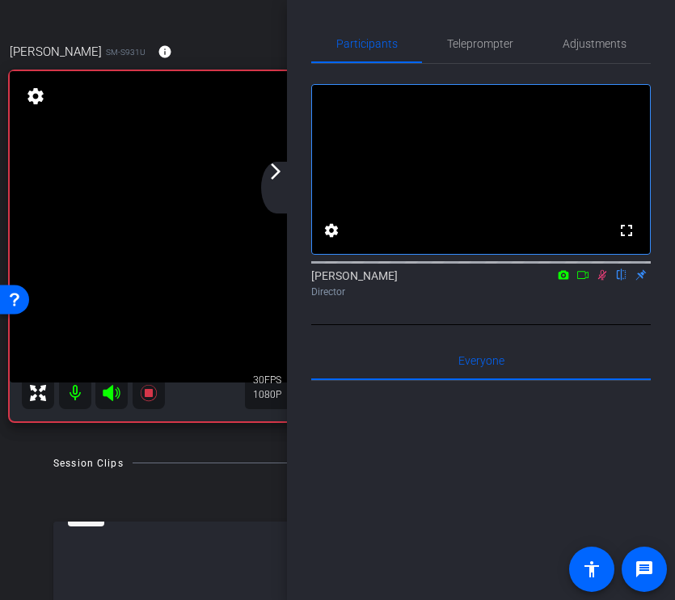
click at [598, 282] on mat-icon at bounding box center [602, 275] width 19 height 15
click at [287, 177] on div "arrow_back_ios_new arrow_forward_ios" at bounding box center [278, 188] width 34 height 52
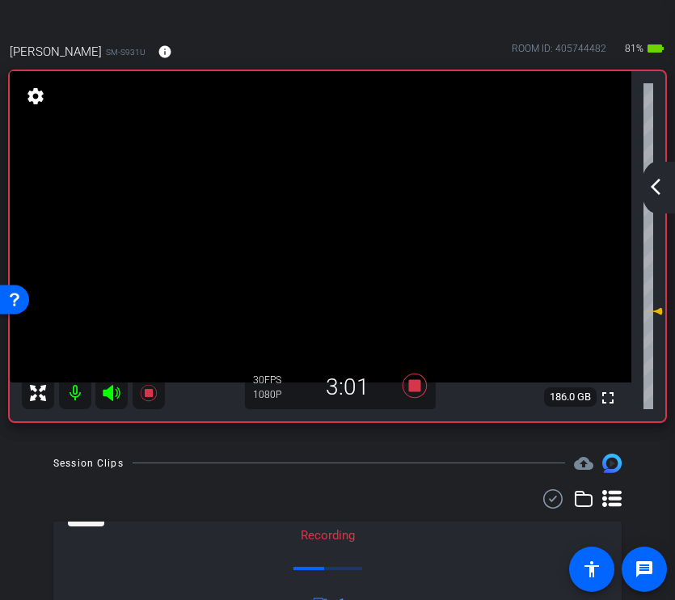
click at [660, 184] on mat-icon "arrow_back_ios_new" at bounding box center [655, 186] width 19 height 19
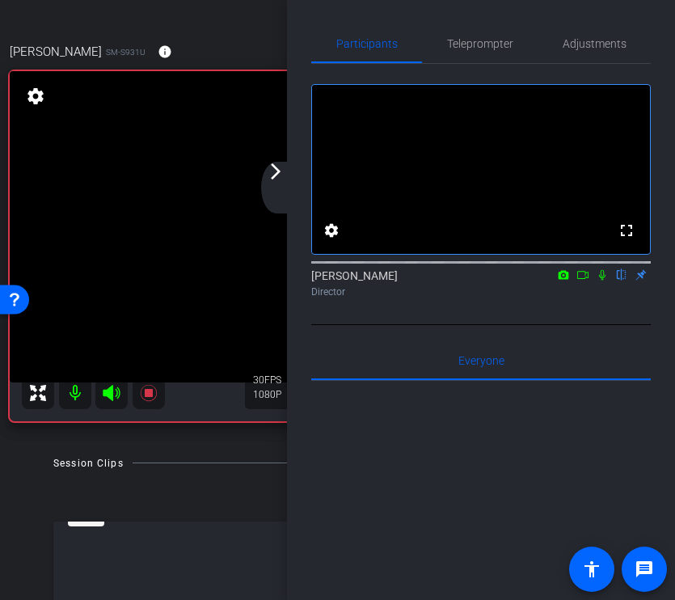
click at [285, 178] on div "arrow_back_ios_new arrow_forward_ios" at bounding box center [278, 188] width 34 height 52
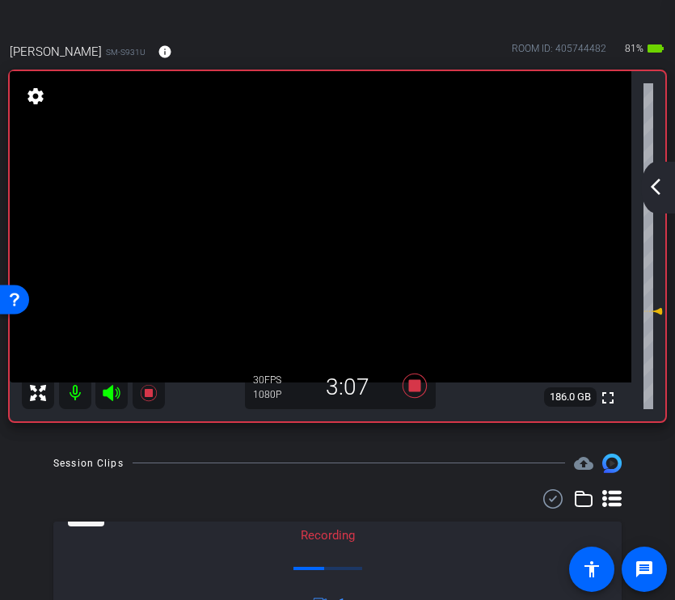
click at [657, 184] on mat-icon "arrow_back_ios_new" at bounding box center [655, 186] width 19 height 19
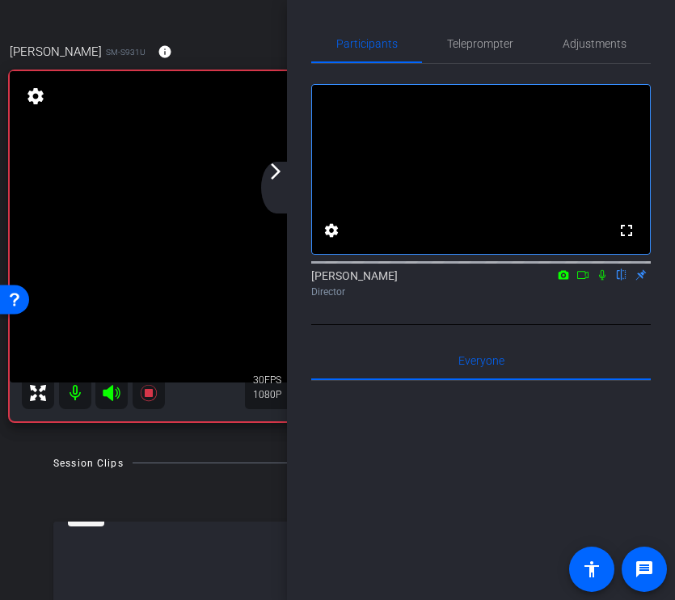
click at [603, 281] on icon at bounding box center [602, 274] width 13 height 11
click at [275, 179] on mat-icon "arrow_forward_ios" at bounding box center [275, 171] width 19 height 19
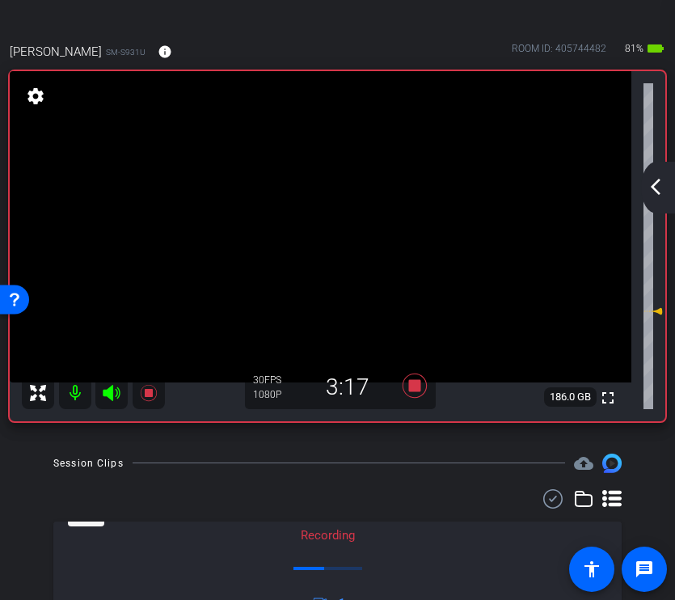
click at [663, 184] on mat-icon "arrow_back_ios_new" at bounding box center [655, 186] width 19 height 19
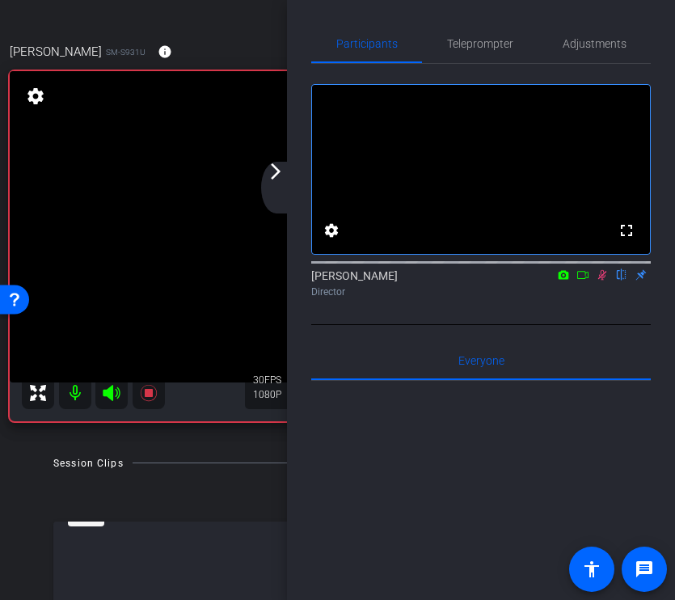
click at [604, 281] on icon at bounding box center [602, 274] width 13 height 11
click at [596, 281] on icon at bounding box center [602, 274] width 13 height 11
click at [277, 183] on div "arrow_back_ios_new arrow_forward_ios" at bounding box center [278, 188] width 34 height 52
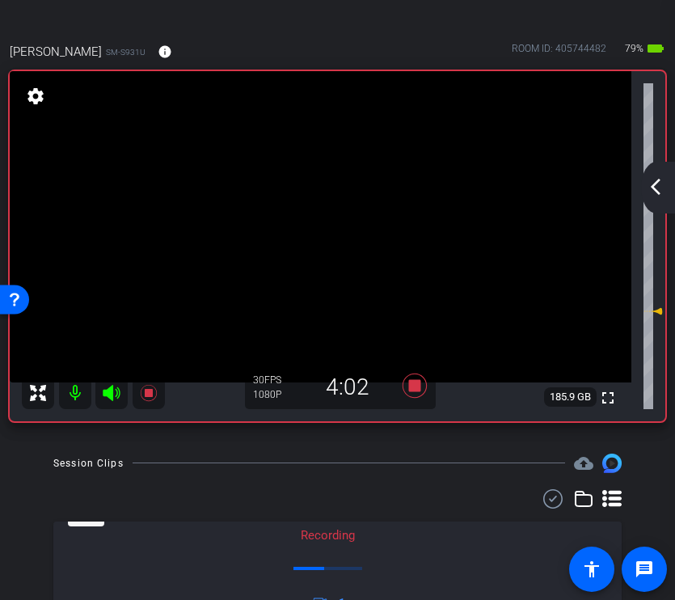
click at [658, 182] on mat-icon "arrow_back_ios_new" at bounding box center [655, 186] width 19 height 19
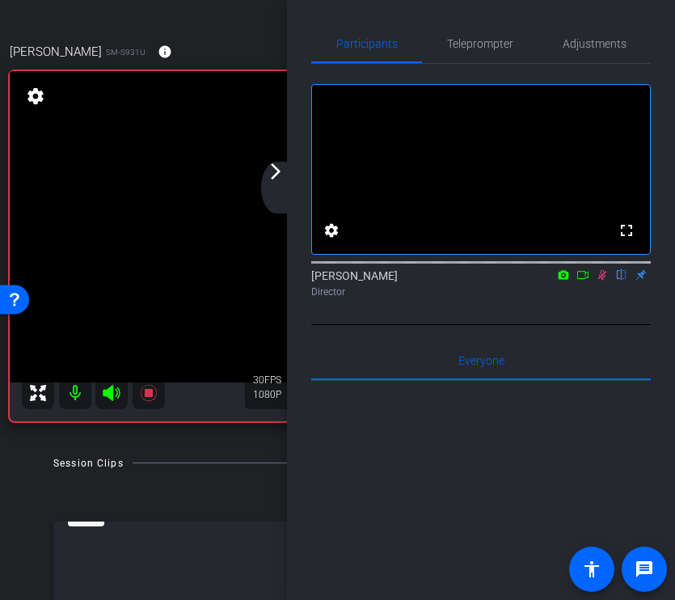
click at [284, 169] on mat-icon "arrow_forward_ios" at bounding box center [275, 171] width 19 height 19
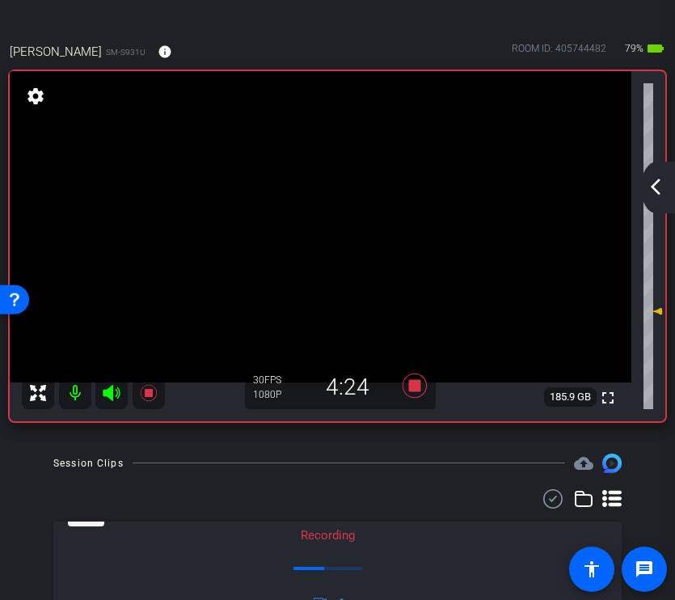
click at [661, 185] on mat-icon "arrow_back_ios_new" at bounding box center [655, 186] width 19 height 19
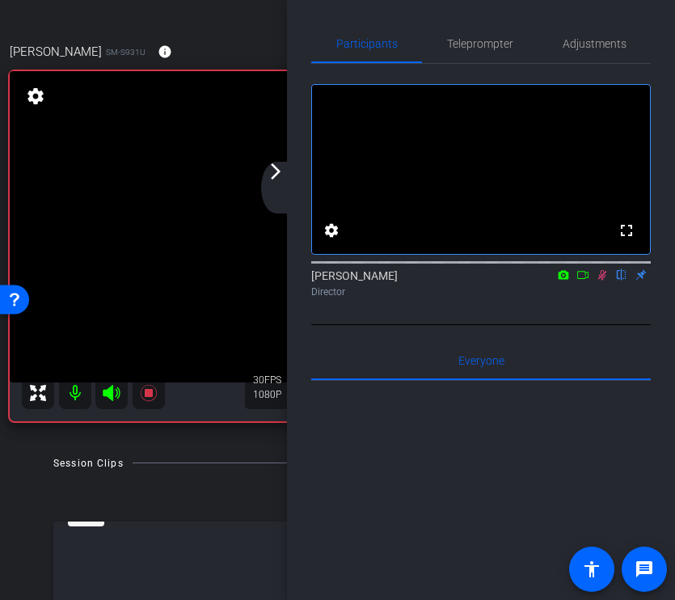
click at [606, 281] on icon at bounding box center [602, 274] width 13 height 11
click at [601, 281] on icon at bounding box center [602, 275] width 6 height 11
click at [282, 175] on mat-icon "arrow_forward_ios" at bounding box center [275, 171] width 19 height 19
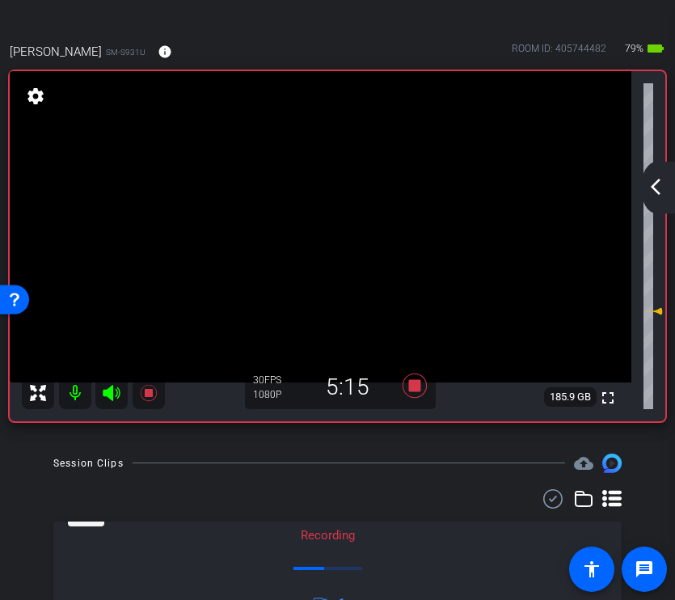
click at [653, 199] on div "arrow_back_ios_new arrow_forward_ios" at bounding box center [658, 188] width 34 height 52
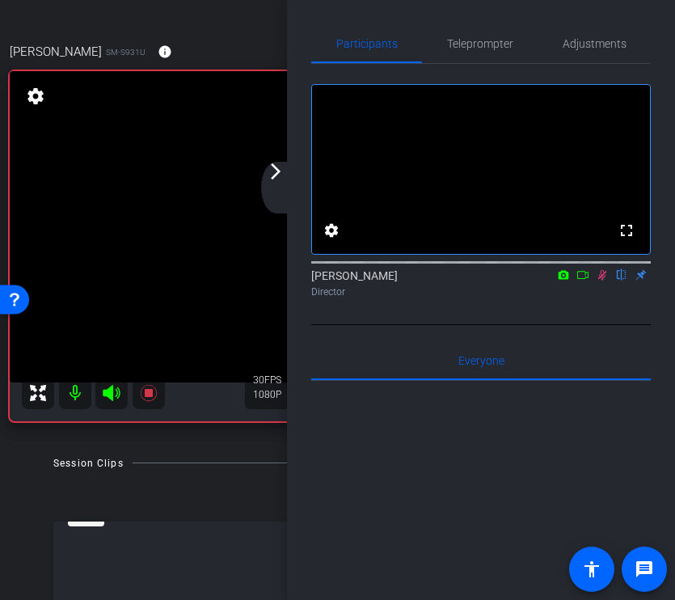
click at [603, 281] on icon at bounding box center [602, 274] width 13 height 11
click at [605, 281] on icon at bounding box center [602, 274] width 13 height 11
click at [268, 177] on mat-icon "arrow_forward_ios" at bounding box center [275, 171] width 19 height 19
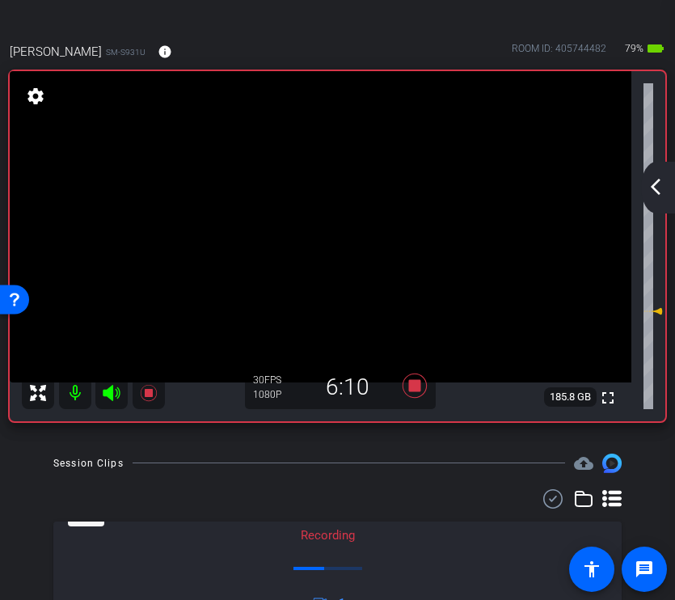
click at [654, 190] on mat-icon "arrow_back_ios_new" at bounding box center [655, 186] width 19 height 19
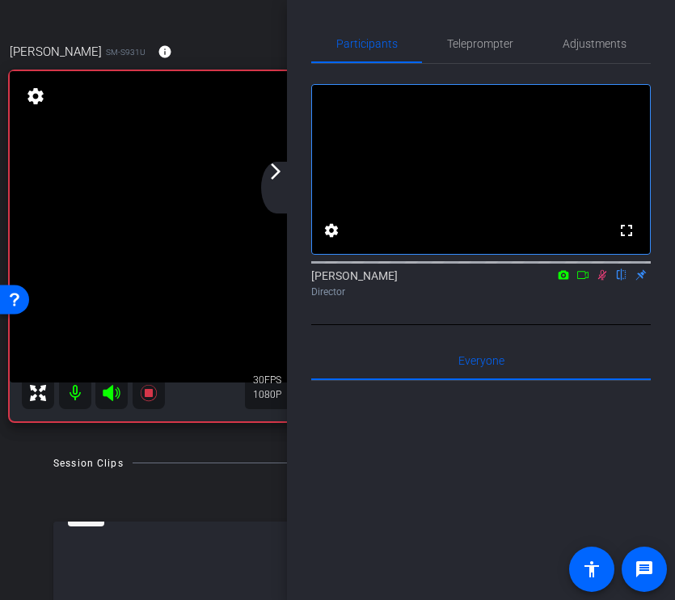
click at [605, 281] on icon at bounding box center [602, 274] width 13 height 11
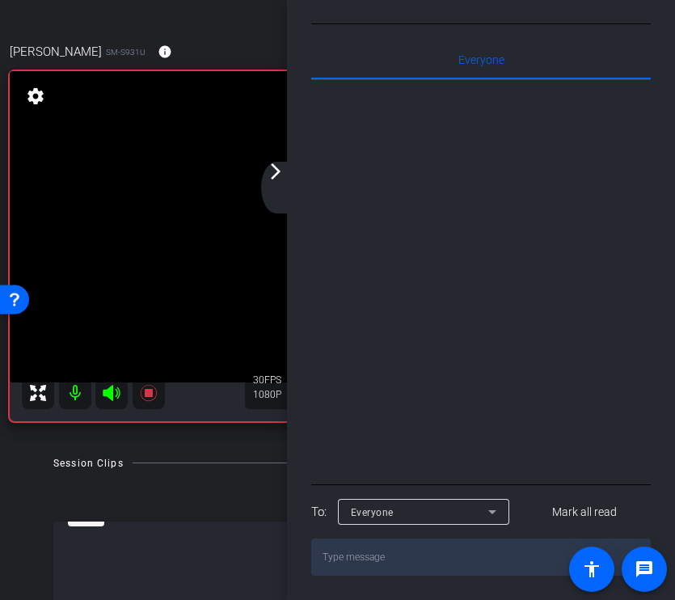
click at [280, 176] on mat-icon "arrow_forward_ios" at bounding box center [275, 171] width 19 height 19
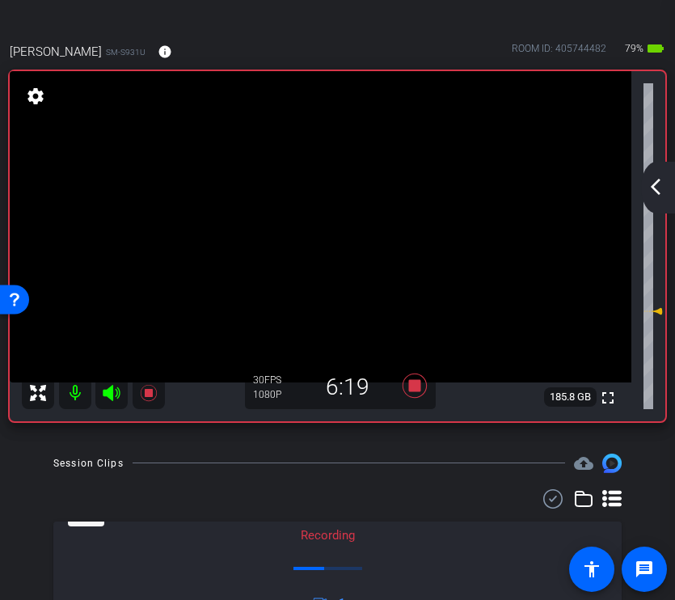
click at [647, 194] on mat-icon "arrow_back_ios_new" at bounding box center [655, 186] width 19 height 19
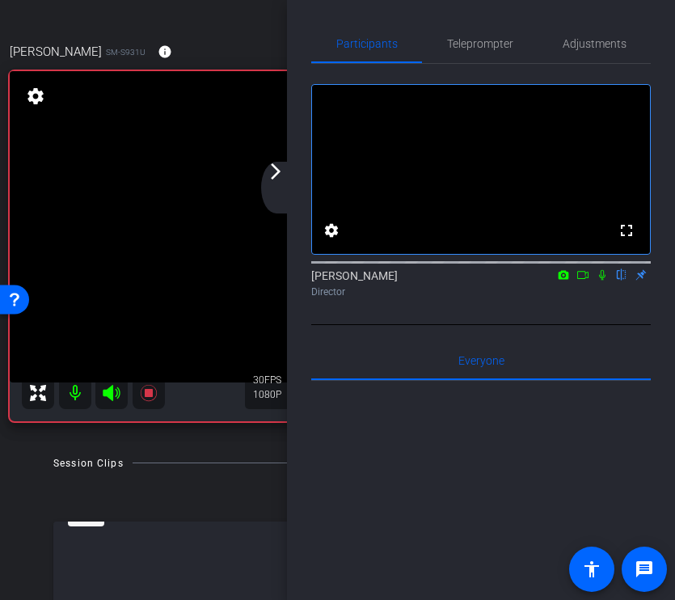
click at [607, 281] on icon at bounding box center [602, 274] width 13 height 11
click at [277, 172] on mat-icon "arrow_forward_ios" at bounding box center [275, 171] width 19 height 19
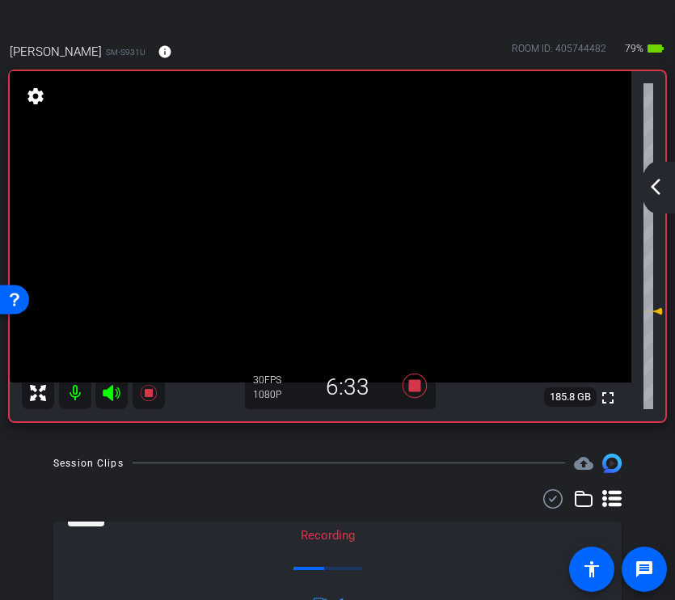
click at [660, 178] on mat-icon "arrow_back_ios_new" at bounding box center [655, 186] width 19 height 19
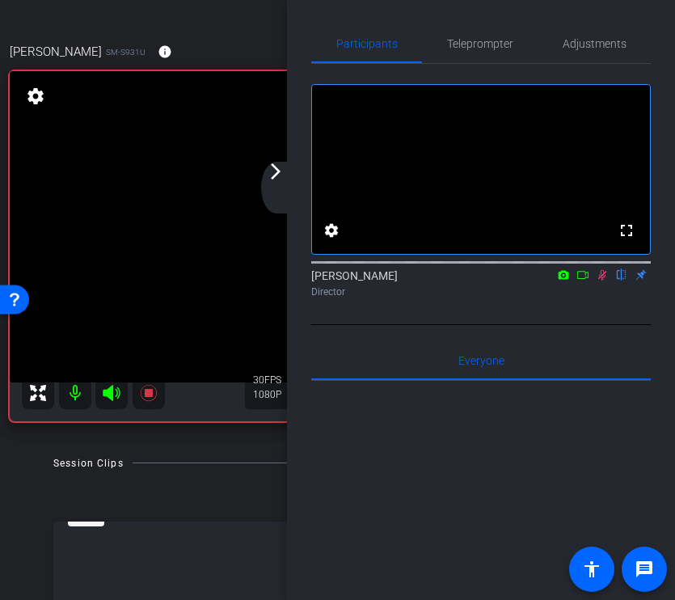
click at [277, 186] on div "arrow_back_ios_new arrow_forward_ios" at bounding box center [278, 188] width 34 height 52
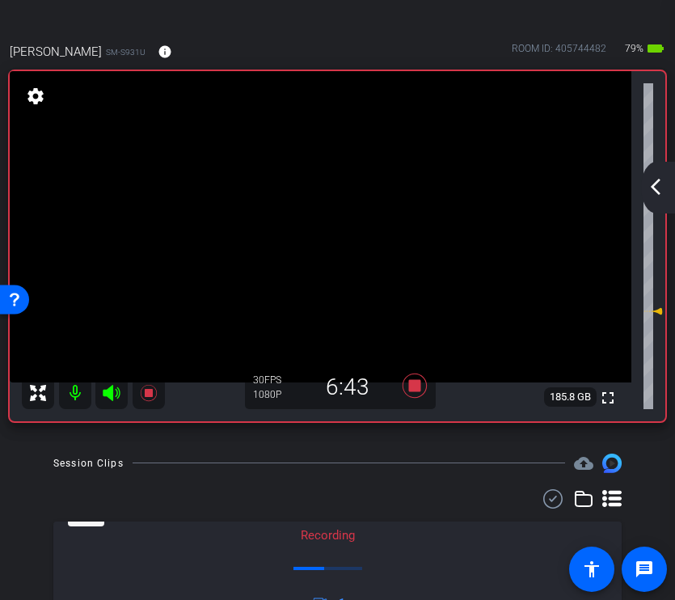
click at [658, 184] on mat-icon "arrow_back_ios_new" at bounding box center [655, 186] width 19 height 19
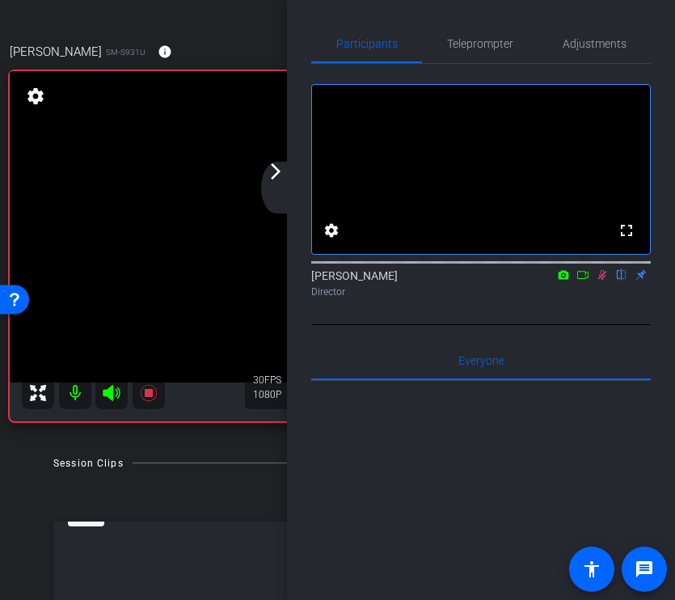
click at [605, 281] on icon at bounding box center [602, 275] width 9 height 11
click at [602, 282] on mat-icon at bounding box center [602, 275] width 19 height 15
click at [285, 178] on div "arrow_back_ios_new arrow_forward_ios" at bounding box center [278, 188] width 34 height 52
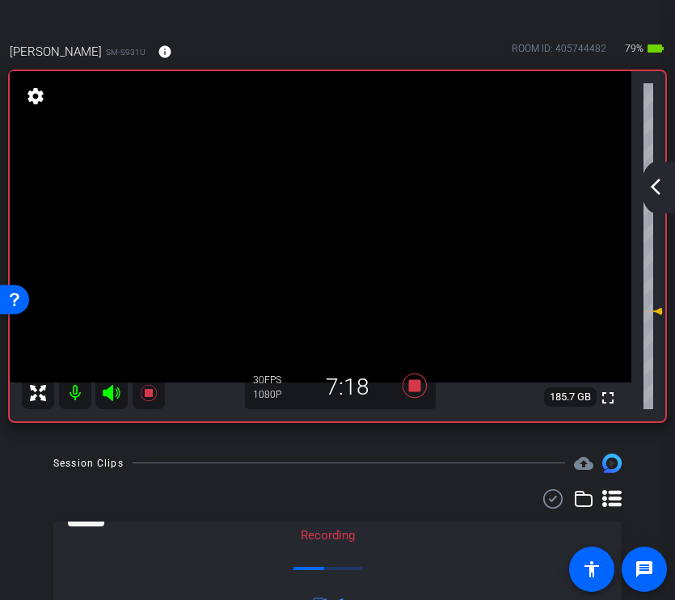
click at [441, 494] on div at bounding box center [337, 498] width 569 height 19
click at [659, 179] on mat-icon "arrow_back_ios_new" at bounding box center [655, 186] width 19 height 19
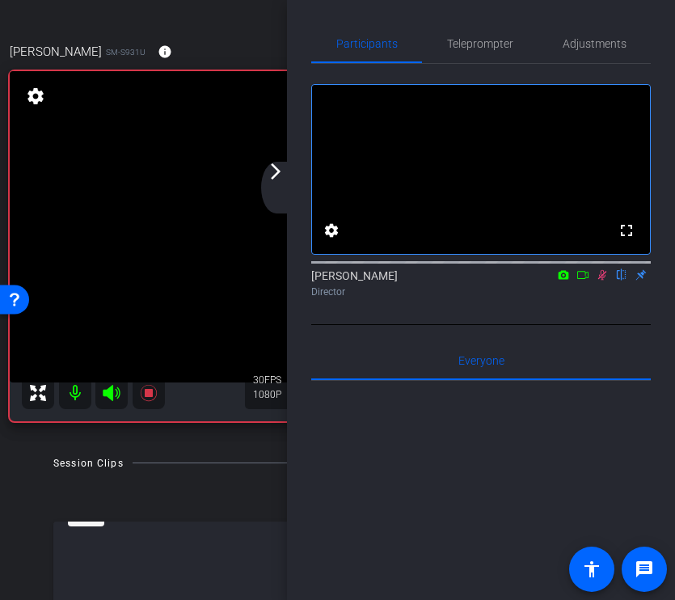
click at [598, 281] on icon at bounding box center [602, 274] width 13 height 11
click at [282, 175] on mat-icon "arrow_forward_ios" at bounding box center [275, 171] width 19 height 19
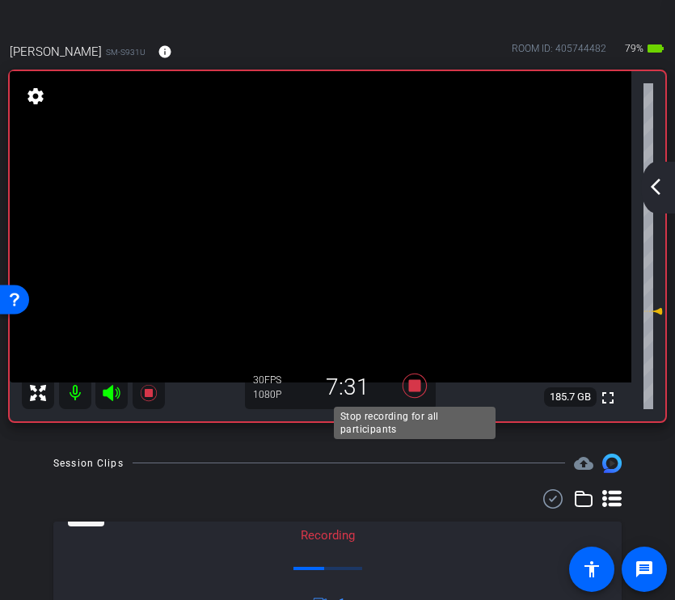
click at [416, 387] on icon at bounding box center [414, 386] width 24 height 24
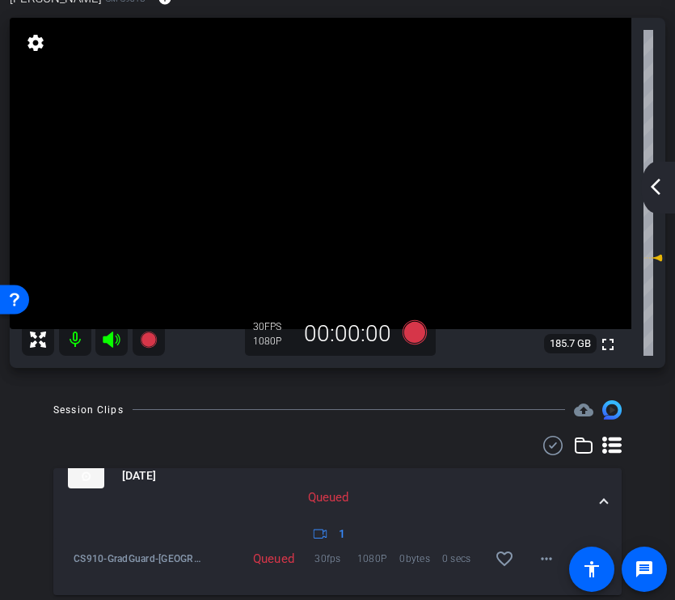
scroll to position [42, 0]
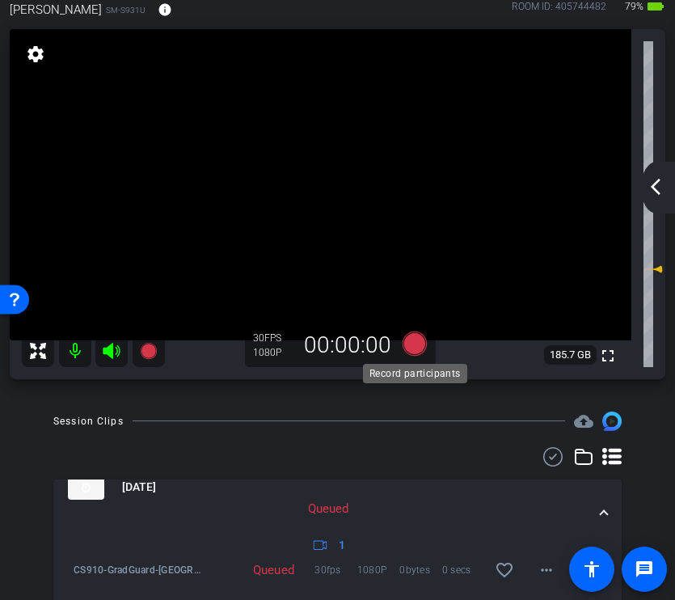
click at [408, 348] on icon at bounding box center [414, 343] width 24 height 24
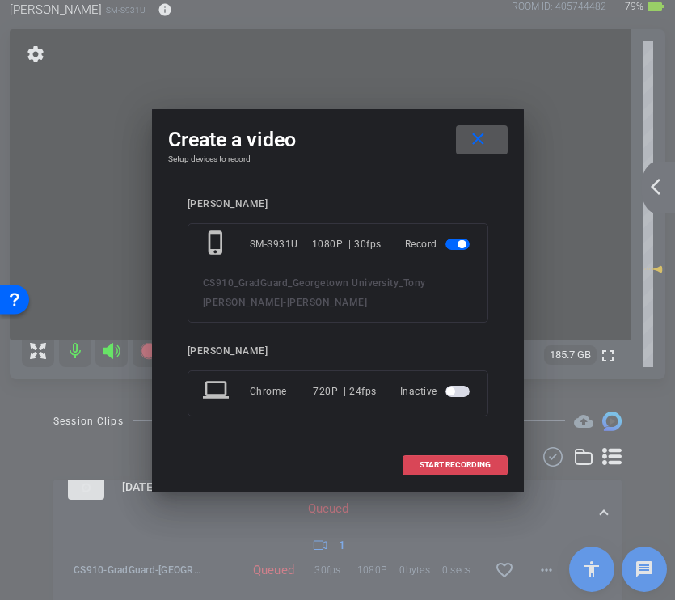
click at [470, 472] on span at bounding box center [456, 465] width 104 height 39
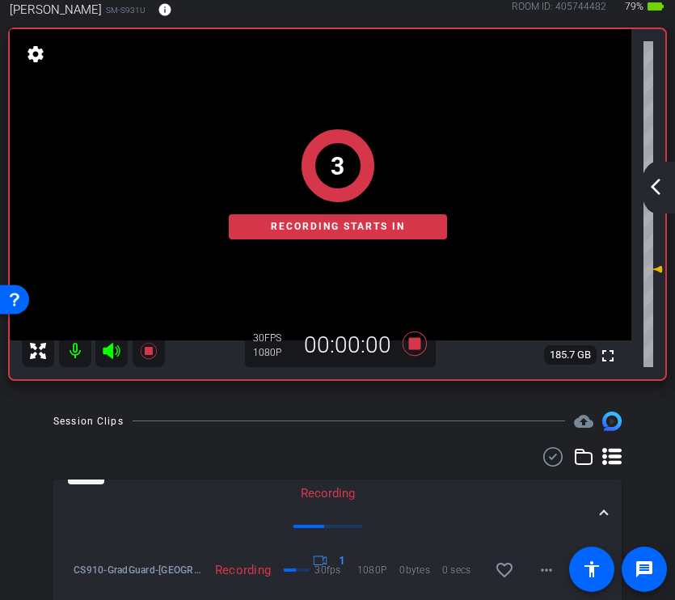
click at [659, 192] on mat-icon "arrow_back_ios_new" at bounding box center [655, 186] width 19 height 19
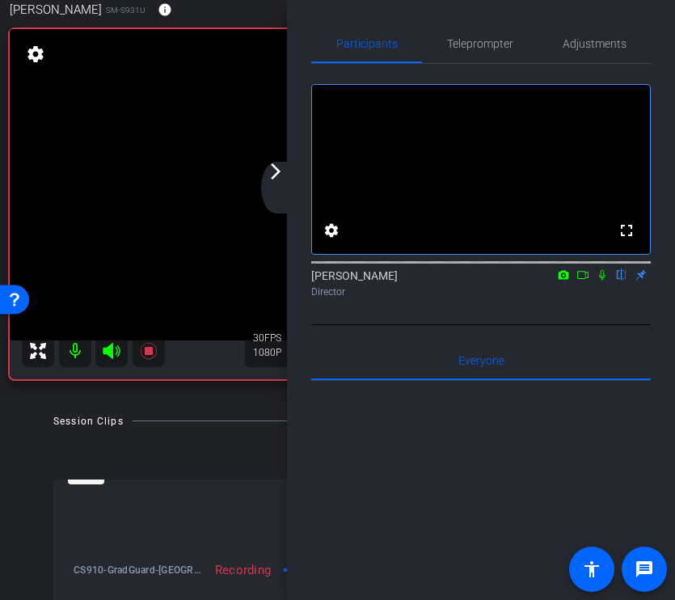
scroll to position [20, 0]
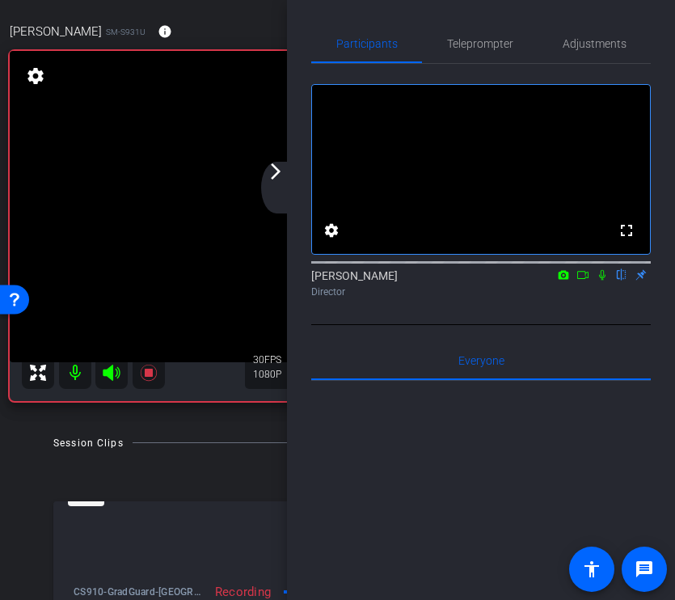
click at [601, 299] on div "[PERSON_NAME] flip Director" at bounding box center [481, 284] width 340 height 32
click at [601, 281] on icon at bounding box center [602, 274] width 13 height 11
click at [278, 182] on div "arrow_back_ios_new arrow_forward_ios" at bounding box center [278, 188] width 34 height 52
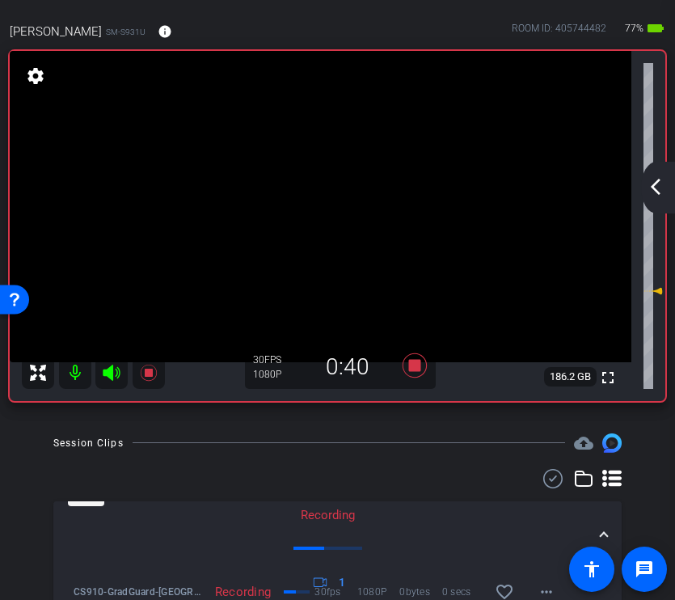
click at [652, 182] on mat-icon "arrow_back_ios_new" at bounding box center [655, 186] width 19 height 19
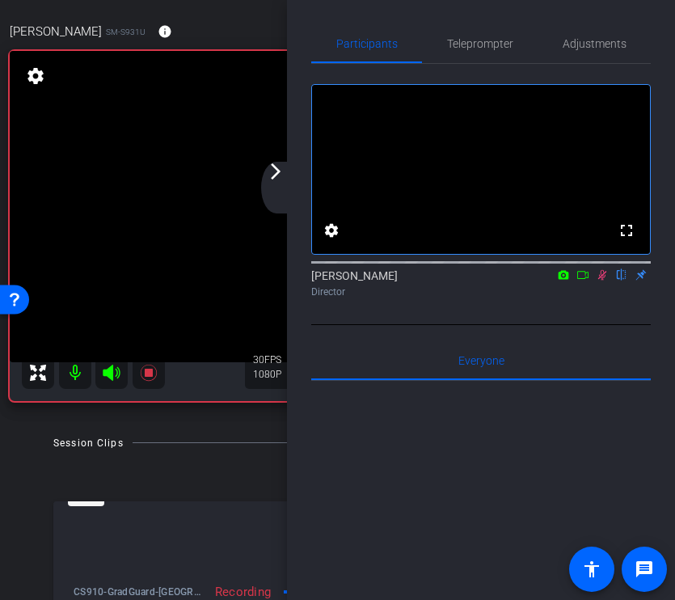
click at [260, 178] on video at bounding box center [321, 206] width 622 height 311
click at [273, 179] on mat-icon "arrow_forward_ios" at bounding box center [275, 171] width 19 height 19
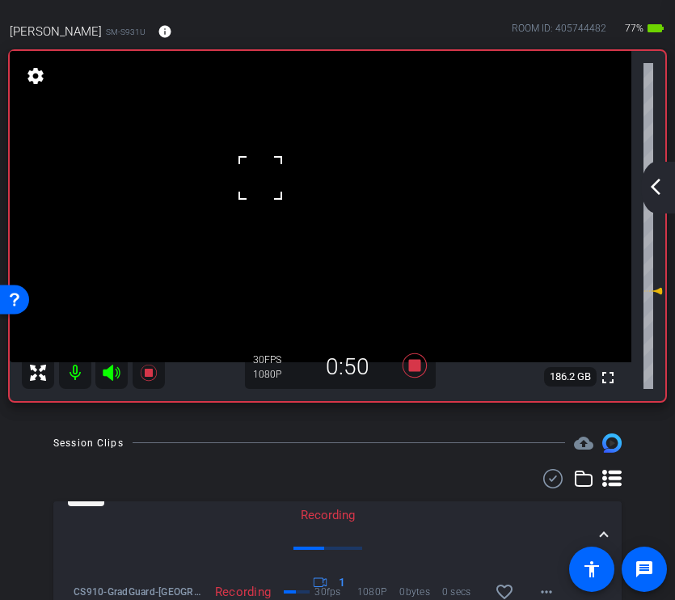
click at [370, 184] on video at bounding box center [321, 206] width 622 height 311
click at [656, 182] on mat-icon "arrow_back_ios_new" at bounding box center [655, 186] width 19 height 19
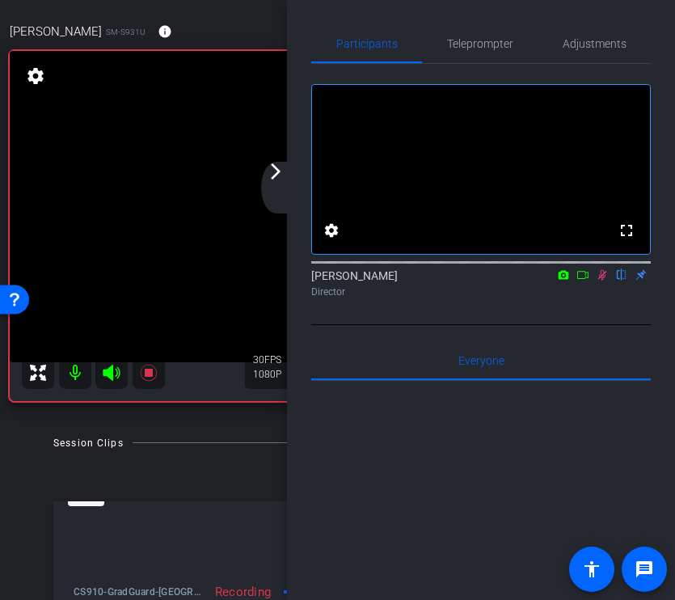
click at [599, 281] on icon at bounding box center [602, 274] width 13 height 11
click at [602, 281] on icon at bounding box center [602, 275] width 6 height 11
click at [598, 282] on mat-icon at bounding box center [602, 275] width 19 height 15
click at [285, 190] on div "arrow_back_ios_new arrow_forward_ios" at bounding box center [278, 188] width 34 height 52
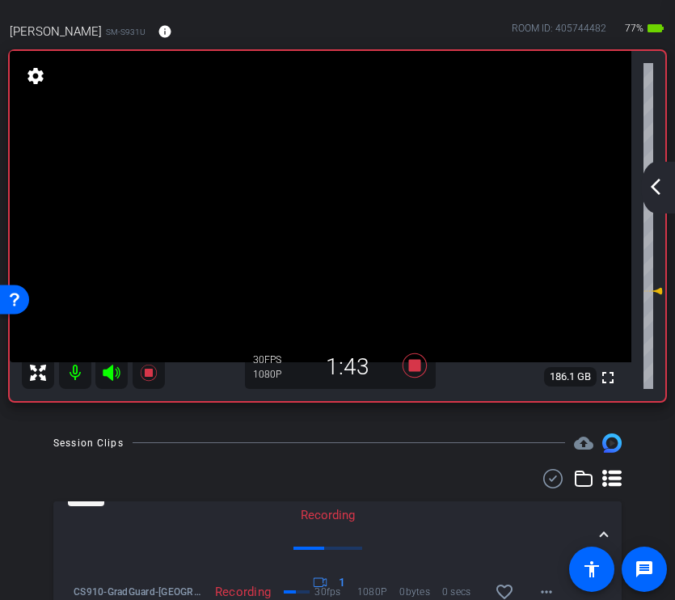
click at [665, 180] on mat-icon "arrow_back_ios_new" at bounding box center [655, 186] width 19 height 19
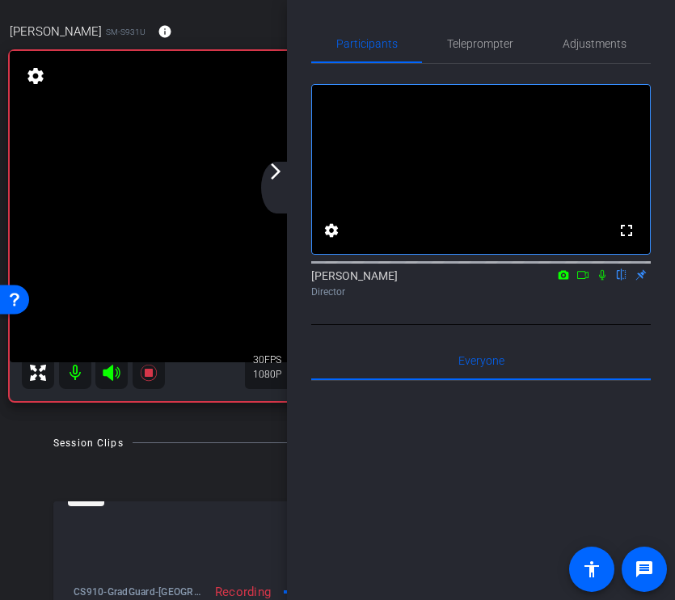
click at [604, 282] on mat-icon at bounding box center [602, 275] width 19 height 15
click at [277, 167] on mat-icon "arrow_forward_ios" at bounding box center [275, 171] width 19 height 19
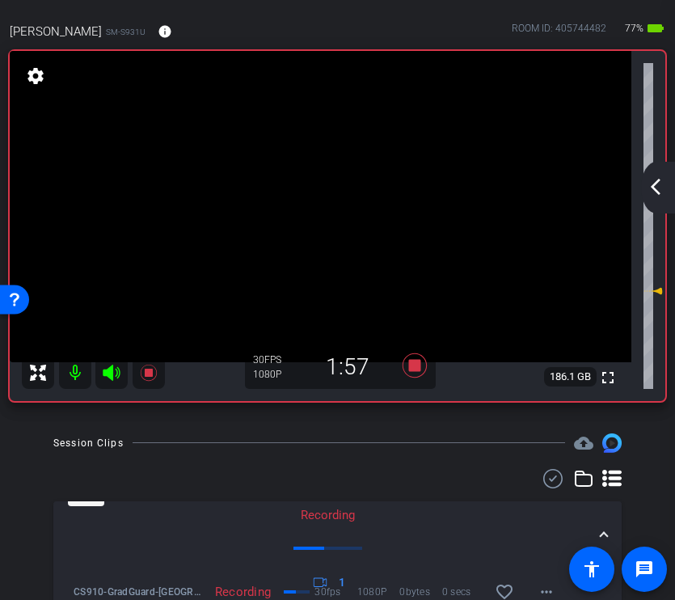
click at [647, 201] on div "arrow_back_ios_new arrow_forward_ios" at bounding box center [658, 188] width 34 height 52
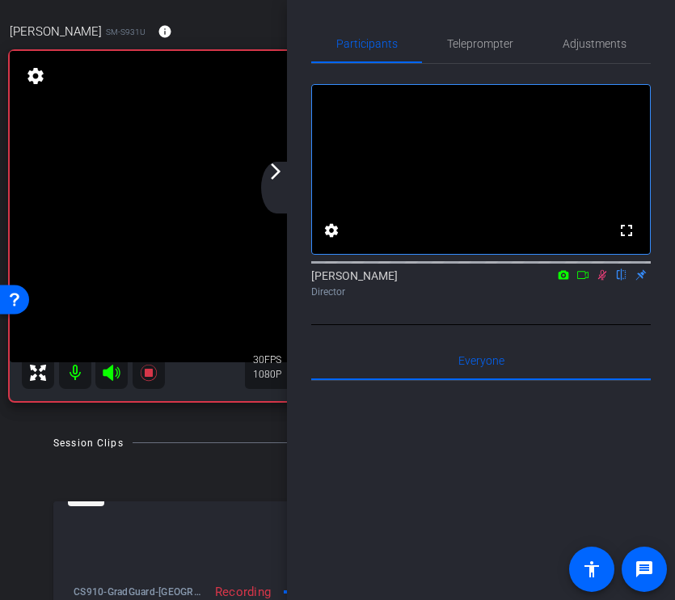
click at [284, 169] on mat-icon "arrow_forward_ios" at bounding box center [275, 171] width 19 height 19
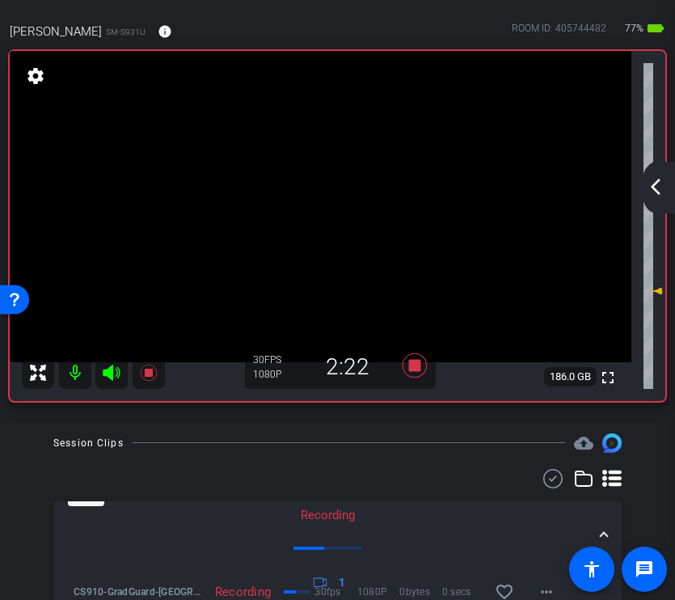
click at [662, 194] on mat-icon "arrow_back_ios_new" at bounding box center [655, 186] width 19 height 19
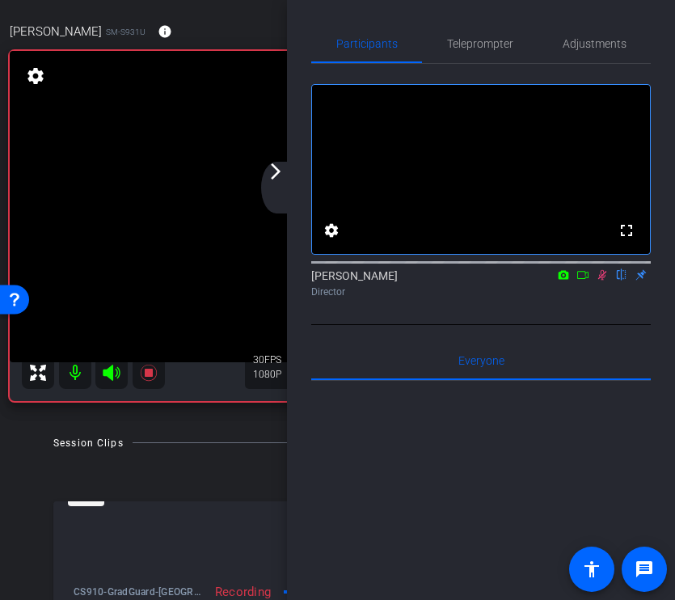
click at [601, 281] on icon at bounding box center [602, 275] width 9 height 11
click at [601, 281] on icon at bounding box center [602, 275] width 6 height 11
click at [291, 174] on div "arrow_back_ios_new arrow_forward_ios" at bounding box center [278, 188] width 34 height 52
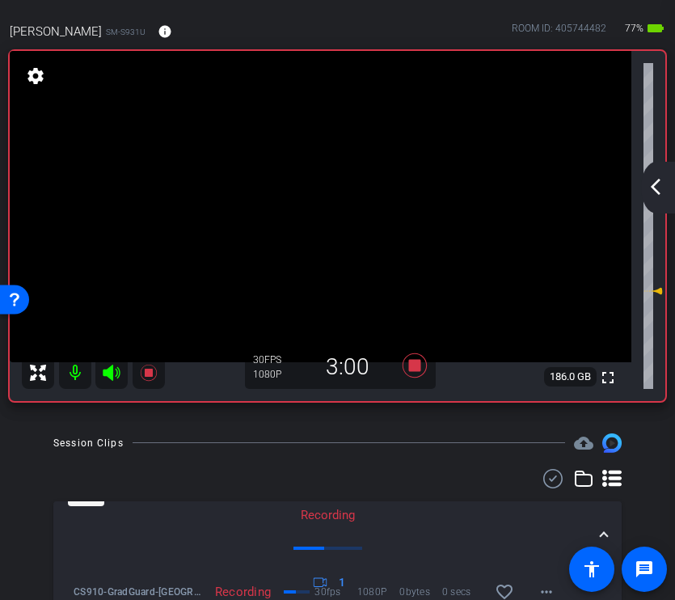
click at [653, 183] on mat-icon "arrow_back_ios_new" at bounding box center [655, 186] width 19 height 19
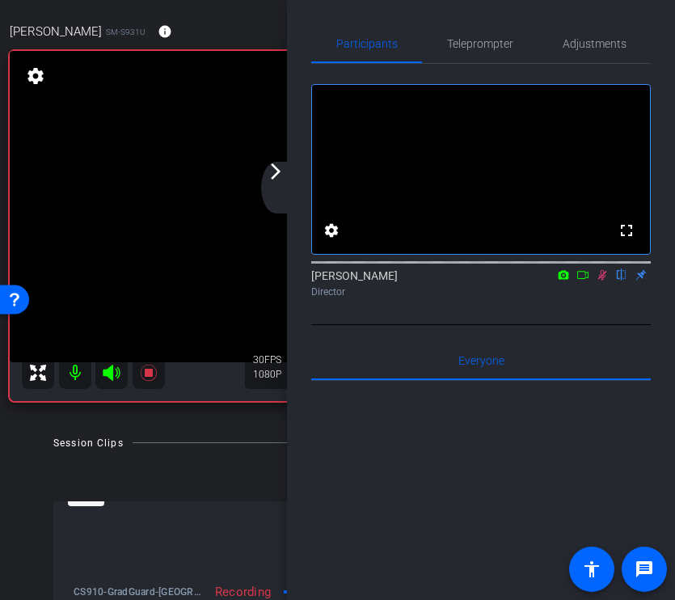
click at [602, 281] on icon at bounding box center [602, 275] width 9 height 11
click at [278, 192] on div "arrow_back_ios_new arrow_forward_ios" at bounding box center [278, 188] width 34 height 52
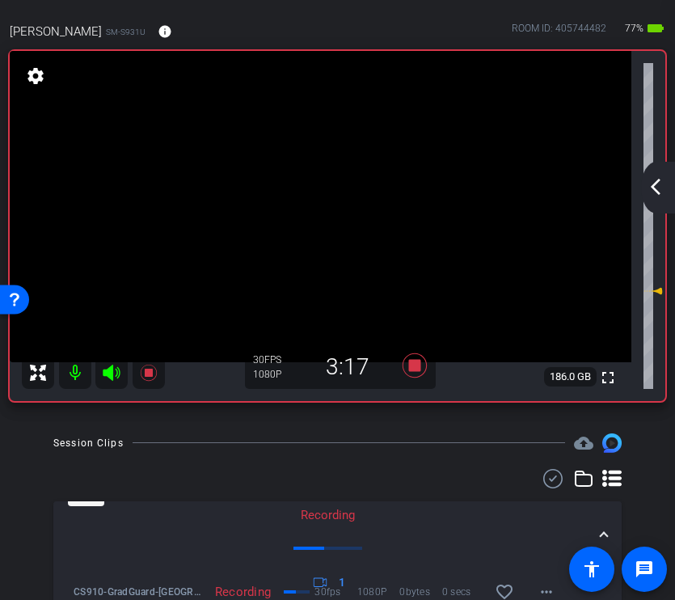
click at [659, 188] on mat-icon "arrow_back_ios_new" at bounding box center [655, 186] width 19 height 19
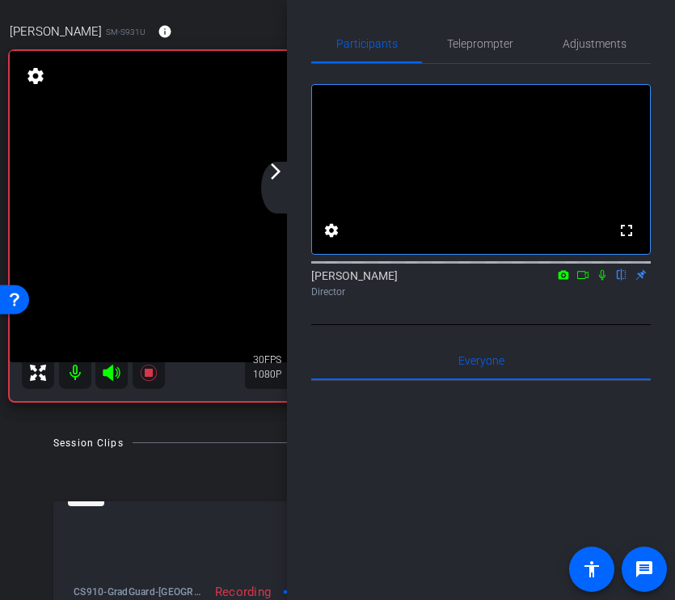
click at [602, 281] on icon at bounding box center [602, 274] width 13 height 11
click at [607, 281] on icon at bounding box center [602, 274] width 13 height 11
click at [285, 168] on mat-icon "arrow_forward_ios" at bounding box center [275, 171] width 19 height 19
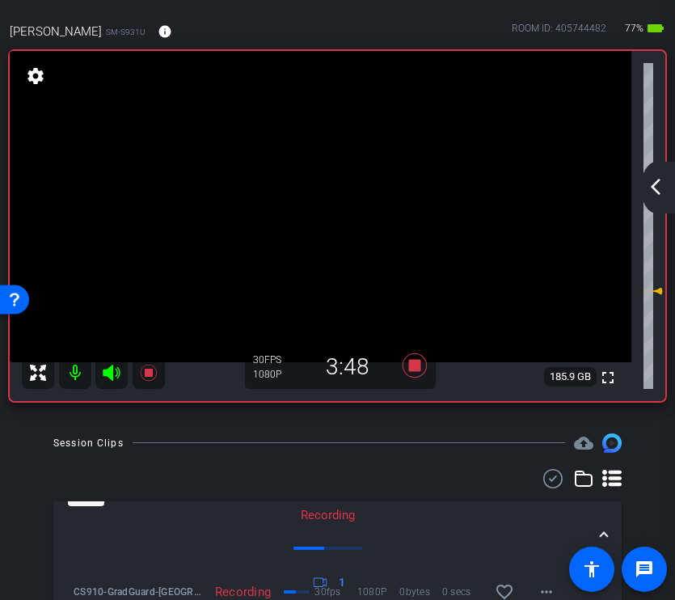
click at [649, 187] on mat-icon "arrow_back_ios_new" at bounding box center [655, 186] width 19 height 19
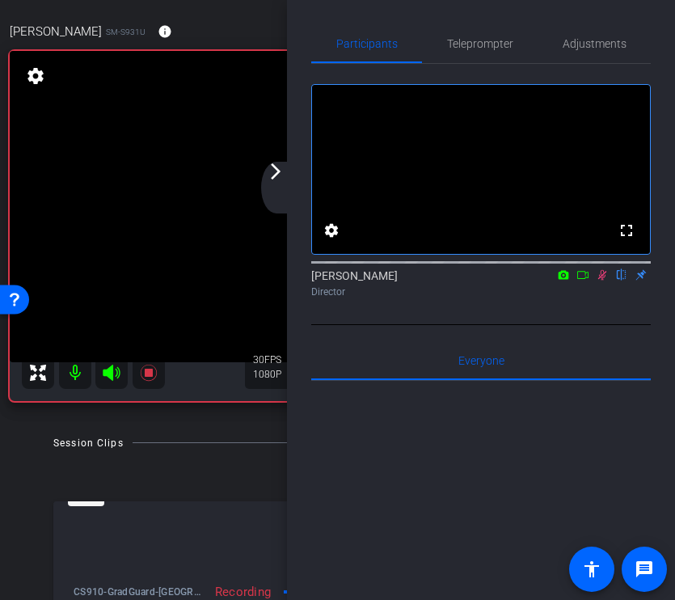
click at [602, 281] on icon at bounding box center [602, 274] width 13 height 11
click at [600, 281] on icon at bounding box center [602, 274] width 13 height 11
click at [275, 173] on mat-icon "arrow_forward_ios" at bounding box center [275, 171] width 19 height 19
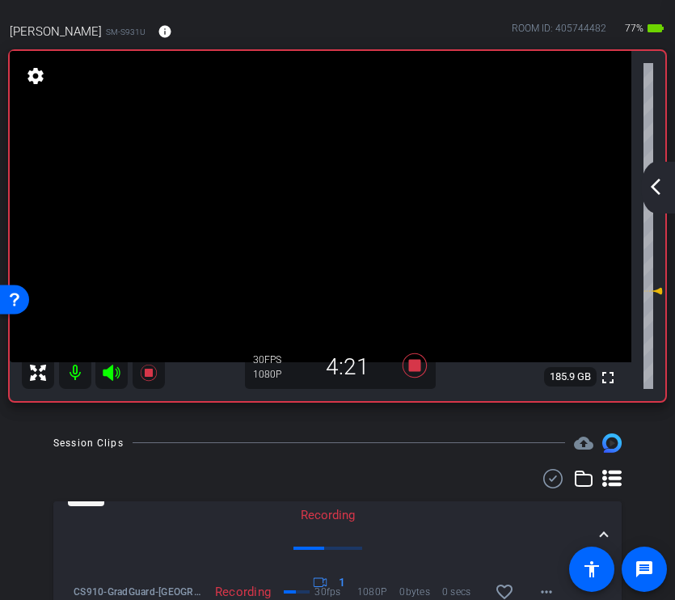
click at [657, 185] on mat-icon "arrow_back_ios_new" at bounding box center [655, 186] width 19 height 19
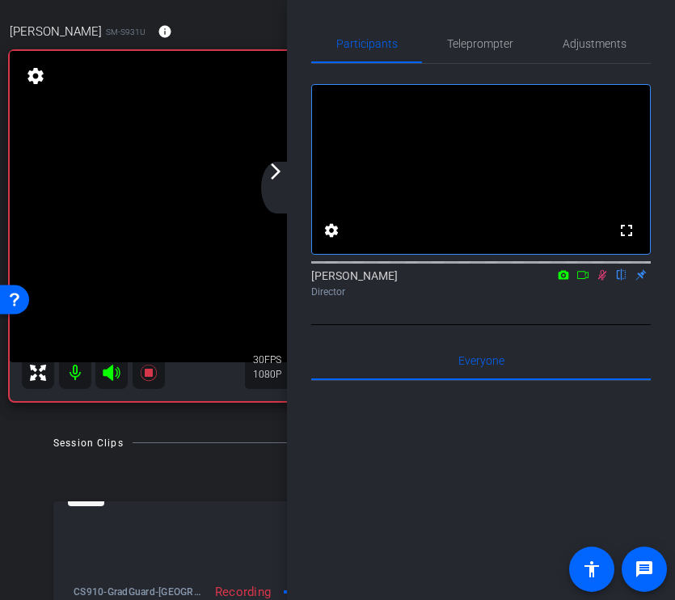
click at [603, 281] on icon at bounding box center [602, 275] width 9 height 11
click at [599, 281] on icon at bounding box center [602, 274] width 13 height 11
click at [281, 178] on mat-icon "arrow_forward_ios" at bounding box center [275, 171] width 19 height 19
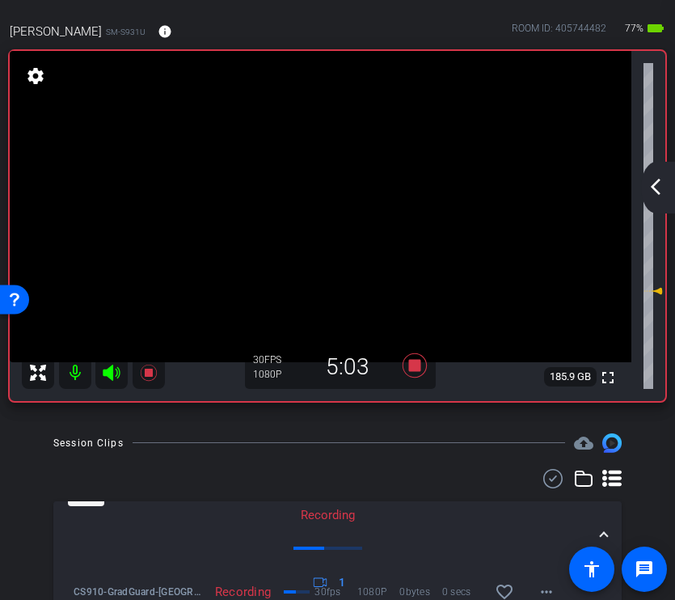
click at [655, 179] on mat-icon "arrow_back_ios_new" at bounding box center [655, 186] width 19 height 19
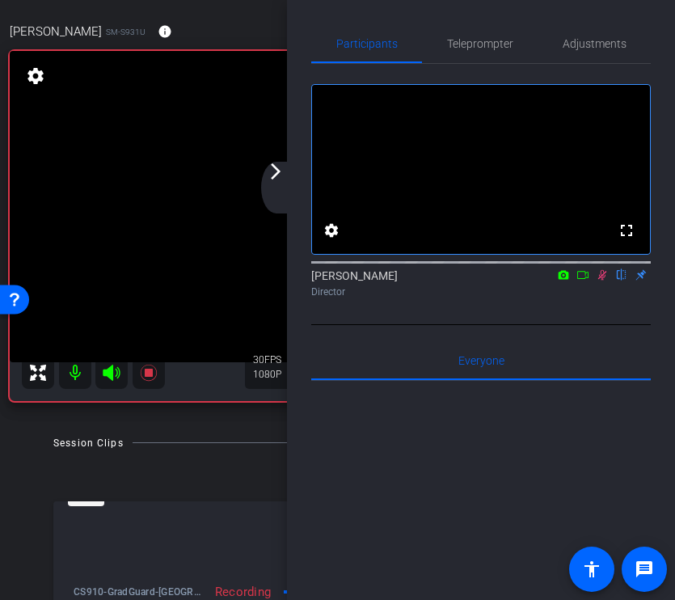
click at [600, 281] on icon at bounding box center [602, 274] width 13 height 11
click at [277, 171] on mat-icon "arrow_forward_ios" at bounding box center [275, 171] width 19 height 19
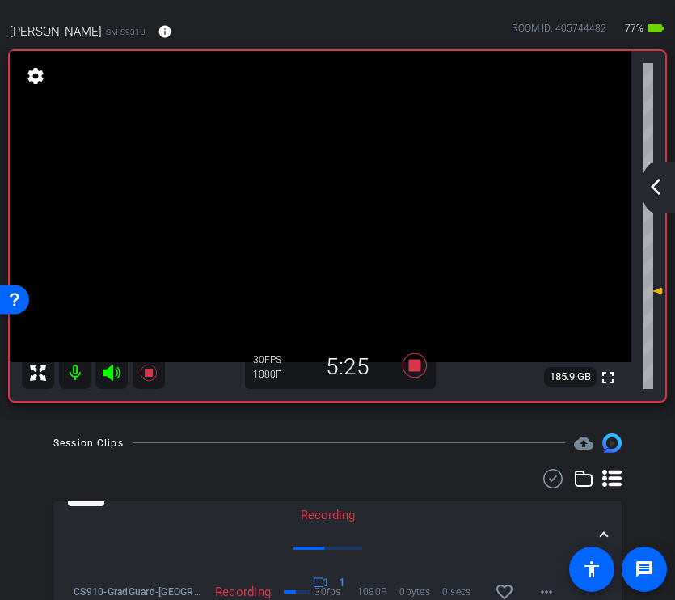
click at [645, 183] on div "arrow_back_ios_new arrow_forward_ios" at bounding box center [658, 188] width 34 height 52
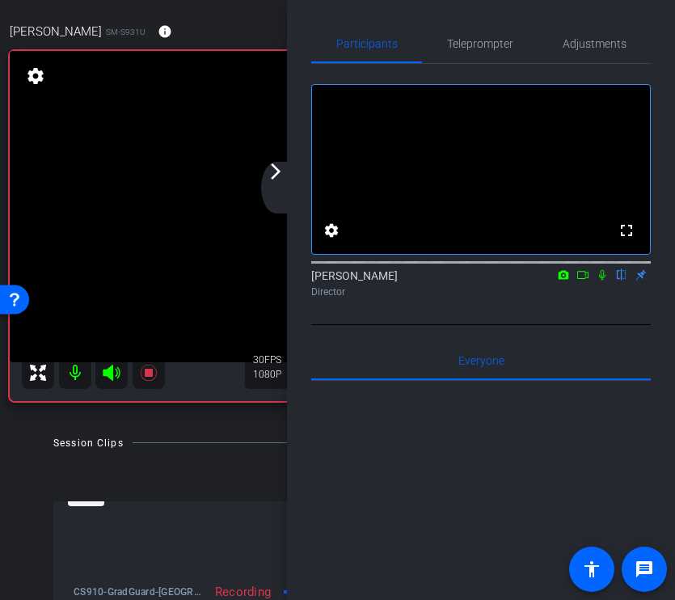
click at [602, 281] on icon at bounding box center [602, 274] width 13 height 11
click at [282, 172] on mat-icon "arrow_forward_ios" at bounding box center [275, 171] width 19 height 19
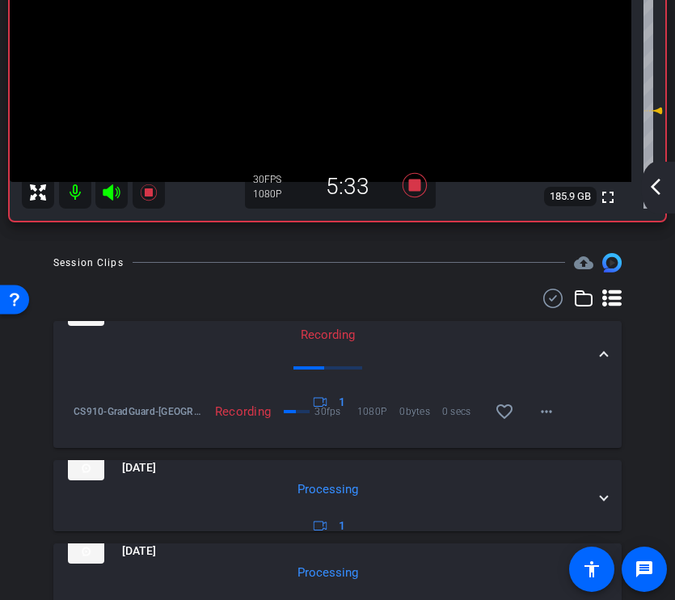
scroll to position [0, 0]
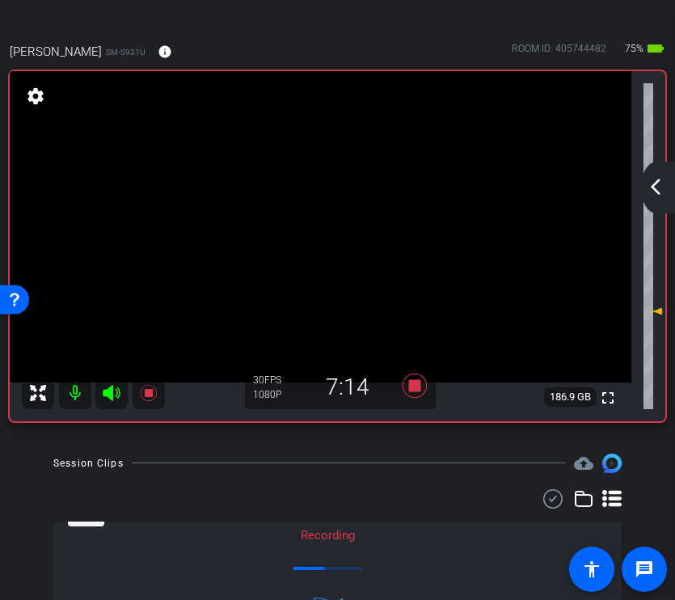
click at [648, 194] on mat-icon "arrow_back_ios_new" at bounding box center [655, 186] width 19 height 19
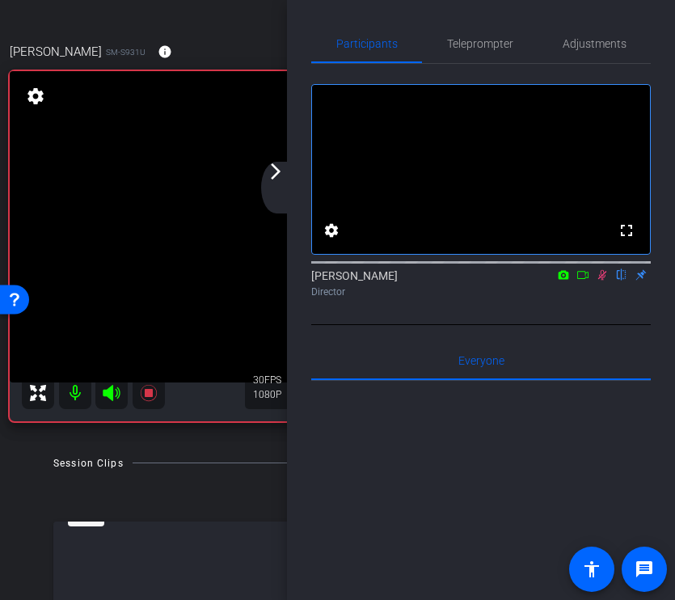
click at [604, 281] on icon at bounding box center [602, 274] width 13 height 11
click at [281, 166] on mat-icon "arrow_forward_ios" at bounding box center [275, 171] width 19 height 19
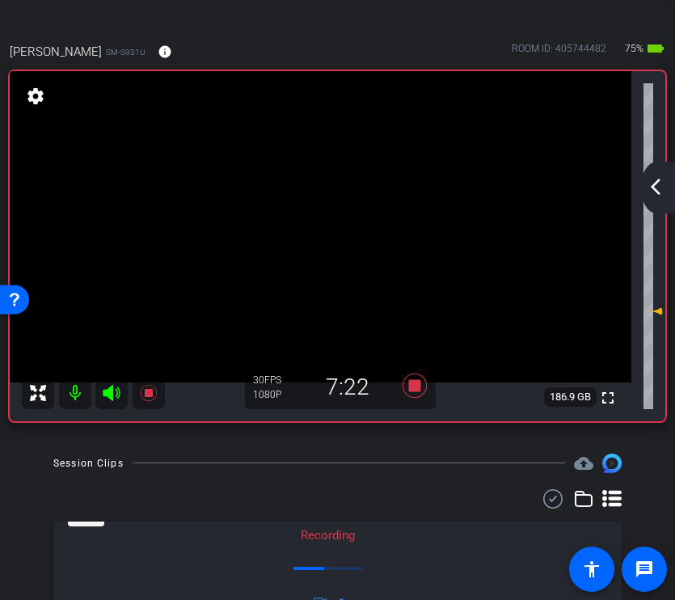
click at [657, 190] on mat-icon "arrow_back_ios_new" at bounding box center [655, 186] width 19 height 19
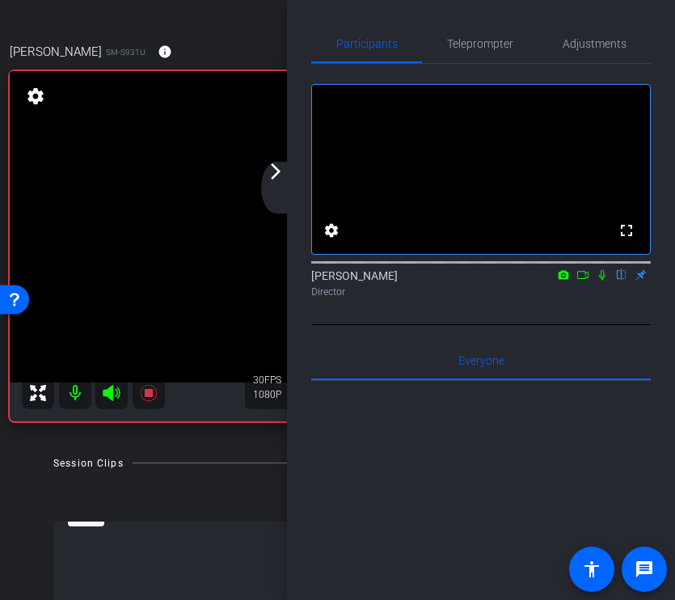
click at [603, 268] on div at bounding box center [481, 261] width 340 height 13
click at [603, 281] on icon at bounding box center [602, 275] width 6 height 11
click at [271, 169] on mat-icon "arrow_forward_ios" at bounding box center [275, 171] width 19 height 19
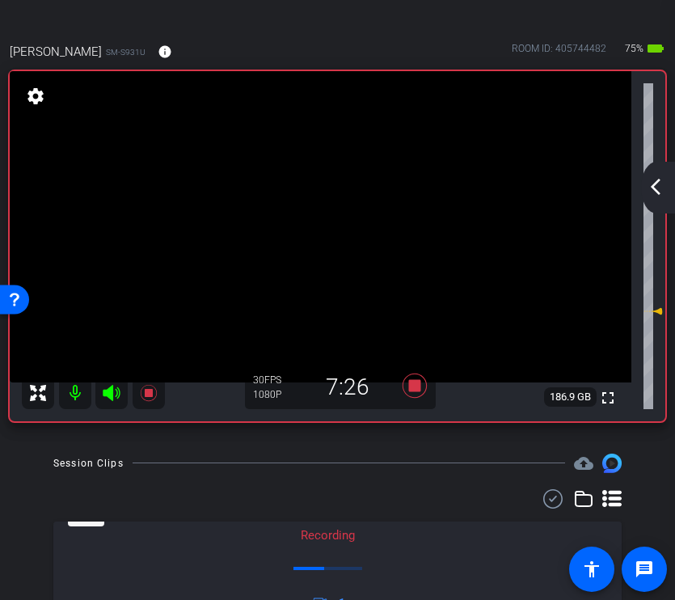
click at [445, 501] on div at bounding box center [337, 498] width 569 height 19
click at [653, 188] on mat-icon "arrow_back_ios_new" at bounding box center [655, 186] width 19 height 19
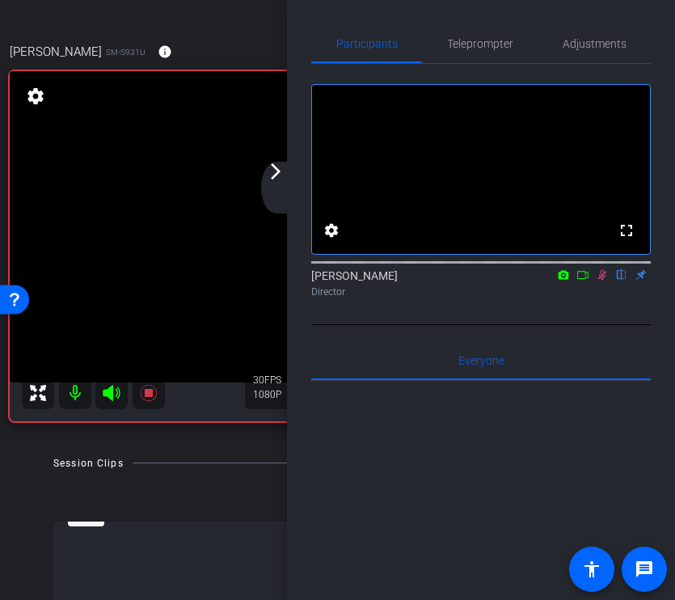
click at [603, 281] on icon at bounding box center [602, 274] width 13 height 11
click at [275, 174] on mat-icon "arrow_forward_ios" at bounding box center [275, 171] width 19 height 19
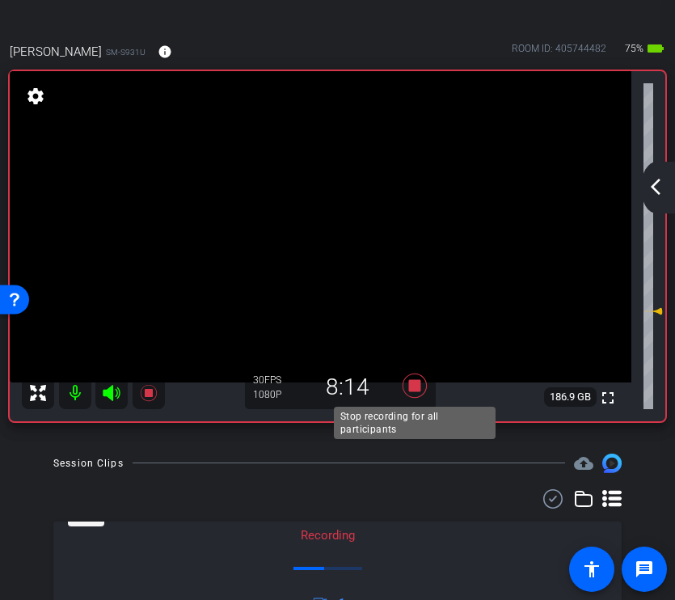
click at [417, 387] on icon at bounding box center [414, 386] width 24 height 24
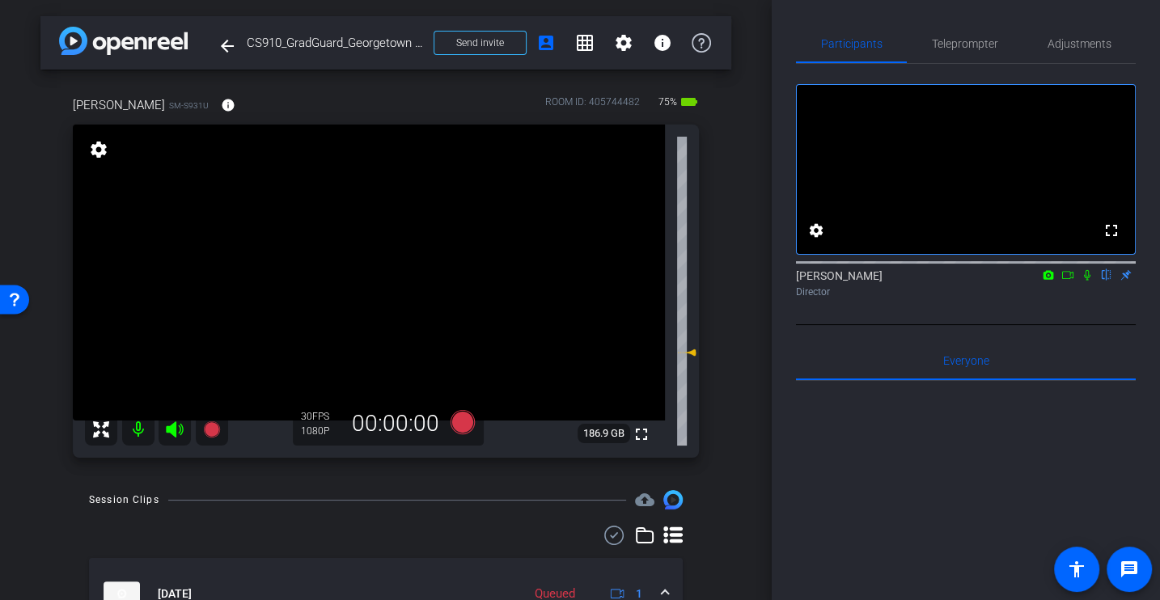
click at [750, 487] on div "arrow_back CS910_GradGuard_Georgetown University_Tony [PERSON_NAME] Back to pro…" at bounding box center [386, 300] width 772 height 600
click at [749, 306] on div "arrow_back CS910_GradGuard_Georgetown University_Tony [PERSON_NAME] Back to pro…" at bounding box center [386, 300] width 772 height 600
click at [1065, 281] on icon at bounding box center [1067, 274] width 13 height 11
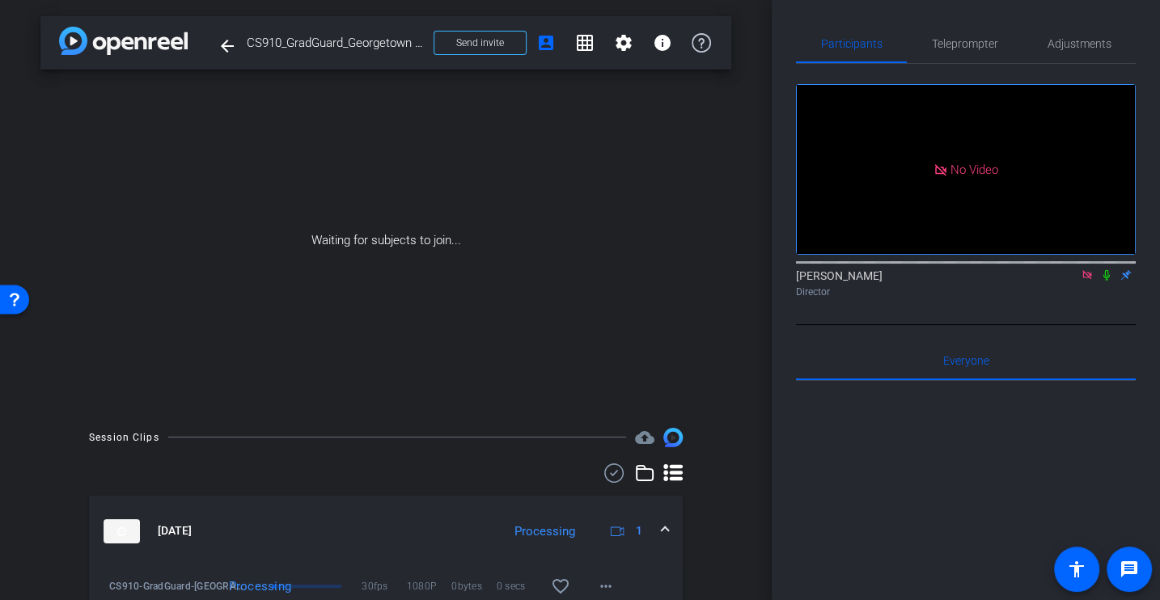
click at [1109, 281] on icon at bounding box center [1106, 274] width 13 height 11
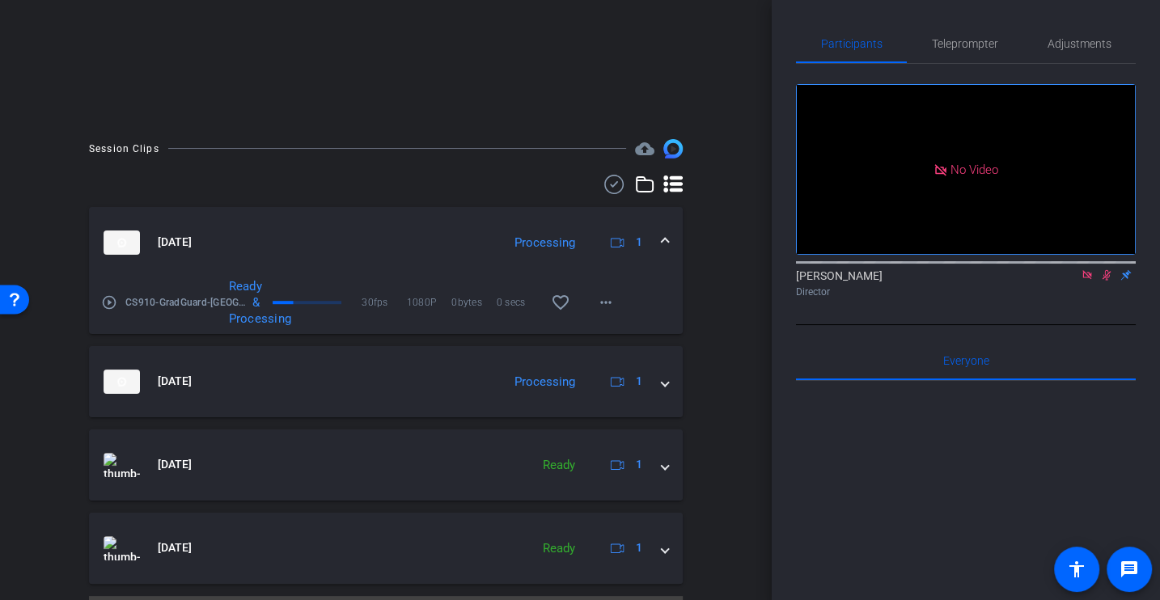
scroll to position [299, 0]
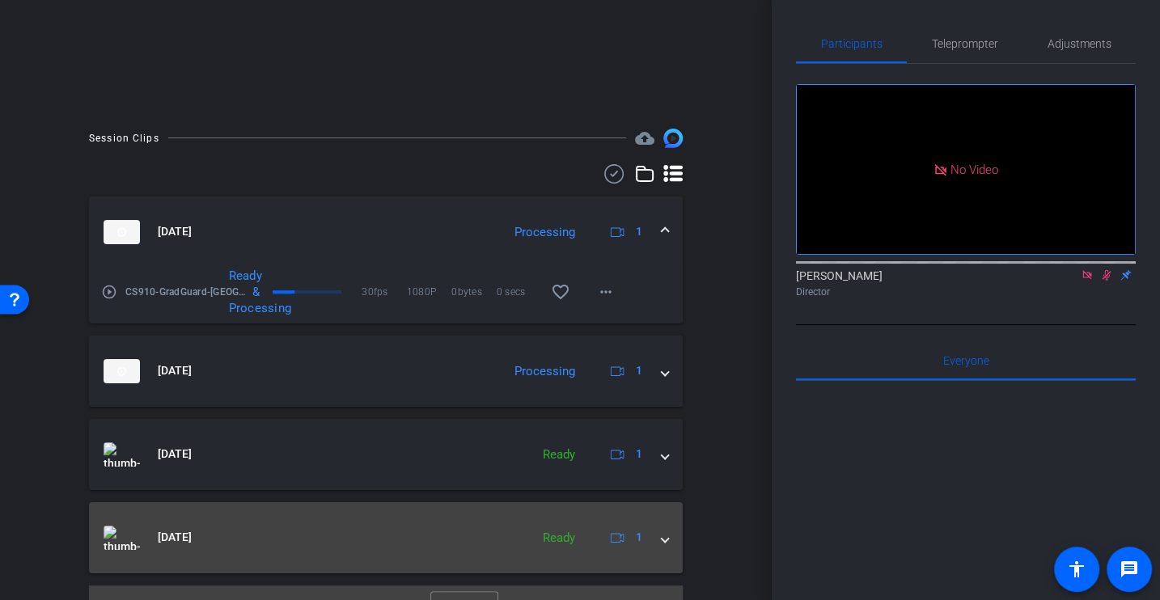
click at [654, 549] on div "[DATE] Ready 1" at bounding box center [383, 538] width 558 height 24
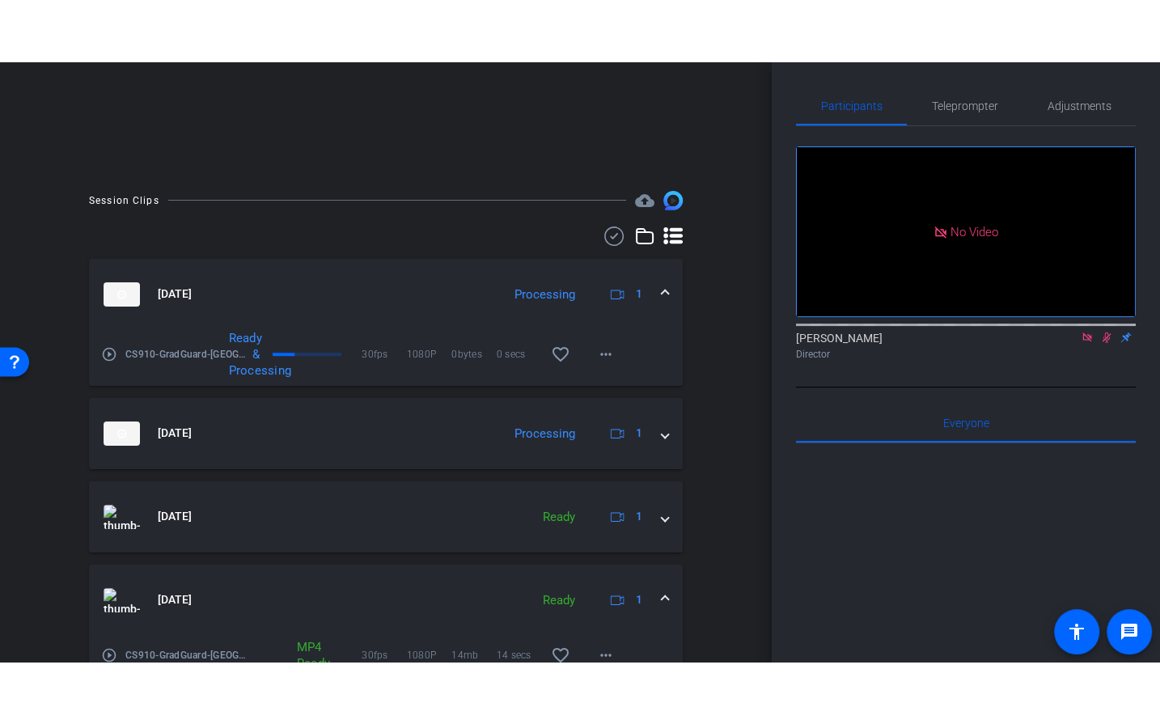
scroll to position [385, 0]
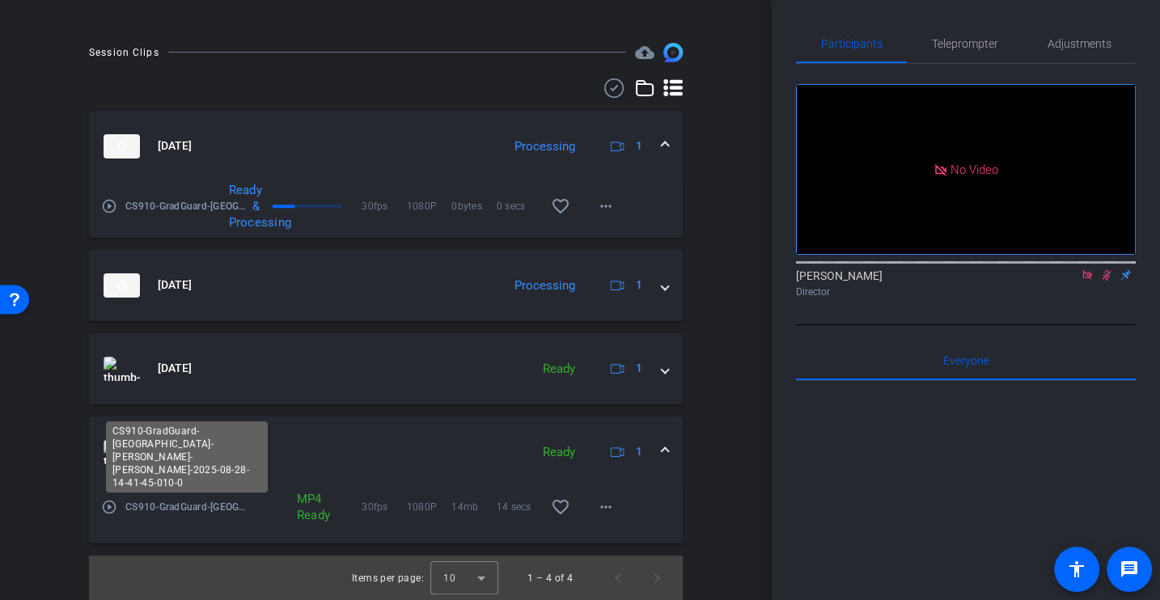
click at [112, 505] on mat-icon "play_circle_outline" at bounding box center [109, 507] width 16 height 16
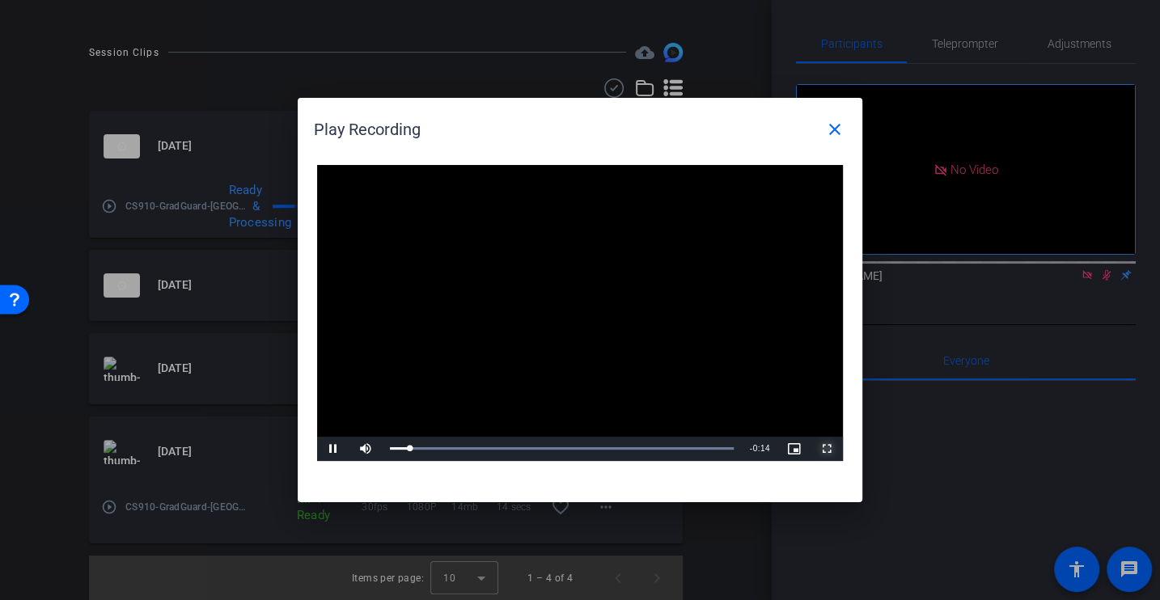
click at [819, 449] on span "Video Player" at bounding box center [826, 449] width 32 height 0
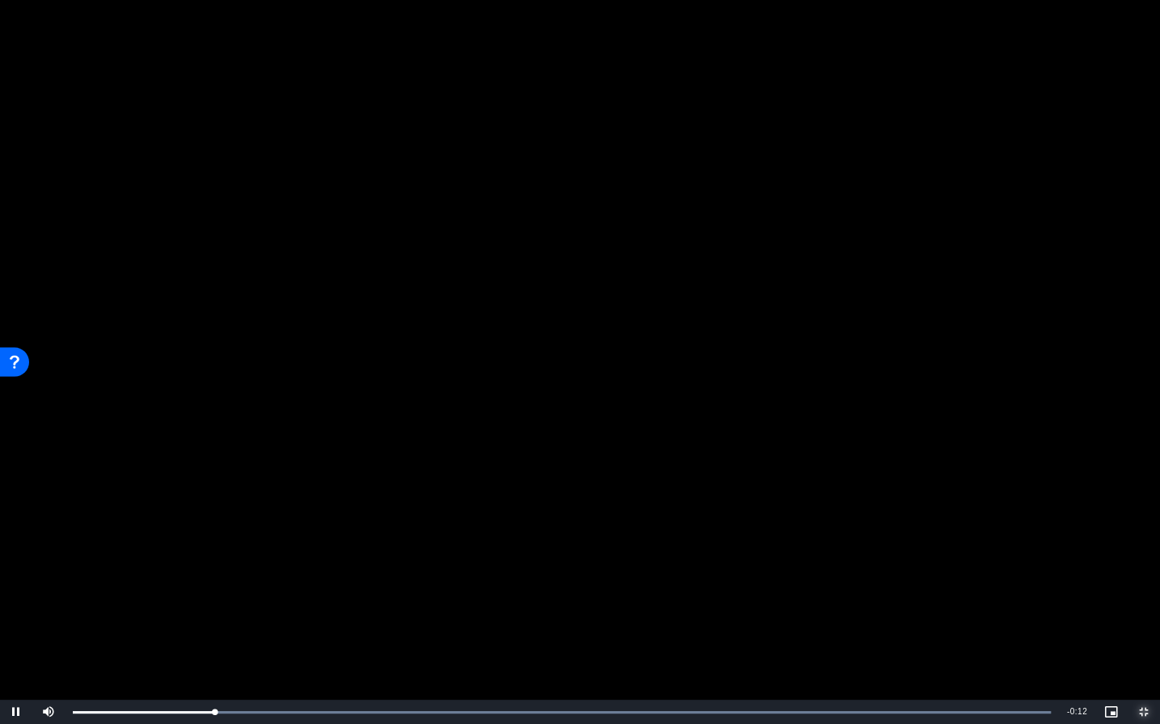
click at [1127, 599] on button "Exit Fullscreen" at bounding box center [1143, 712] width 32 height 24
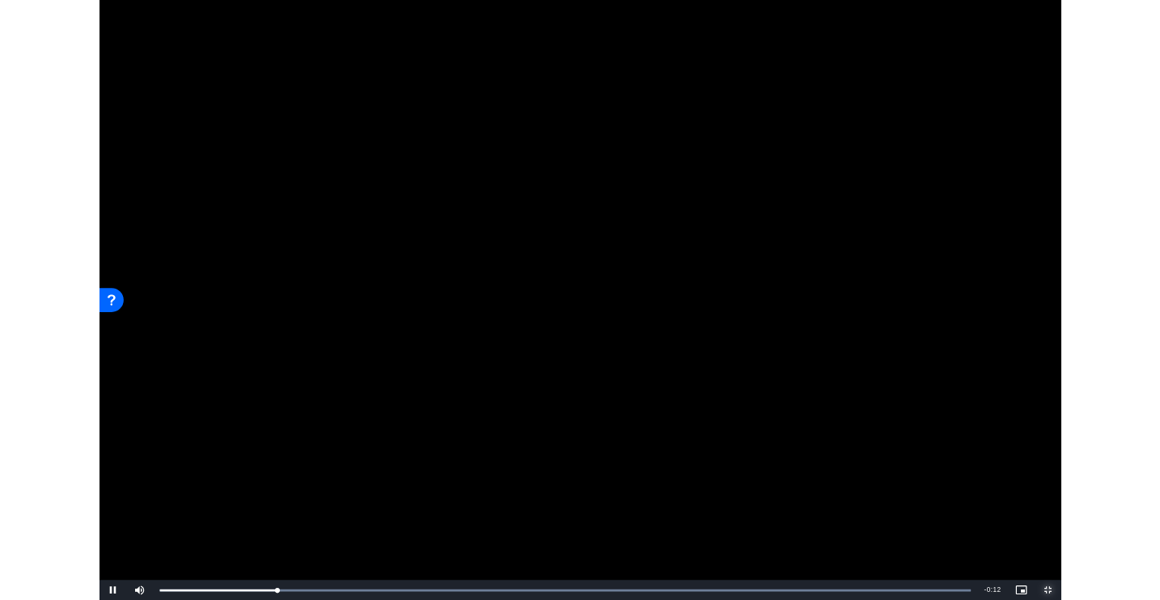
scroll to position [385, 0]
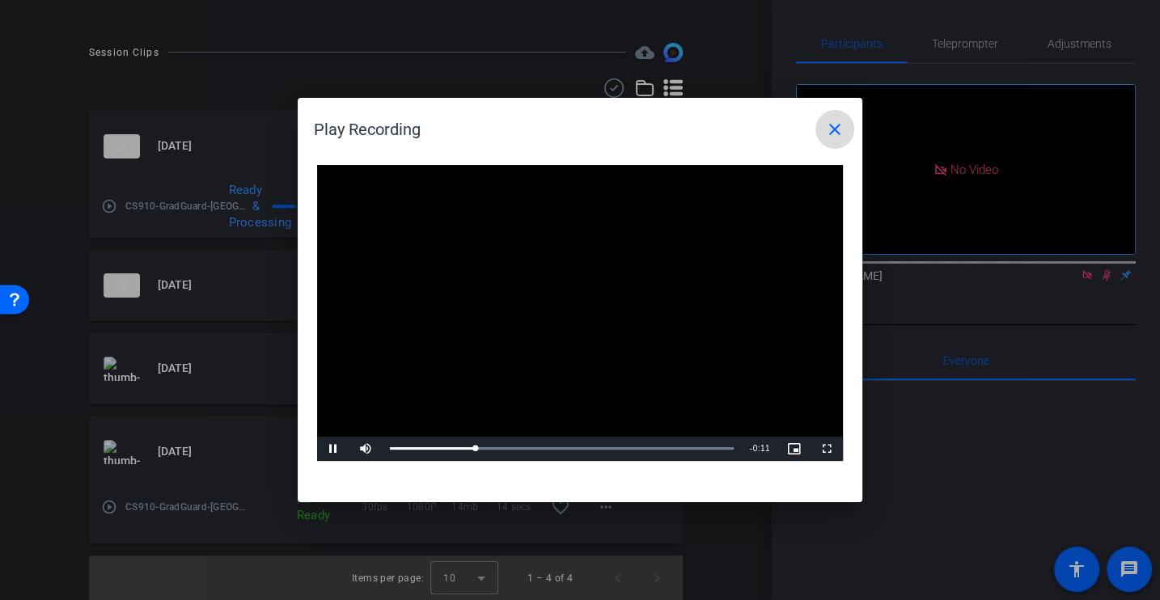
click at [831, 134] on mat-icon "close" at bounding box center [834, 129] width 19 height 19
